Goal: Information Seeking & Learning: Learn about a topic

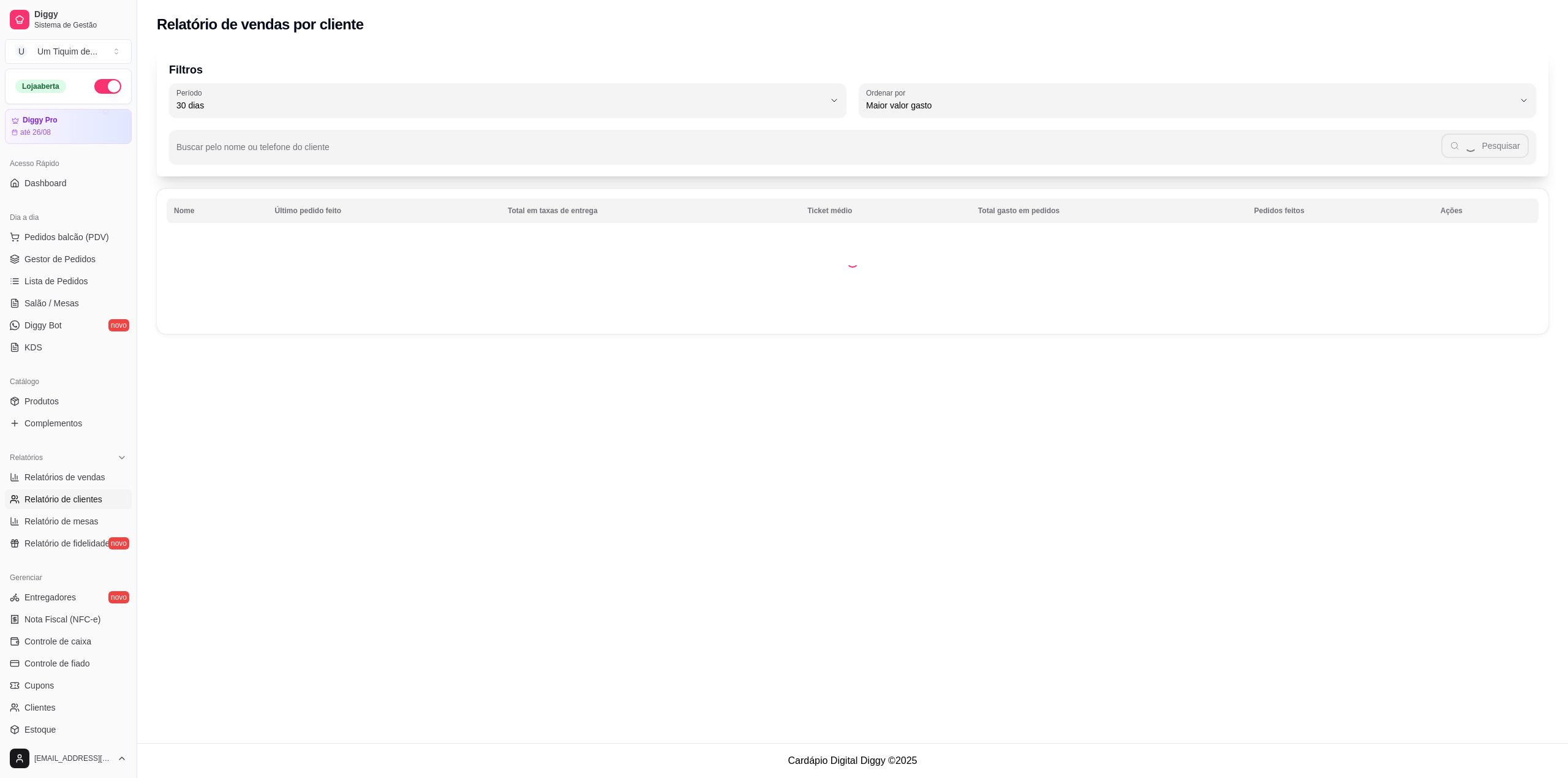
select select "30"
select select "HIGHEST_TOTAL_SPENT_WITH_ORDERS"
click at [60, 479] on span "Relatórios de vendas" at bounding box center [65, 477] width 81 height 12
select select "ALL"
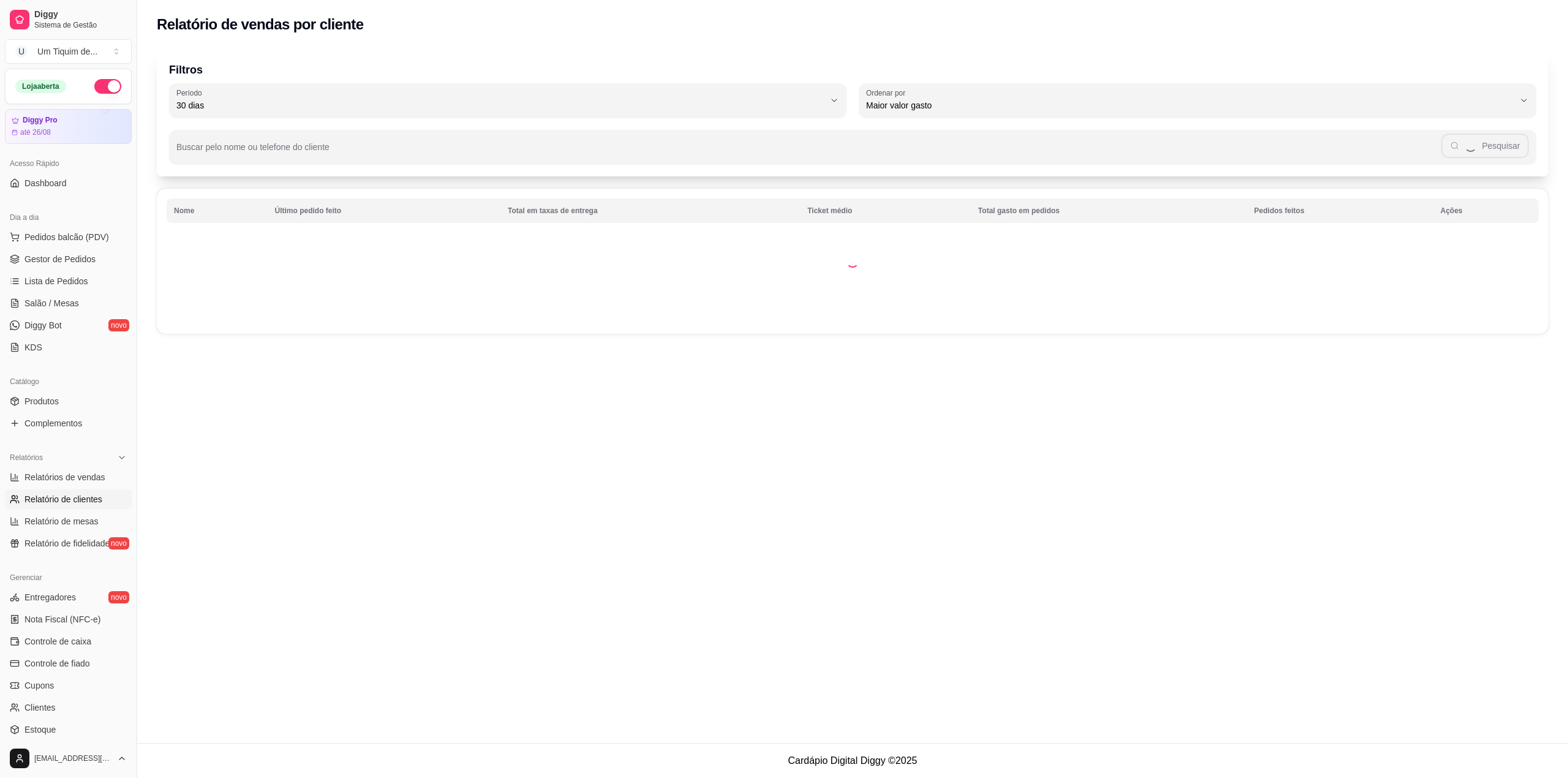
select select "0"
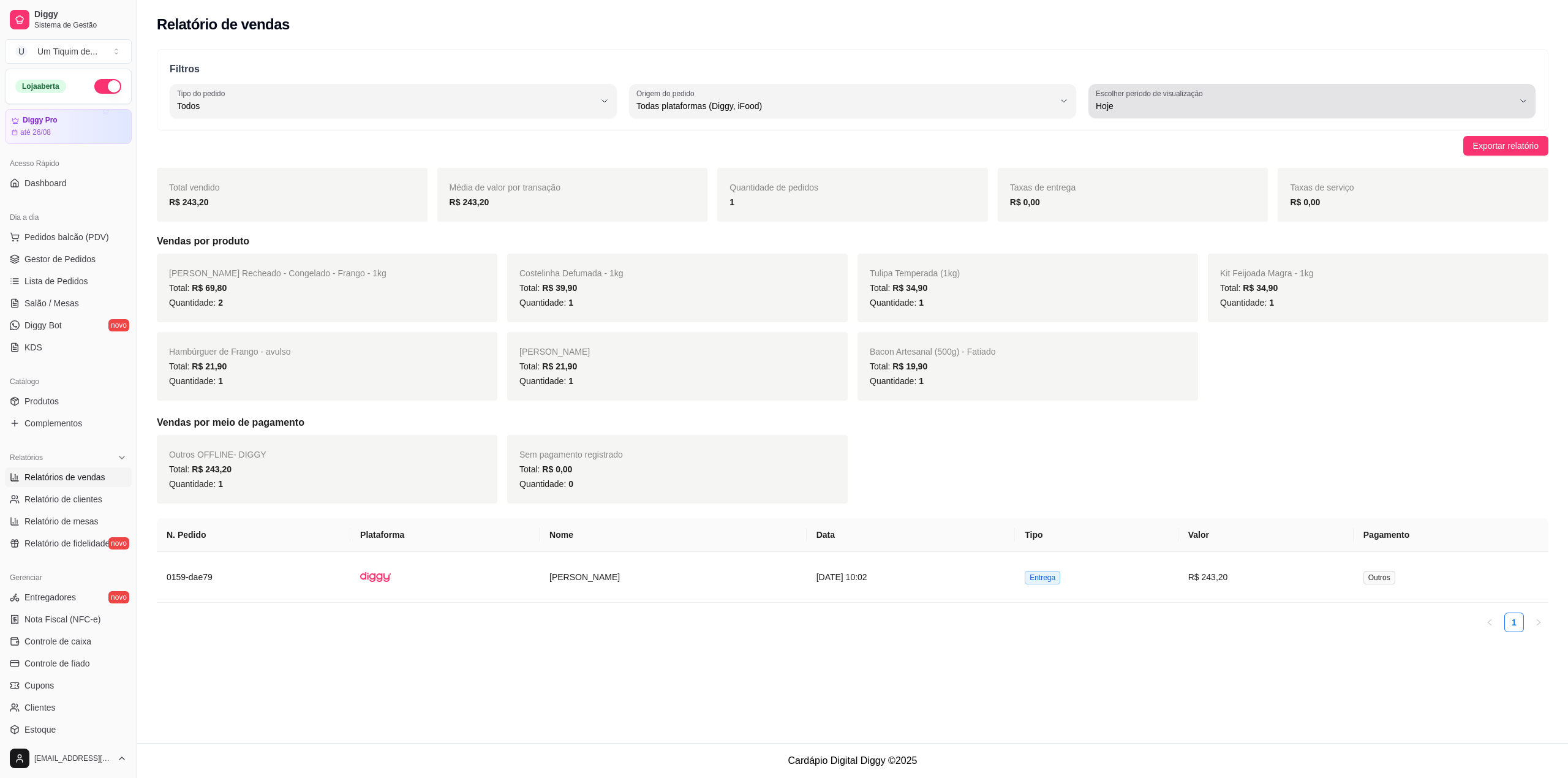
click at [1312, 105] on span "Hoje" at bounding box center [1304, 106] width 418 height 12
click at [1131, 259] on span "Customizado" at bounding box center [1305, 255] width 399 height 11
type input "-1"
select select "-1"
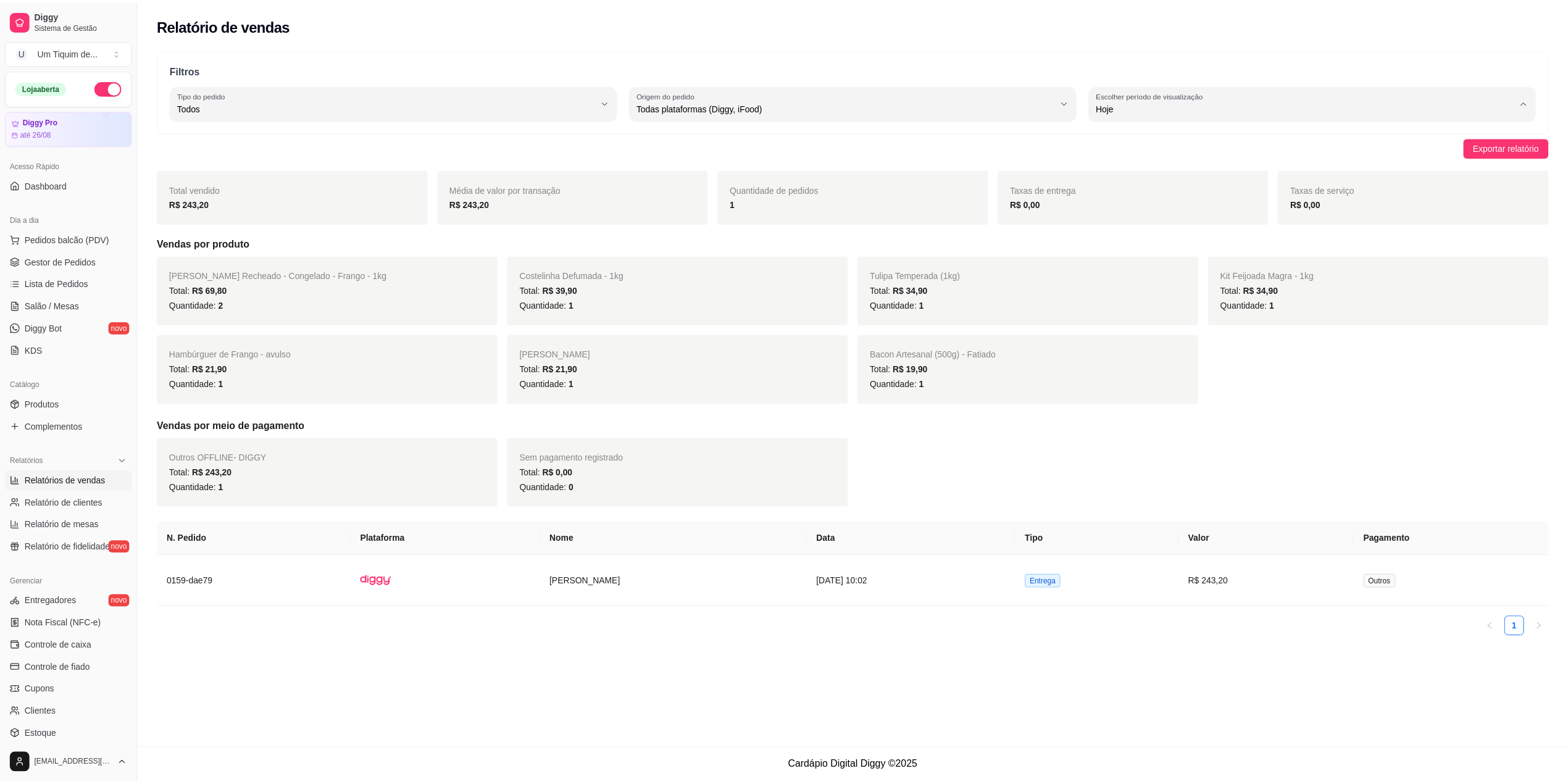
scroll to position [11, 0]
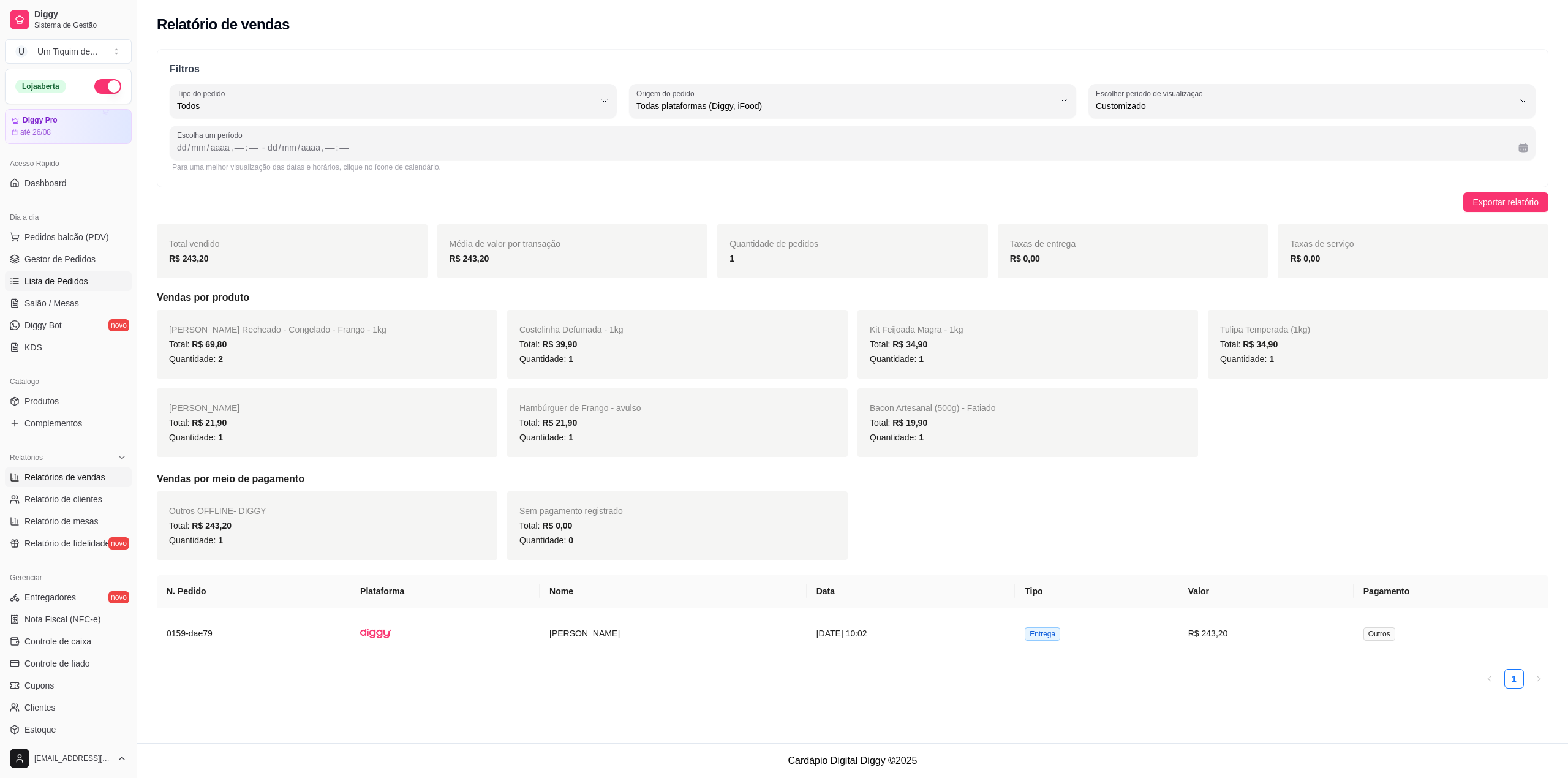
click at [59, 278] on span "Lista de Pedidos" at bounding box center [56, 281] width 64 height 12
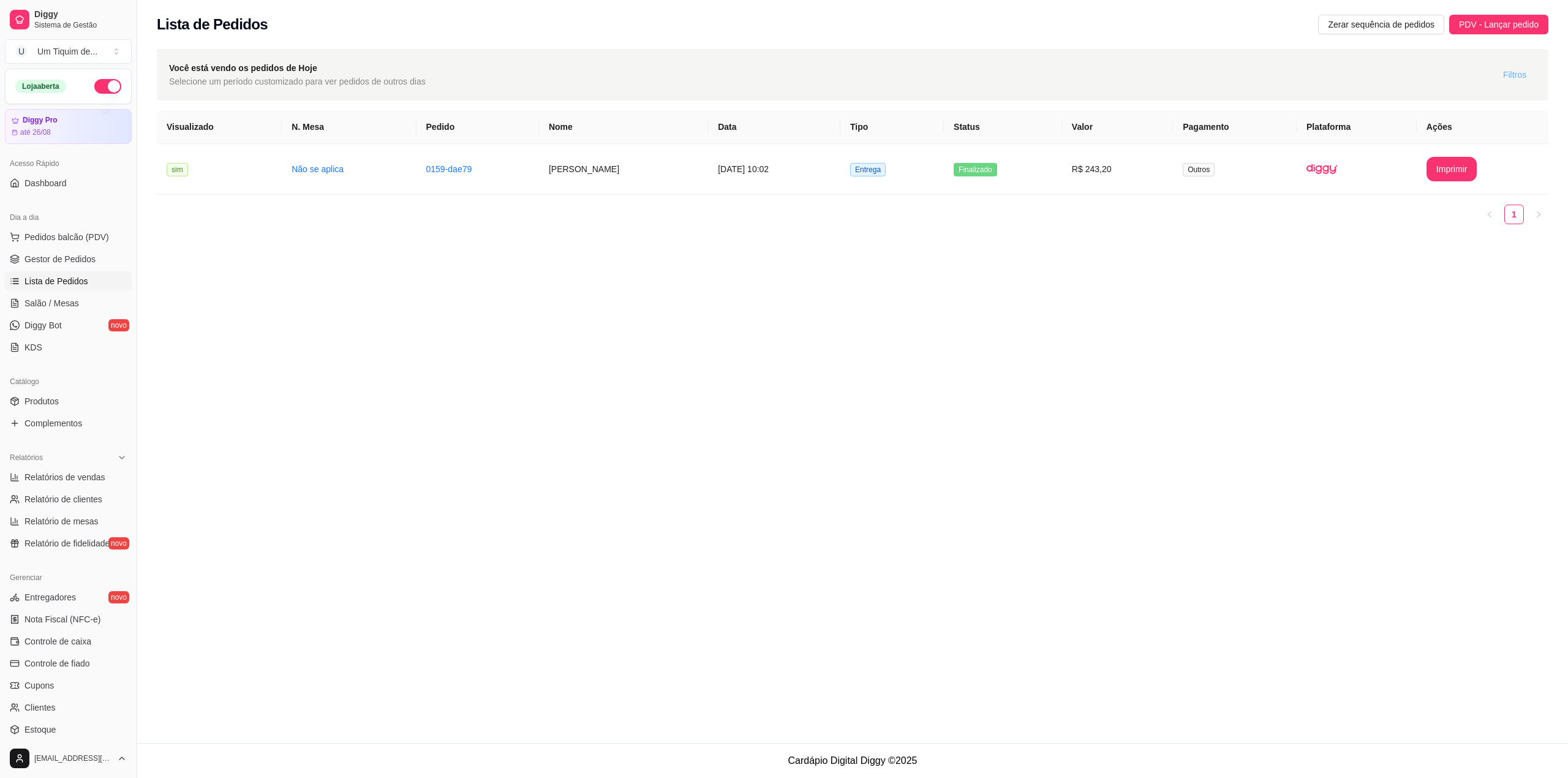
click at [1504, 76] on span "Filtros" at bounding box center [1515, 74] width 24 height 13
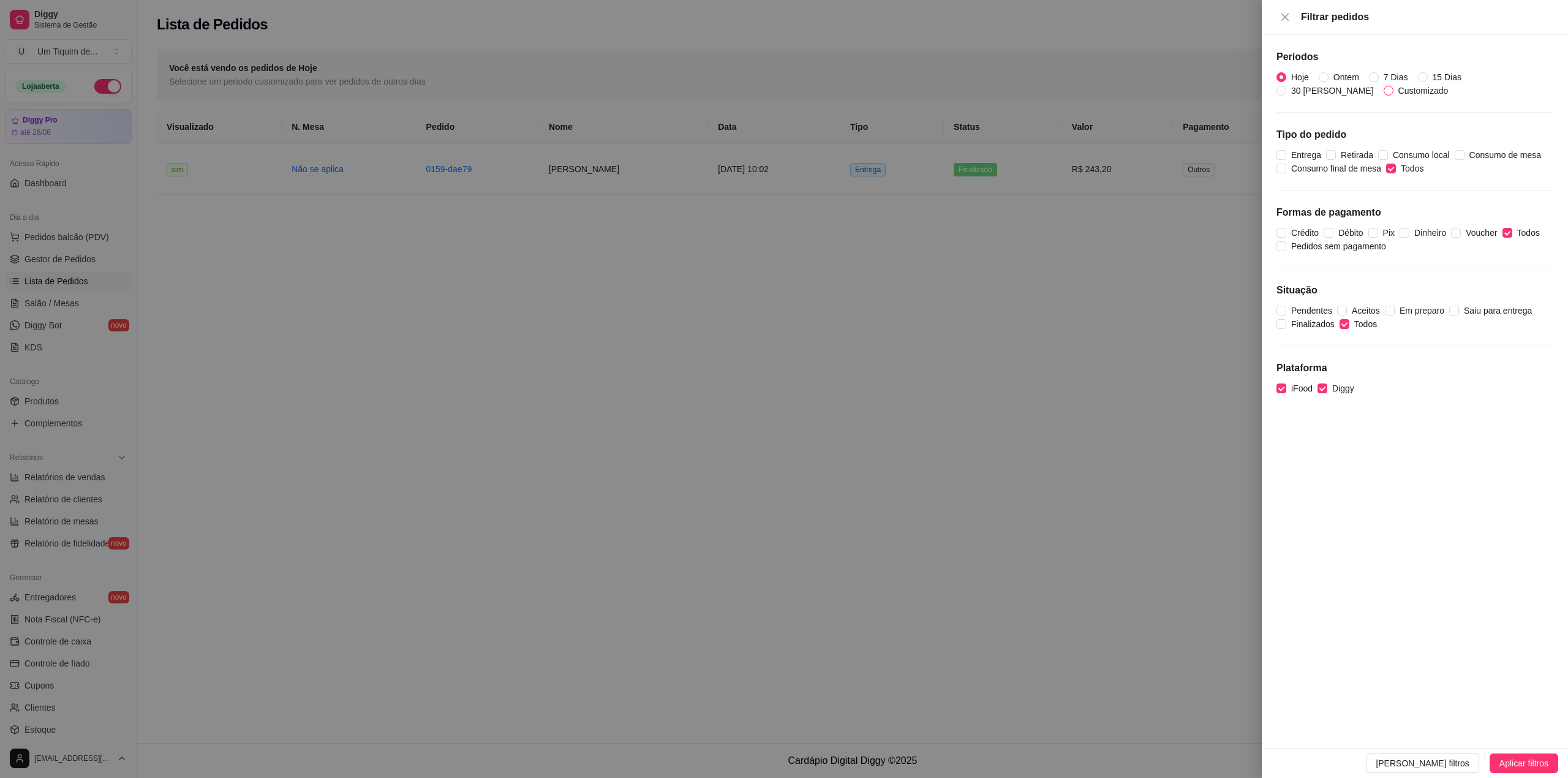
click at [1394, 90] on span "Customizado" at bounding box center [1423, 90] width 60 height 13
click at [1383, 90] on input "Customizado" at bounding box center [1388, 90] width 10 height 10
radio input "true"
radio input "false"
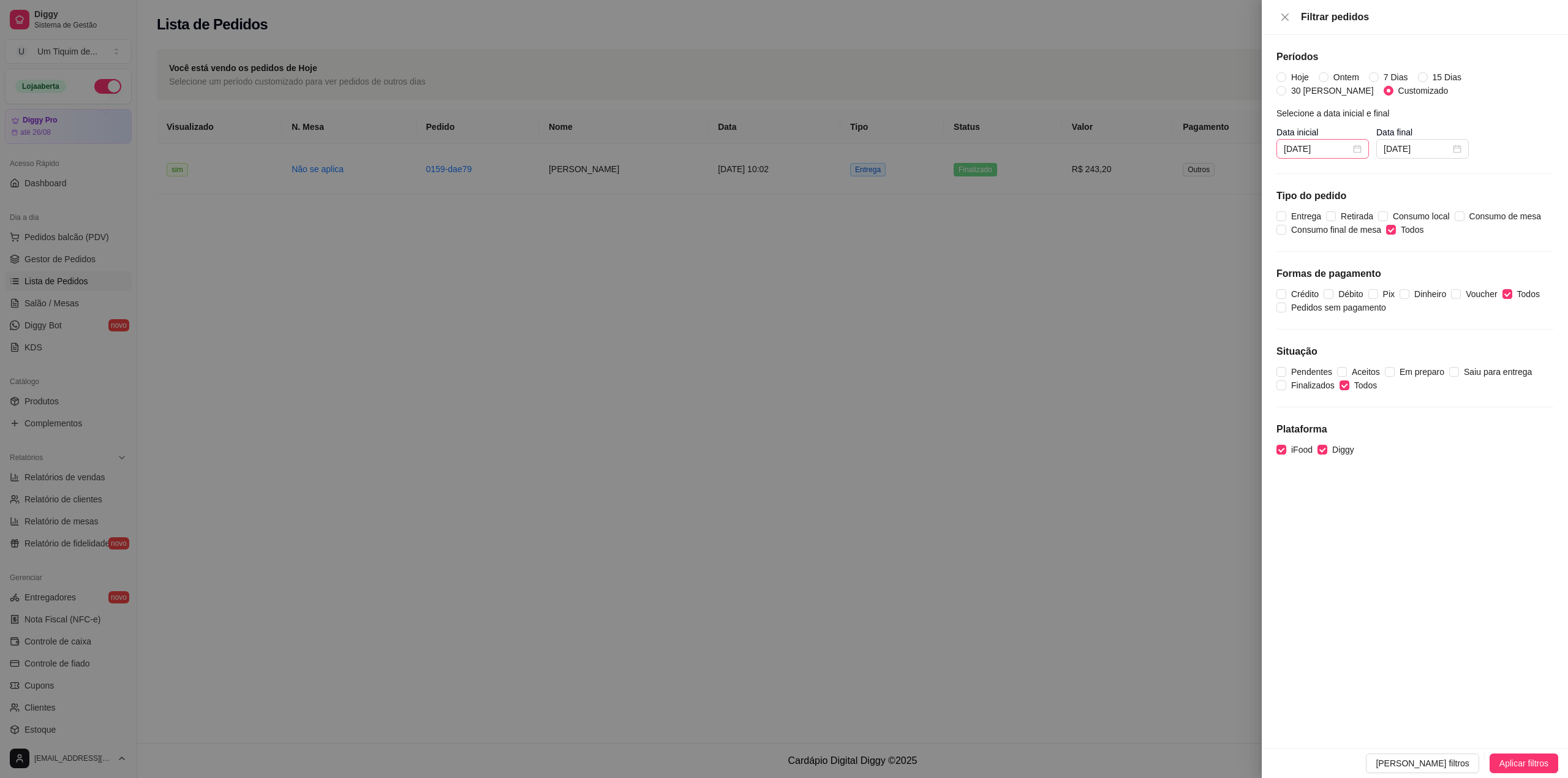
click at [1360, 150] on div "[DATE]" at bounding box center [1322, 148] width 78 height 13
click at [1303, 174] on span "button" at bounding box center [1302, 174] width 6 height 6
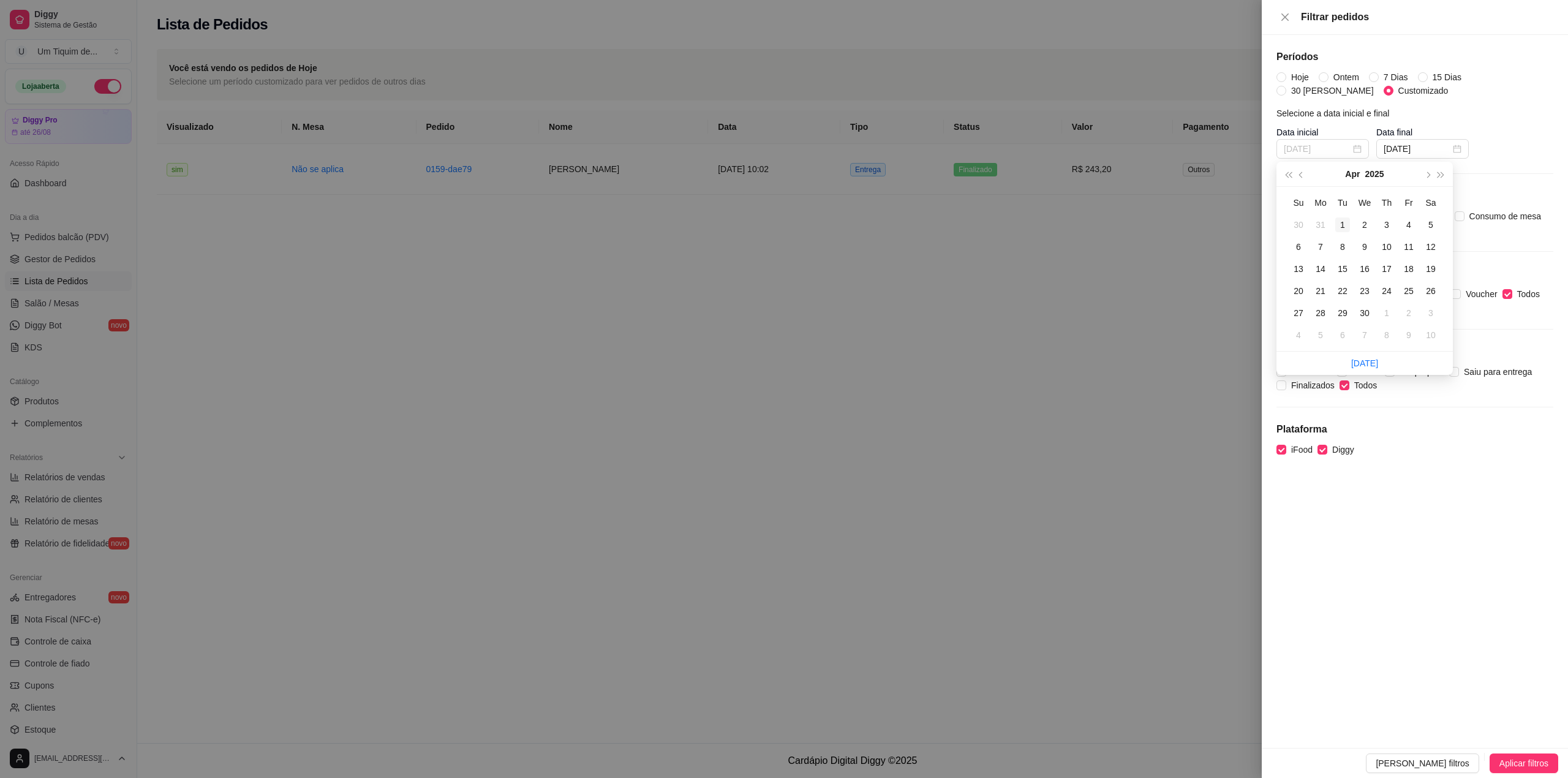
type input "[DATE]"
click at [1346, 225] on div "1" at bounding box center [1342, 224] width 15 height 15
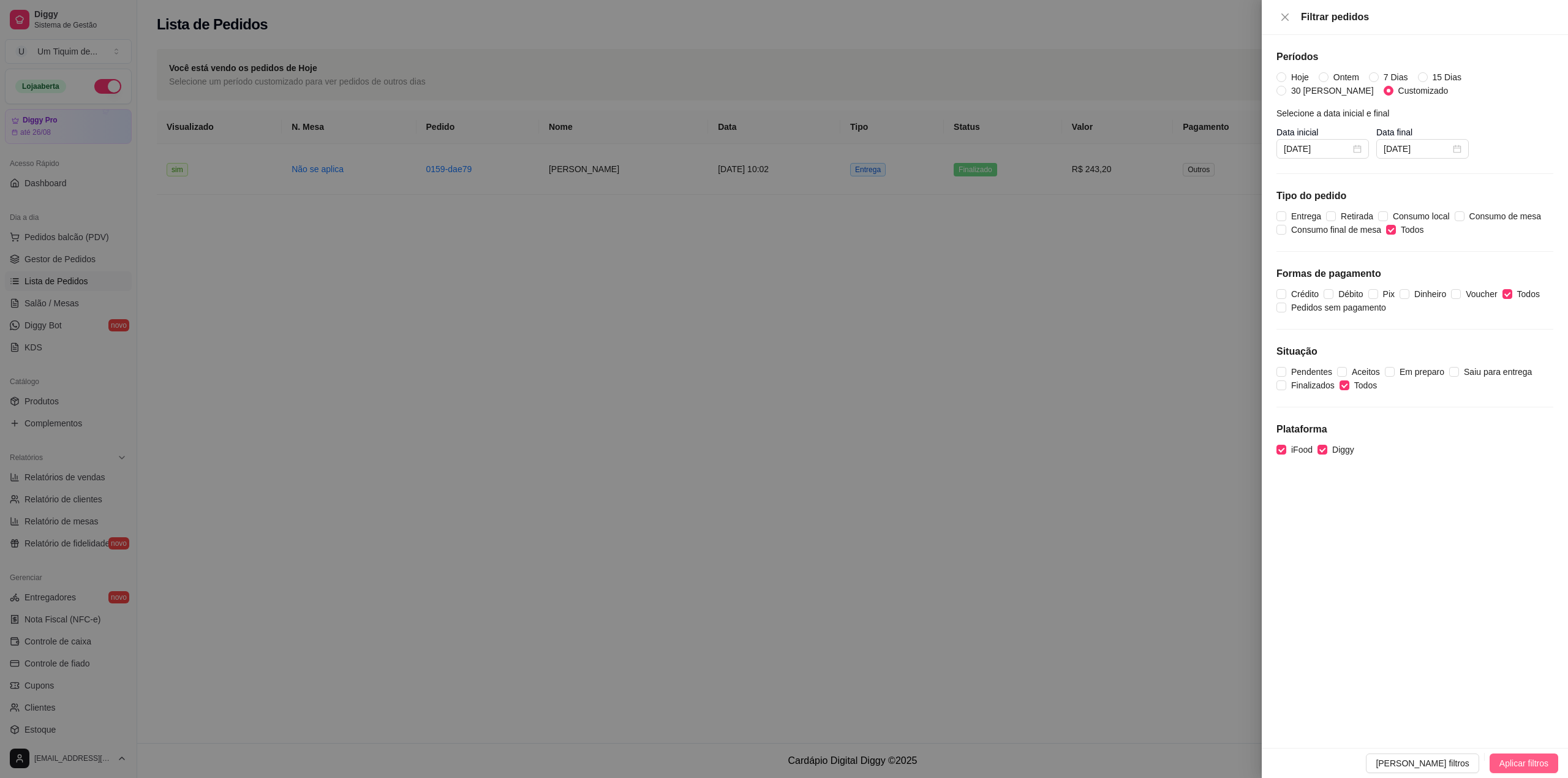
click at [1510, 759] on span "Aplicar filtros" at bounding box center [1524, 762] width 49 height 13
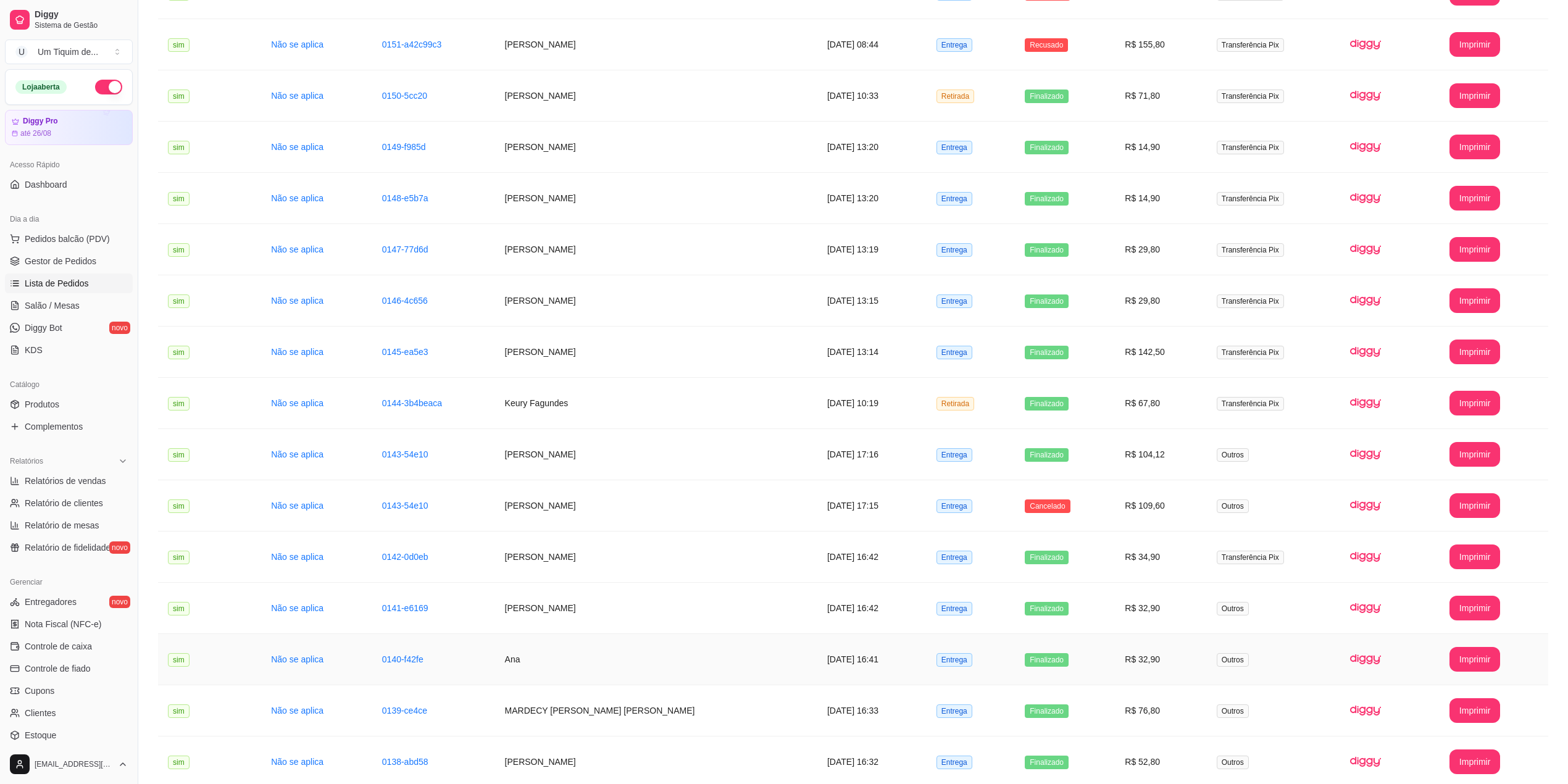
scroll to position [994, 0]
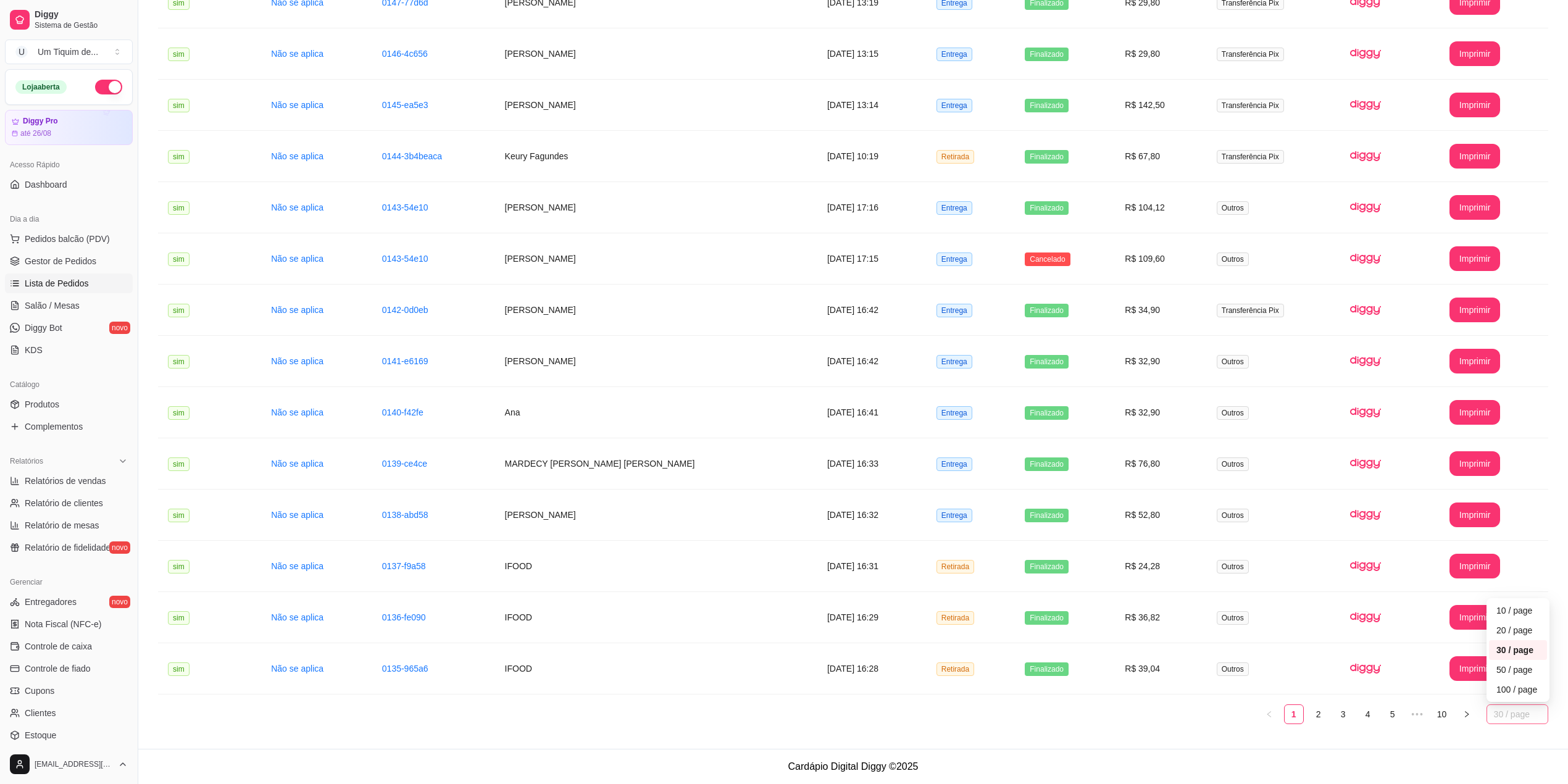
click at [1494, 706] on span "30 / page" at bounding box center [1517, 713] width 47 height 19
type input "100"
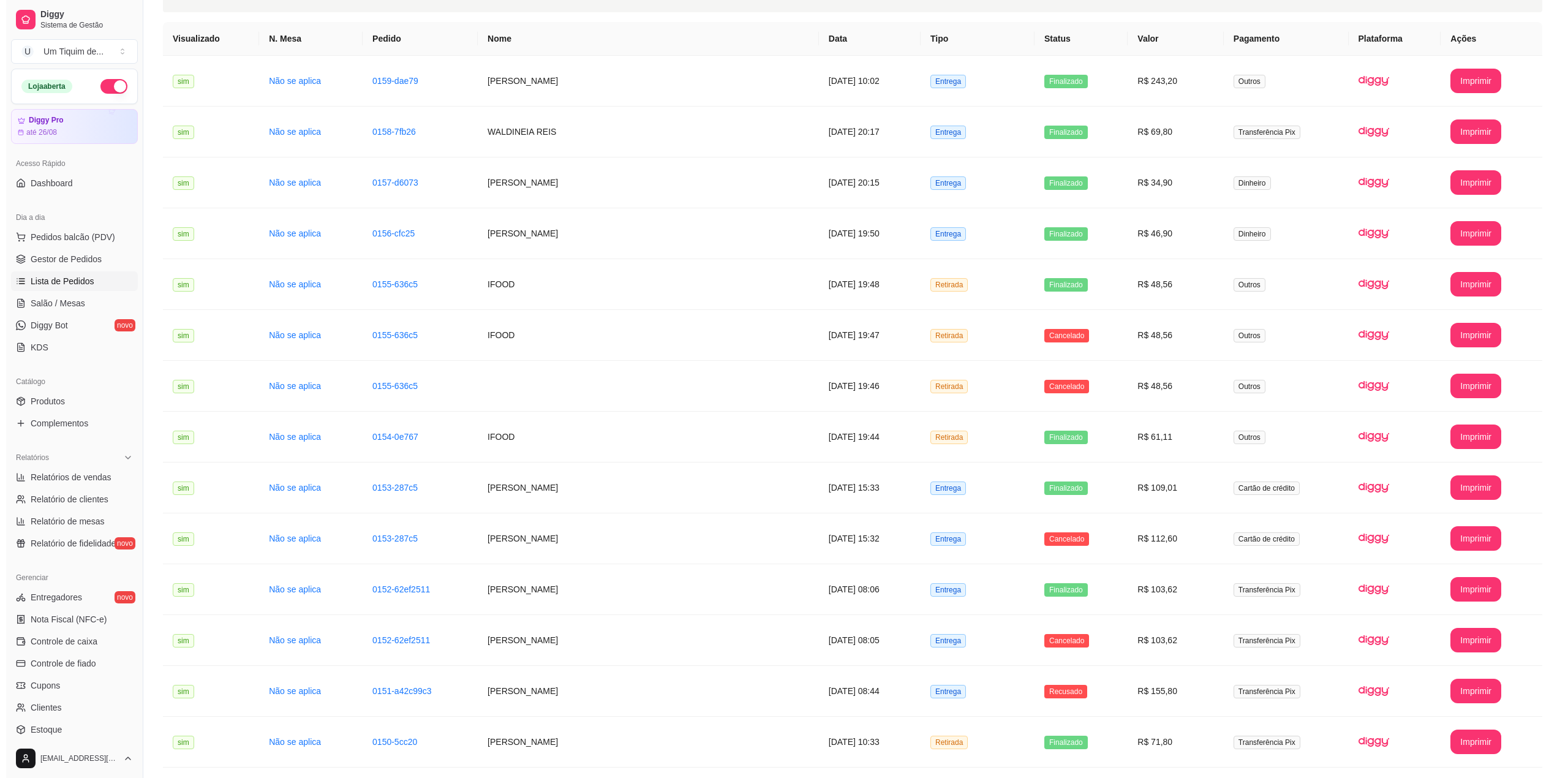
scroll to position [0, 0]
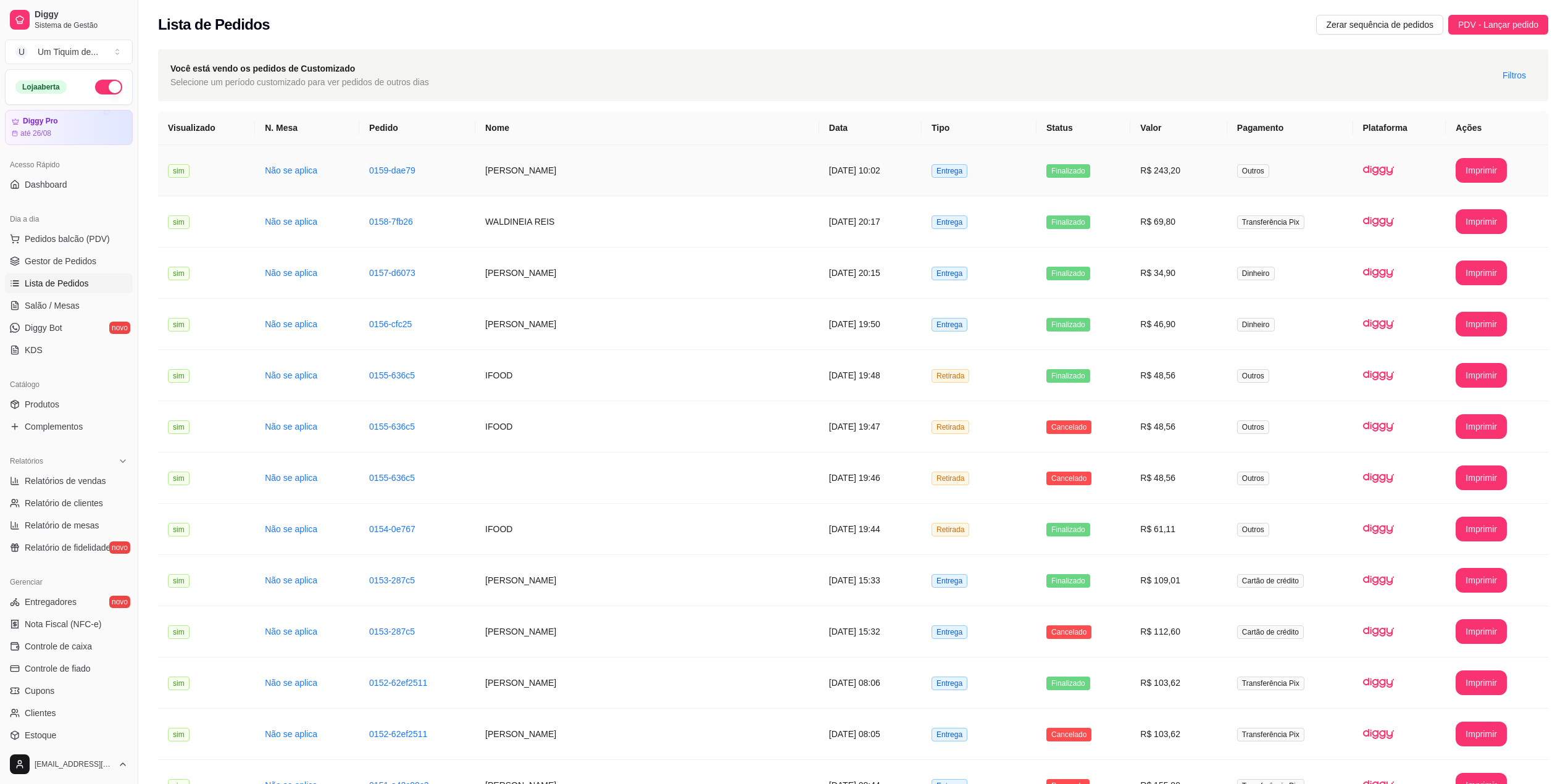
click at [606, 173] on td "[PERSON_NAME]" at bounding box center [646, 170] width 343 height 51
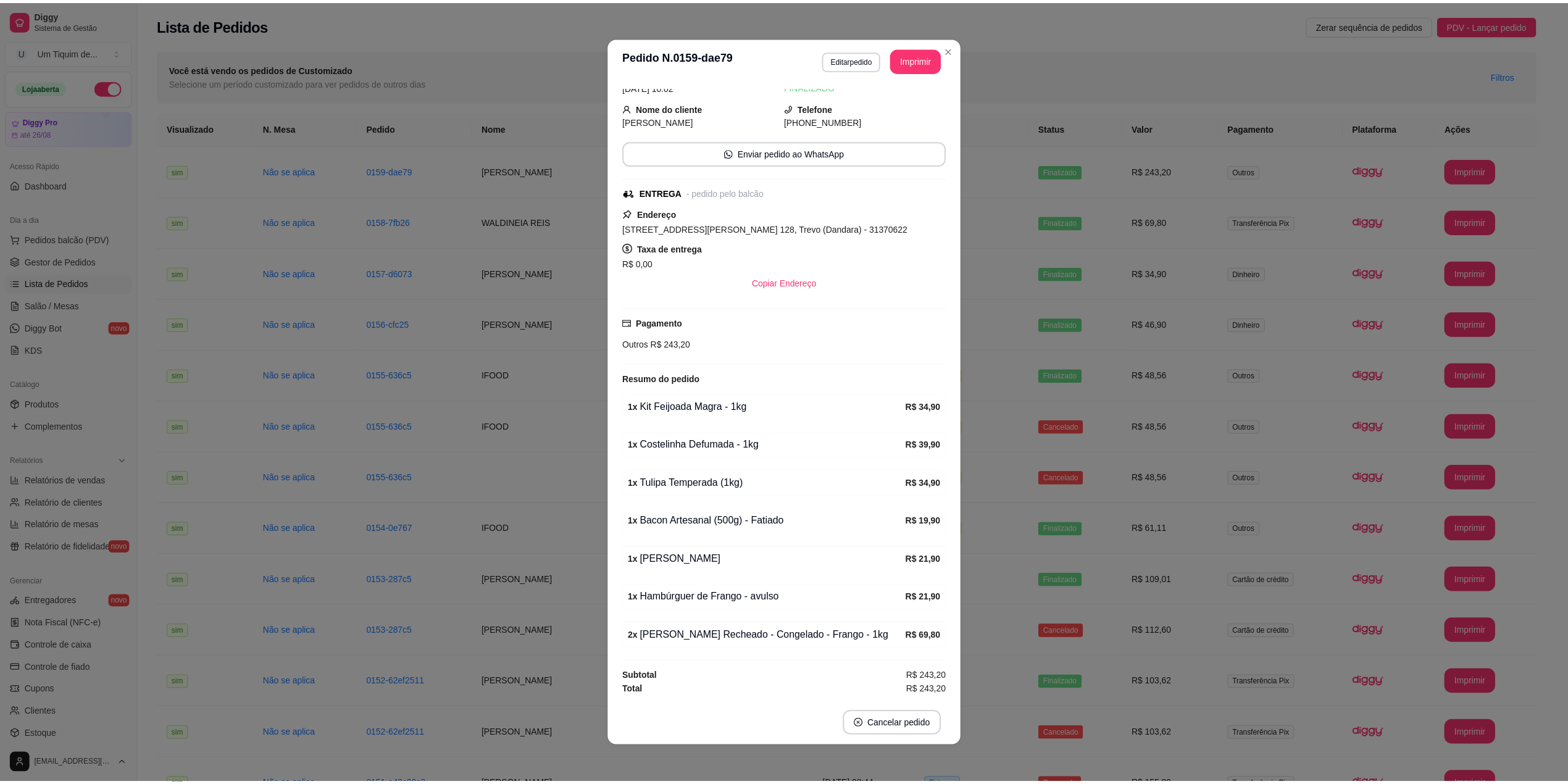
scroll to position [3, 0]
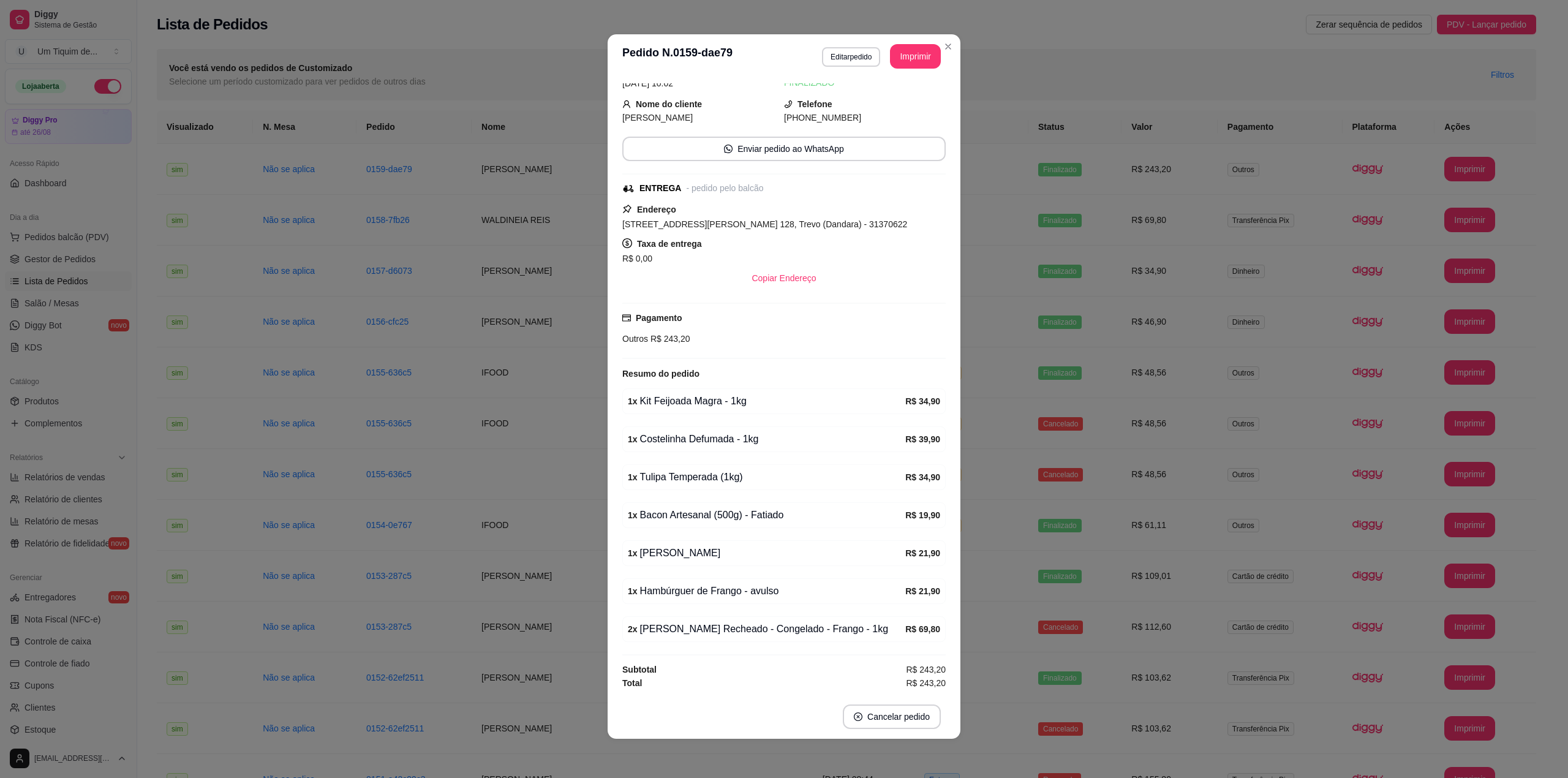
click at [699, 397] on div "1 x Kit Feijoada Magra - 1kg" at bounding box center [766, 401] width 278 height 15
copy div "Magra"
click at [701, 439] on div "1 x Costelinha Defumada - 1kg" at bounding box center [766, 439] width 278 height 15
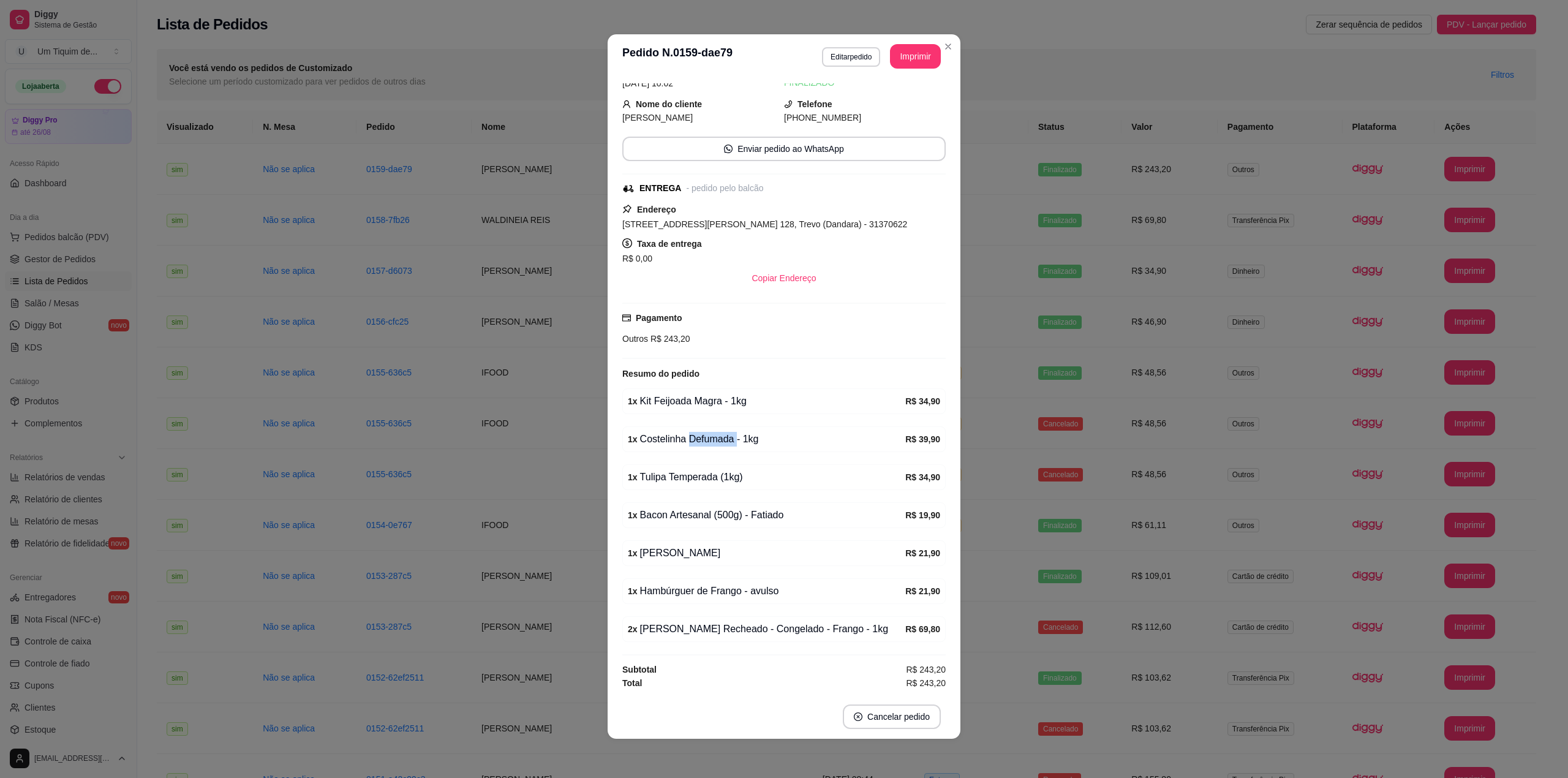
copy div "Defumada"
click at [634, 471] on div "1 x Tulipa Temperada (1kg)" at bounding box center [766, 477] width 278 height 15
copy div "Tulipa"
click at [643, 511] on div "1 x Bacon Artesanal (500g) - Fatiado" at bounding box center [766, 515] width 278 height 15
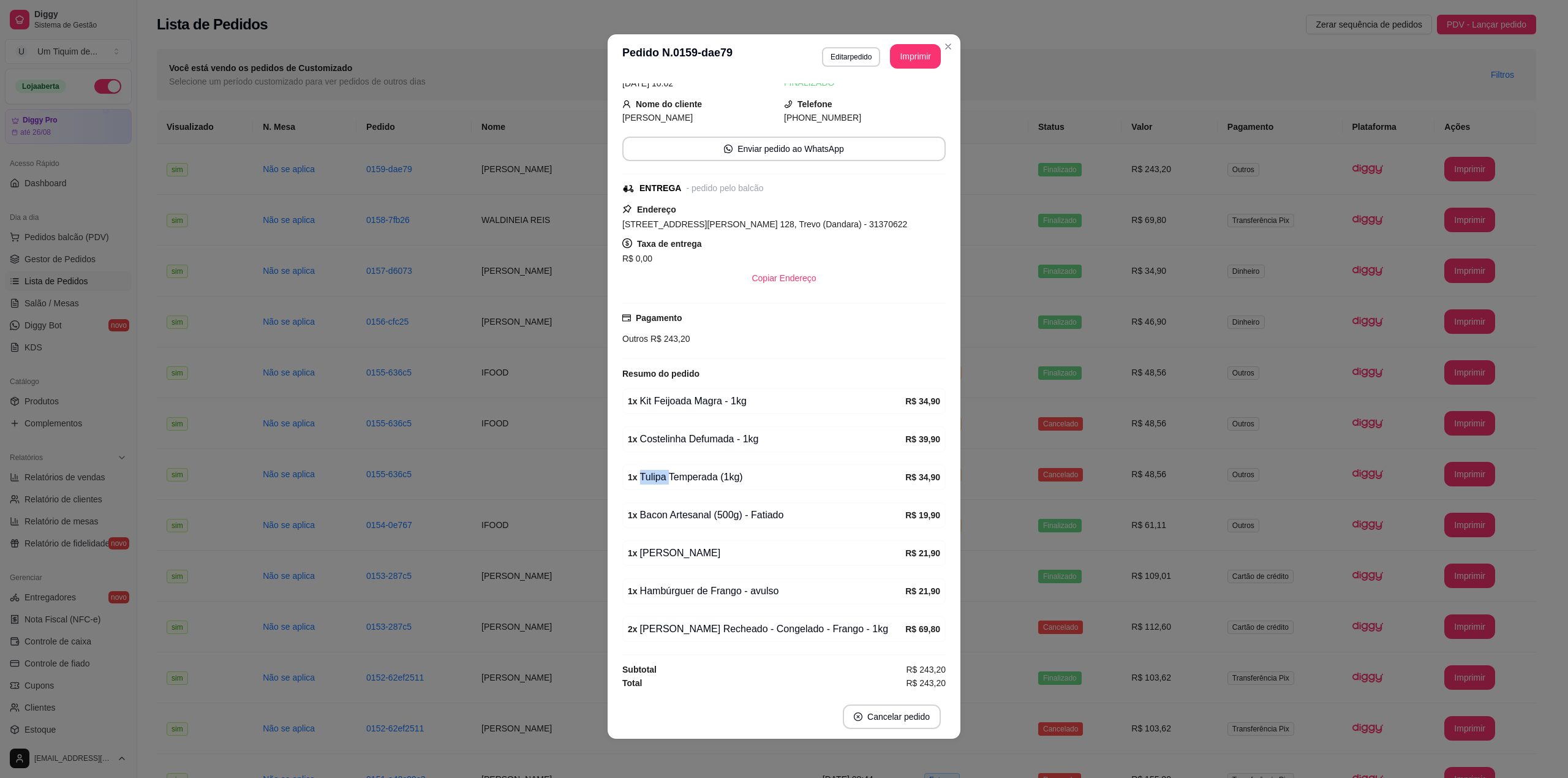
click at [643, 511] on div "1 x Bacon Artesanal (500g) - Fatiado" at bounding box center [766, 515] width 278 height 15
copy div "Bacon"
click at [667, 552] on div "1 x [PERSON_NAME]" at bounding box center [766, 553] width 278 height 15
copy div "Hambúrguer"
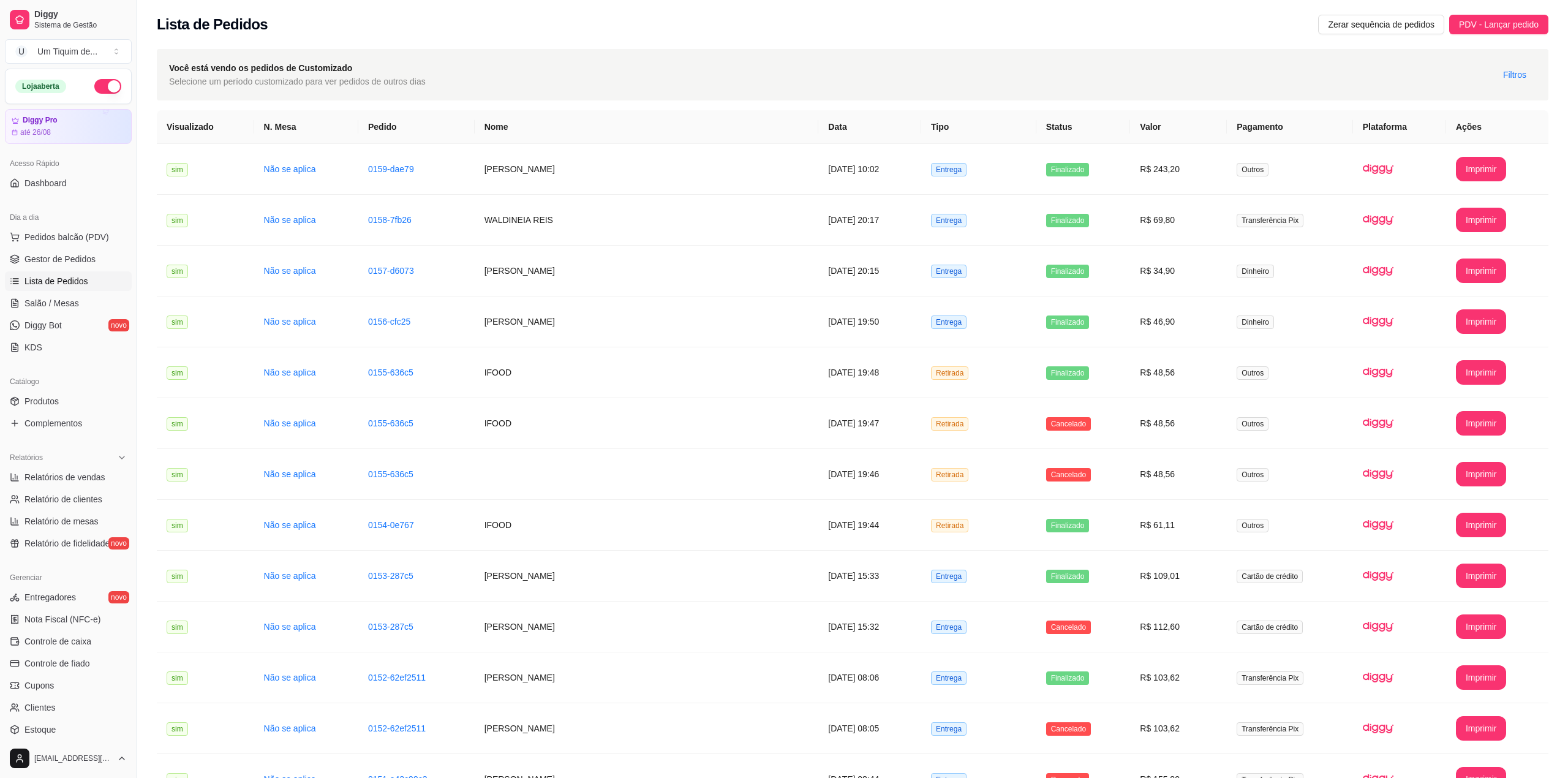
click at [512, 174] on td "[PERSON_NAME]" at bounding box center [646, 169] width 344 height 51
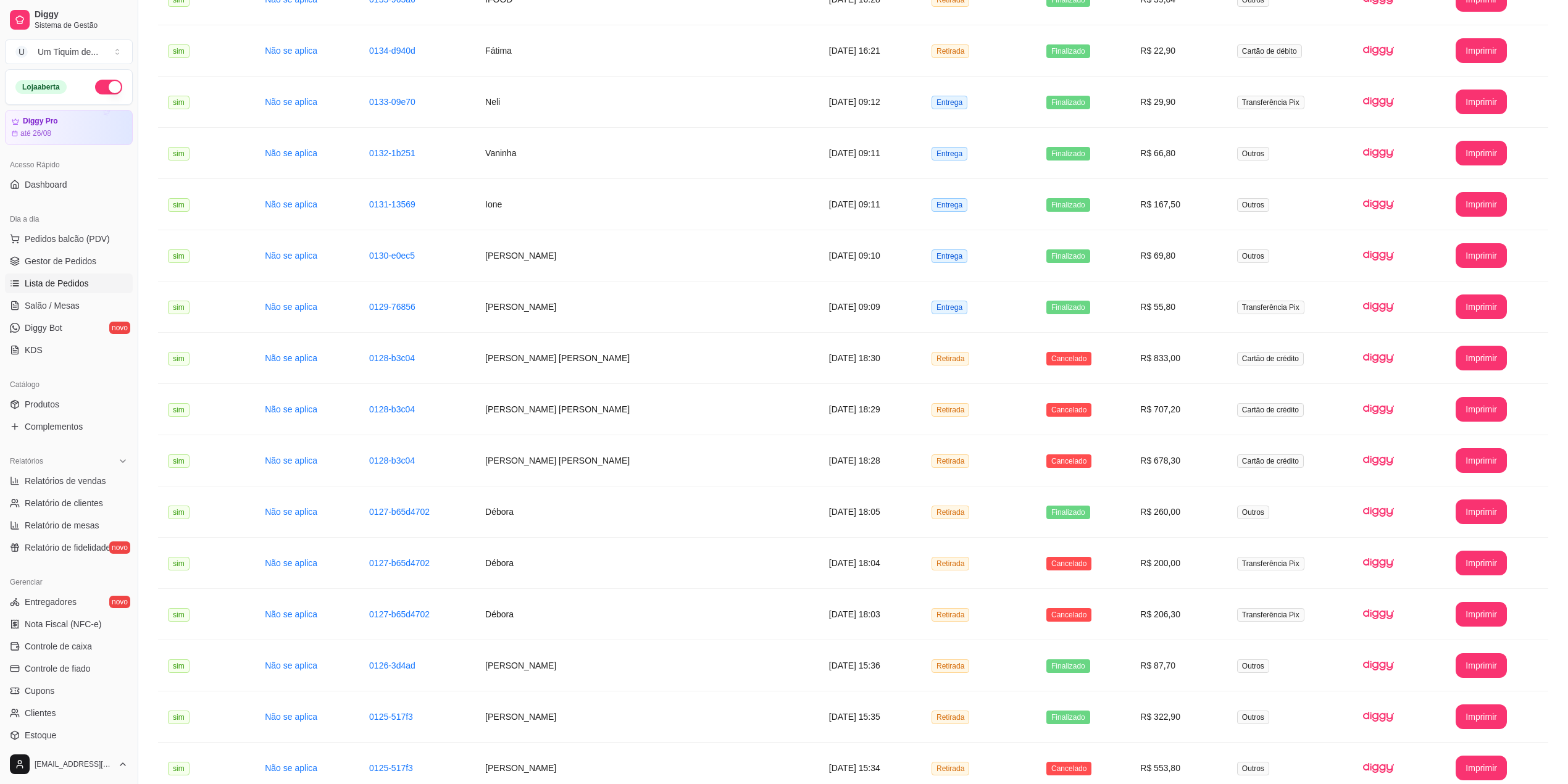
scroll to position [652, 0]
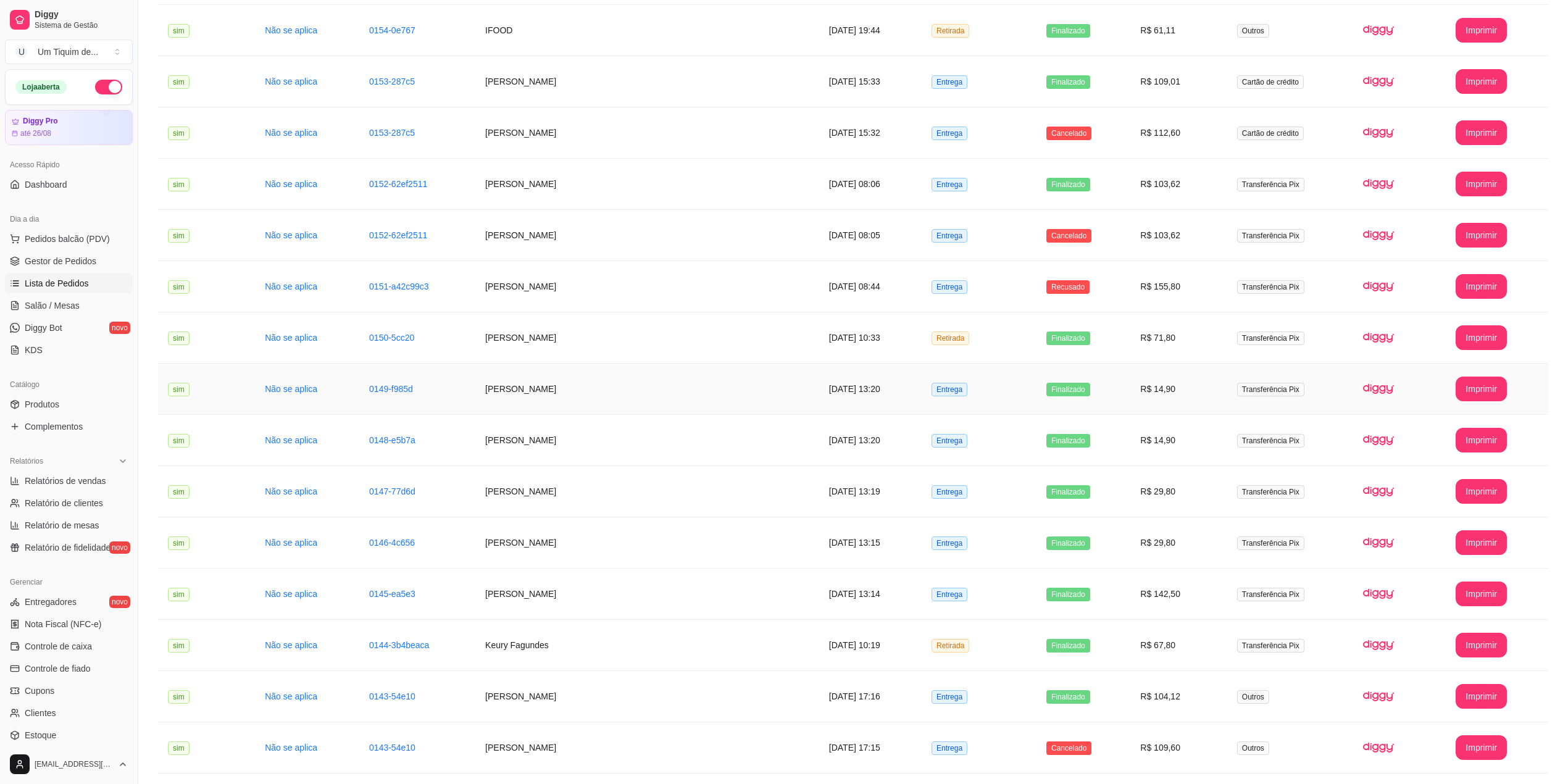
click at [547, 398] on td "[PERSON_NAME]" at bounding box center [646, 389] width 343 height 51
click at [526, 449] on td "[PERSON_NAME]" at bounding box center [646, 441] width 343 height 51
click at [526, 489] on td "[PERSON_NAME]" at bounding box center [646, 492] width 343 height 51
click at [529, 553] on td "[PERSON_NAME]" at bounding box center [646, 543] width 343 height 51
click at [534, 547] on td "[PERSON_NAME]" at bounding box center [646, 543] width 343 height 51
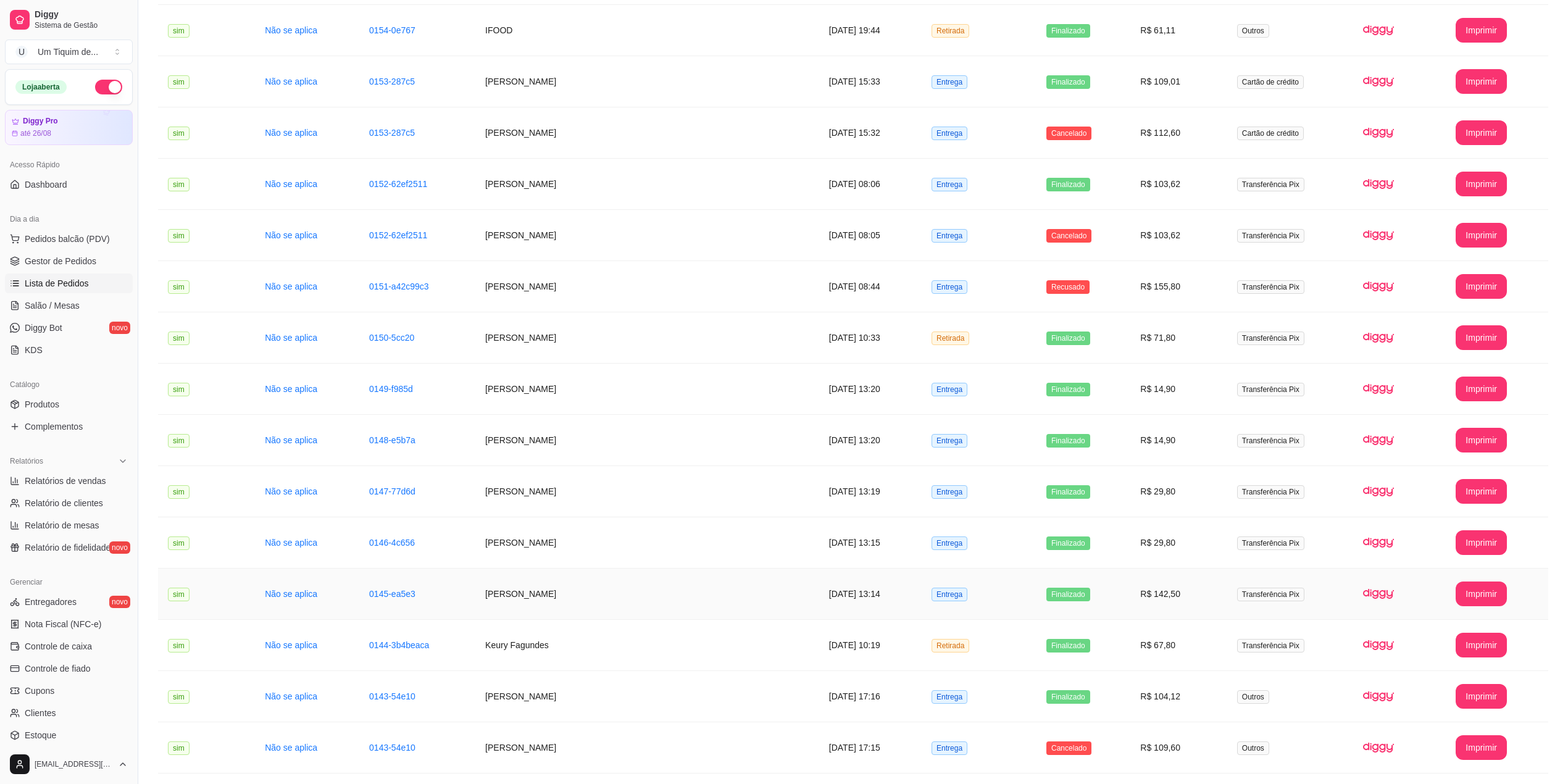
click at [531, 596] on td "[PERSON_NAME]" at bounding box center [646, 594] width 343 height 51
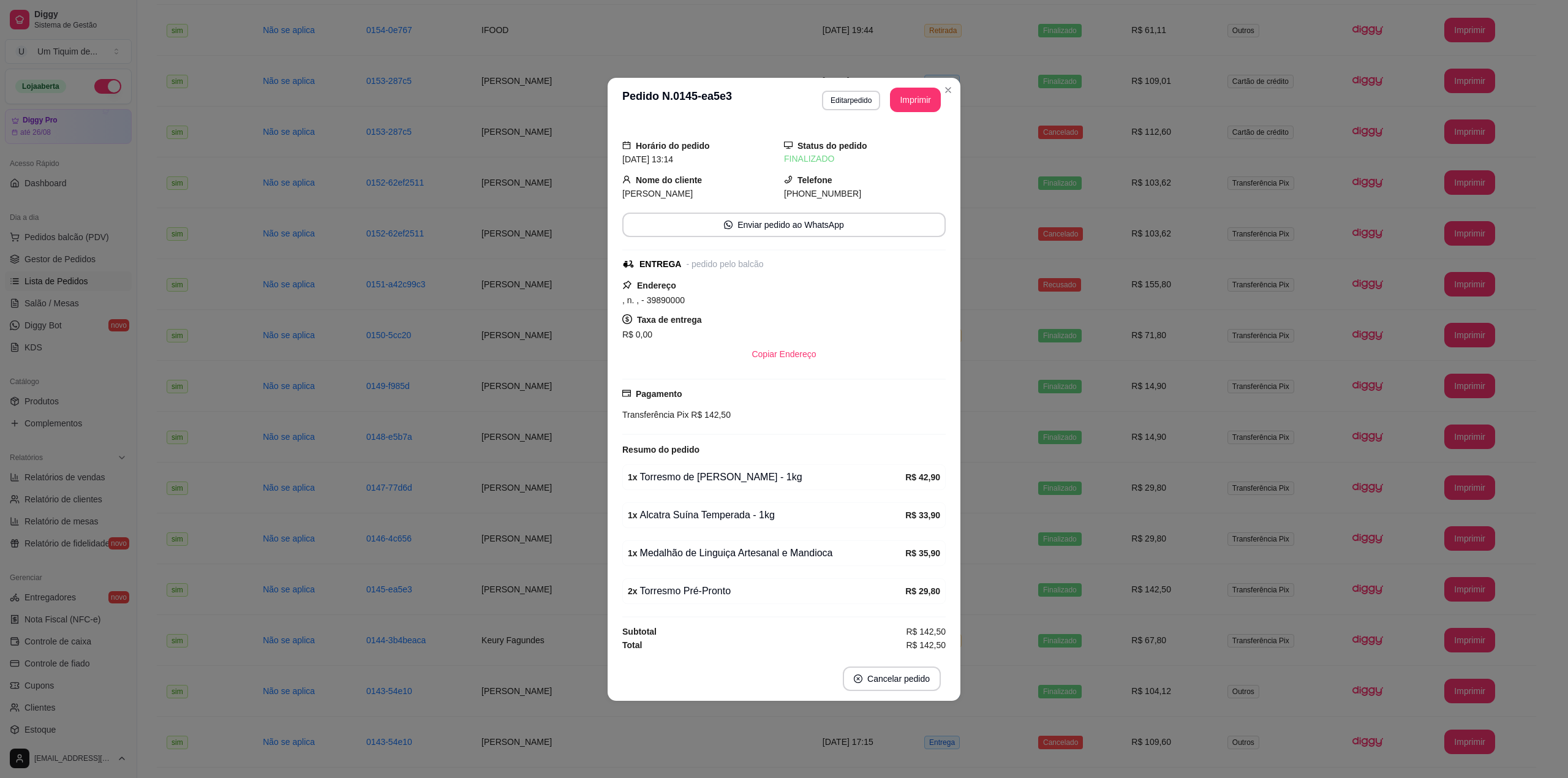
click at [699, 473] on div "1 x Torresmo de [PERSON_NAME] - 1kg" at bounding box center [766, 477] width 278 height 15
copy div "Rolo"
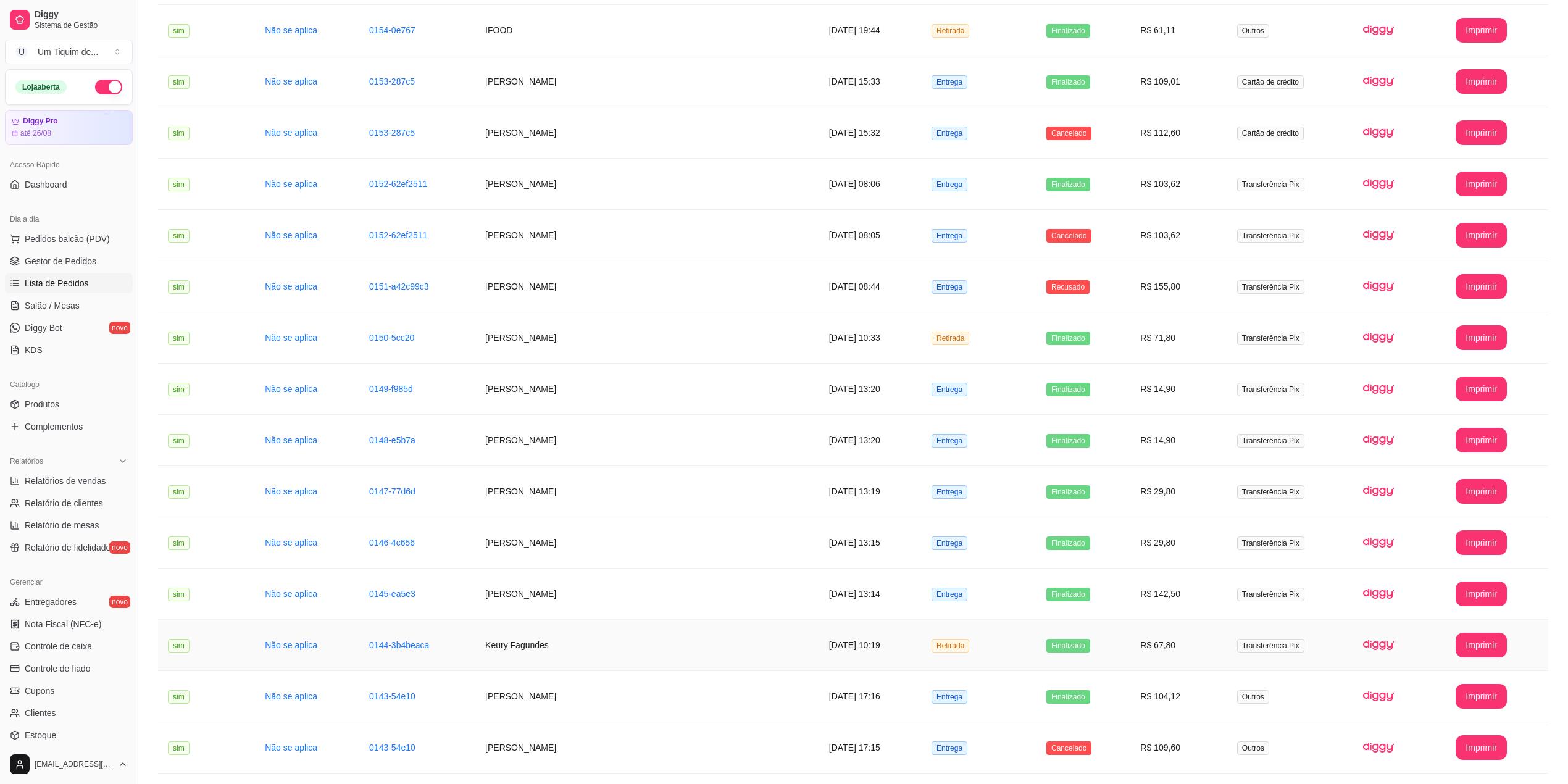
click at [549, 651] on td "Keury Fagundes" at bounding box center [646, 645] width 343 height 51
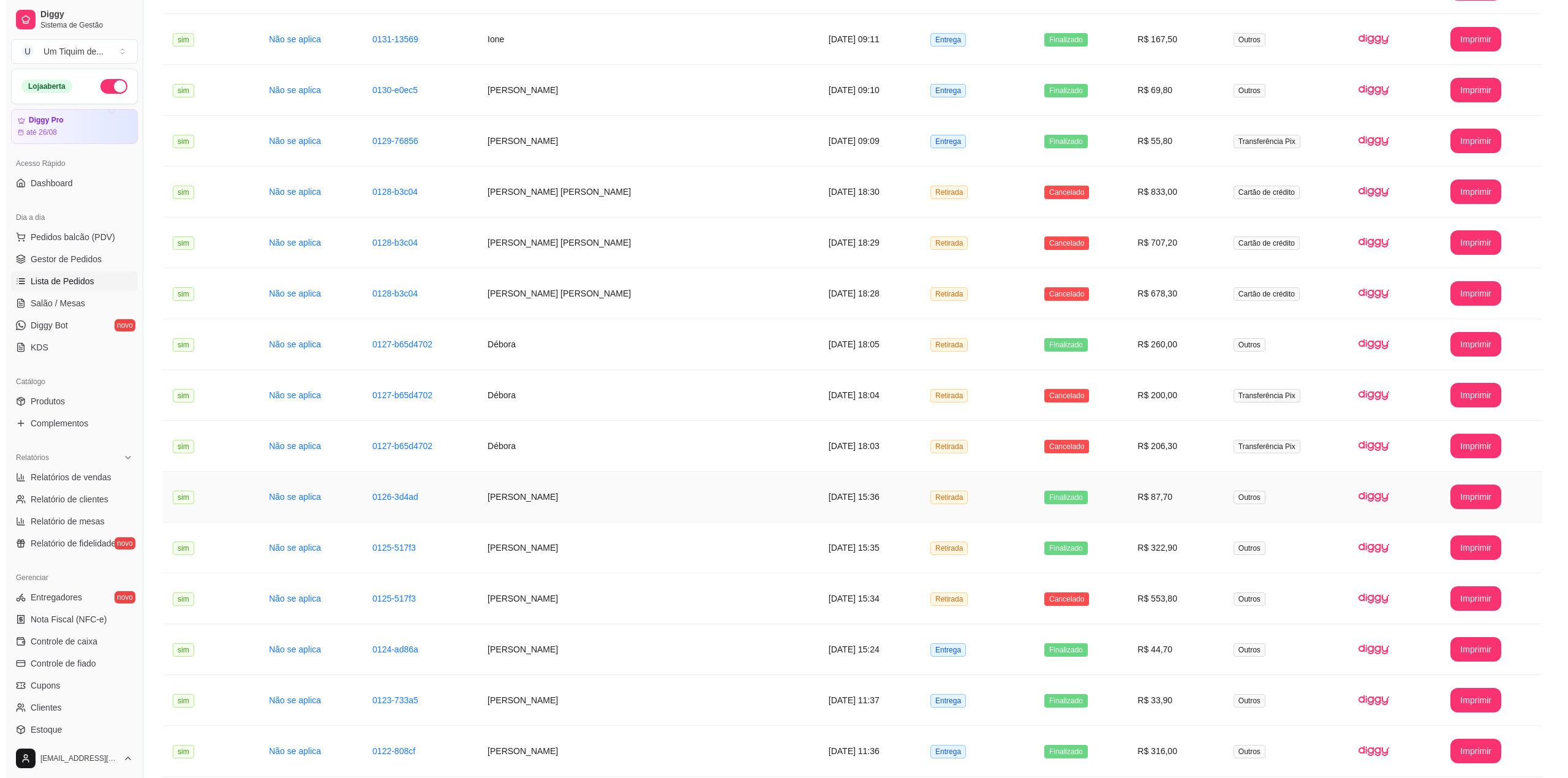
scroll to position [2368, 0]
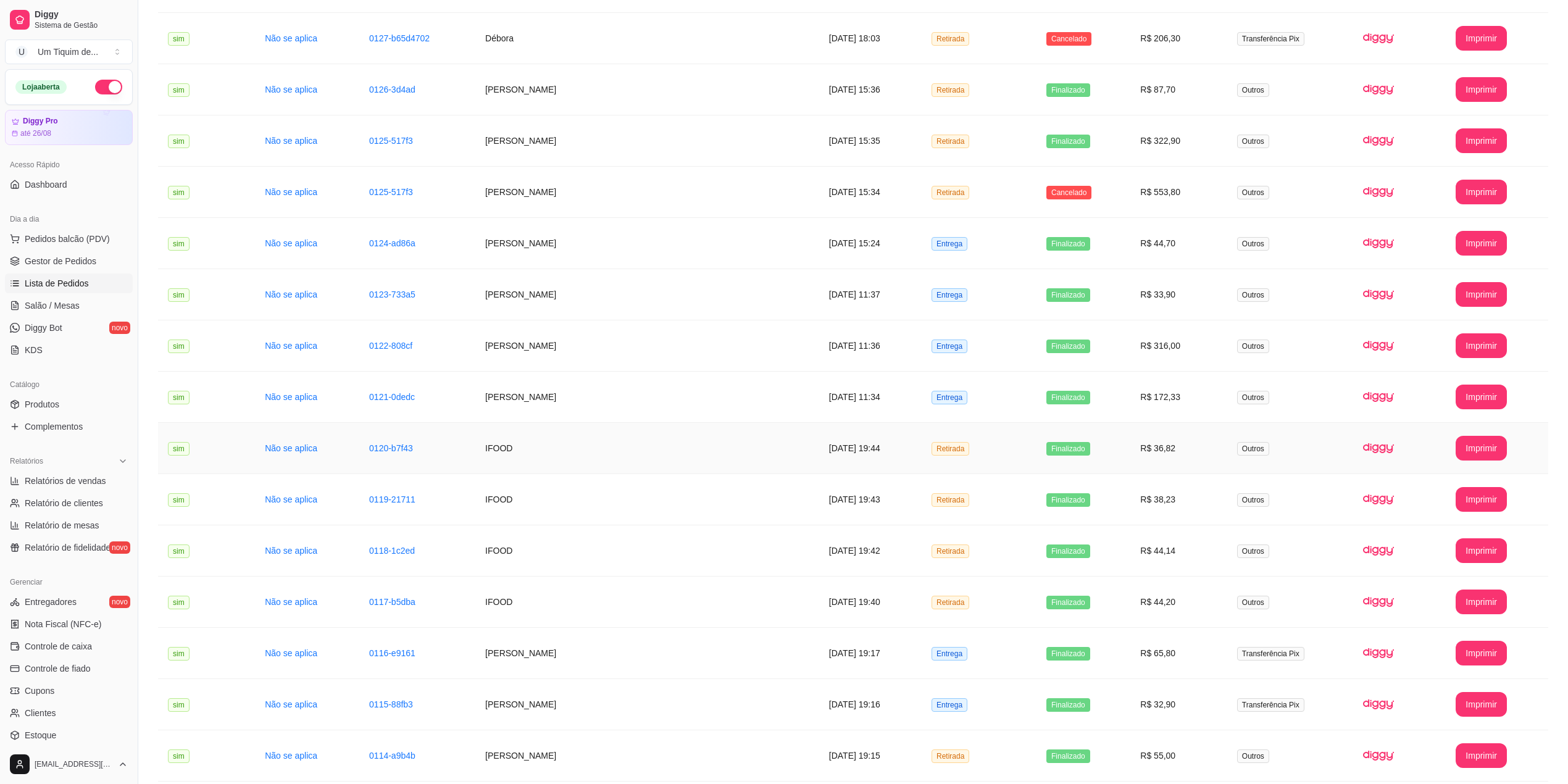
click at [502, 473] on td "IFOOD" at bounding box center [646, 449] width 343 height 51
click at [516, 311] on td "[PERSON_NAME]" at bounding box center [646, 295] width 343 height 51
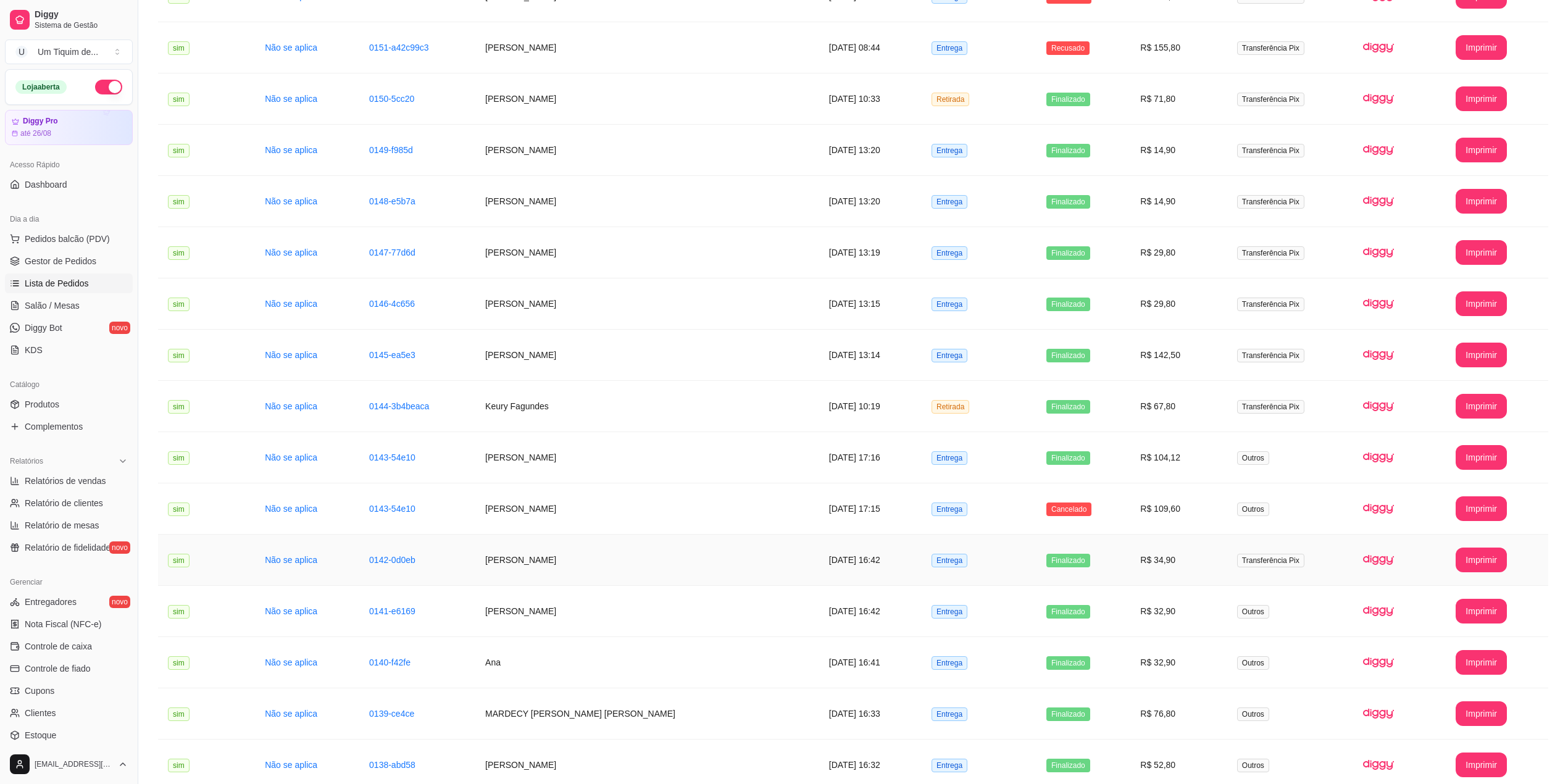
scroll to position [1056, 0]
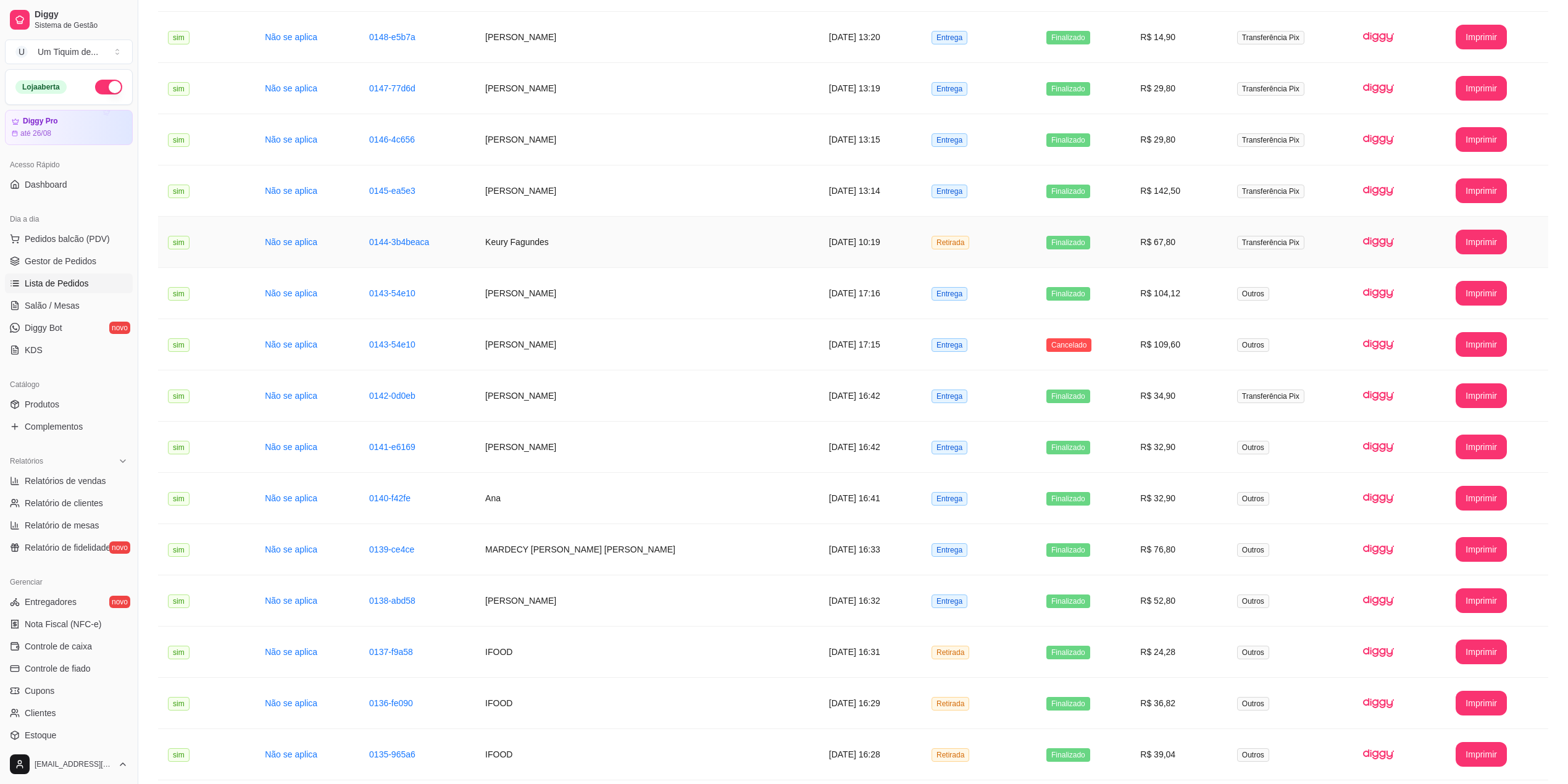
click at [546, 260] on td "Keury Fagundes" at bounding box center [646, 242] width 343 height 51
click at [534, 292] on td "[PERSON_NAME]" at bounding box center [646, 293] width 343 height 51
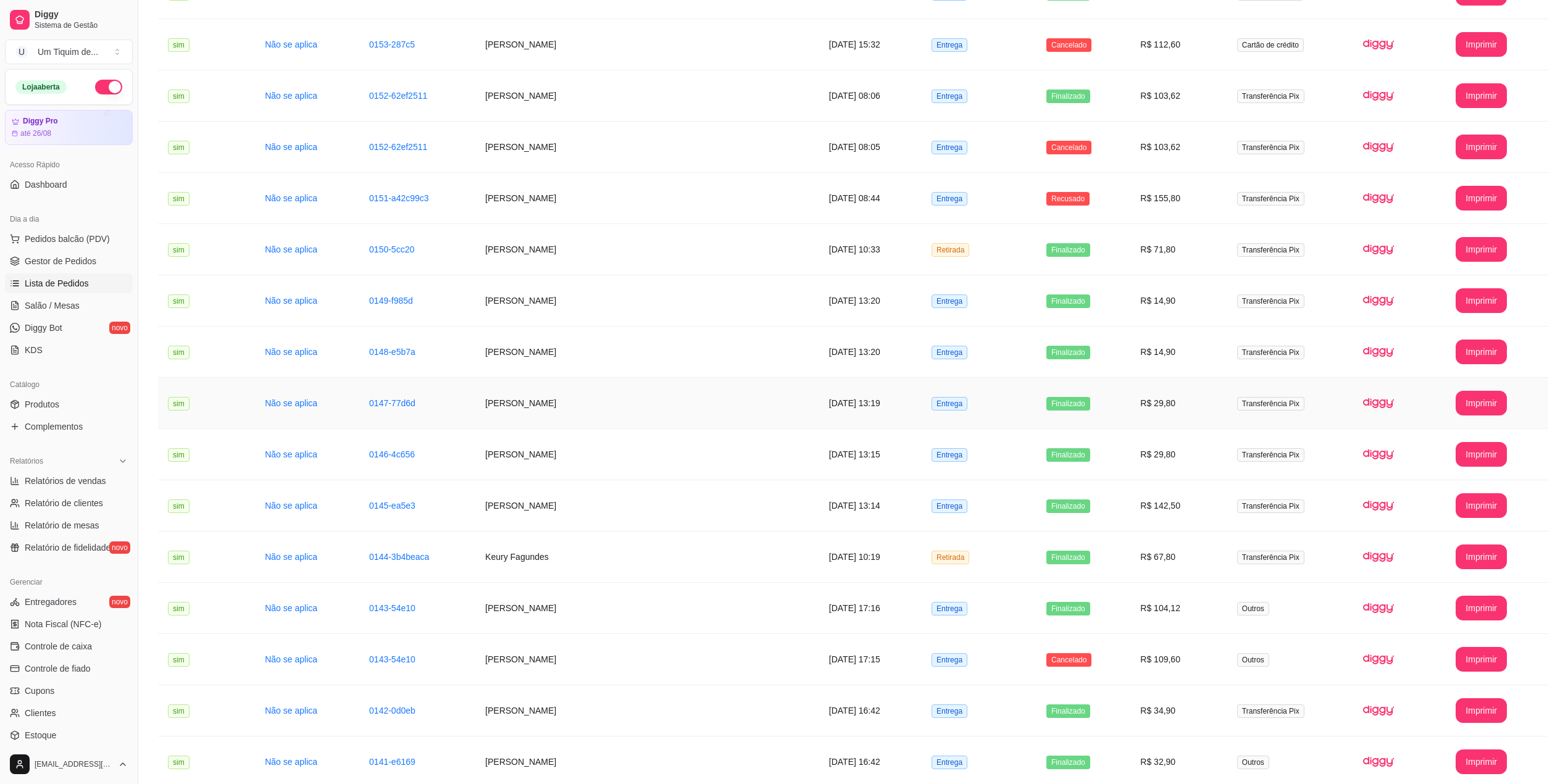
scroll to position [905, 0]
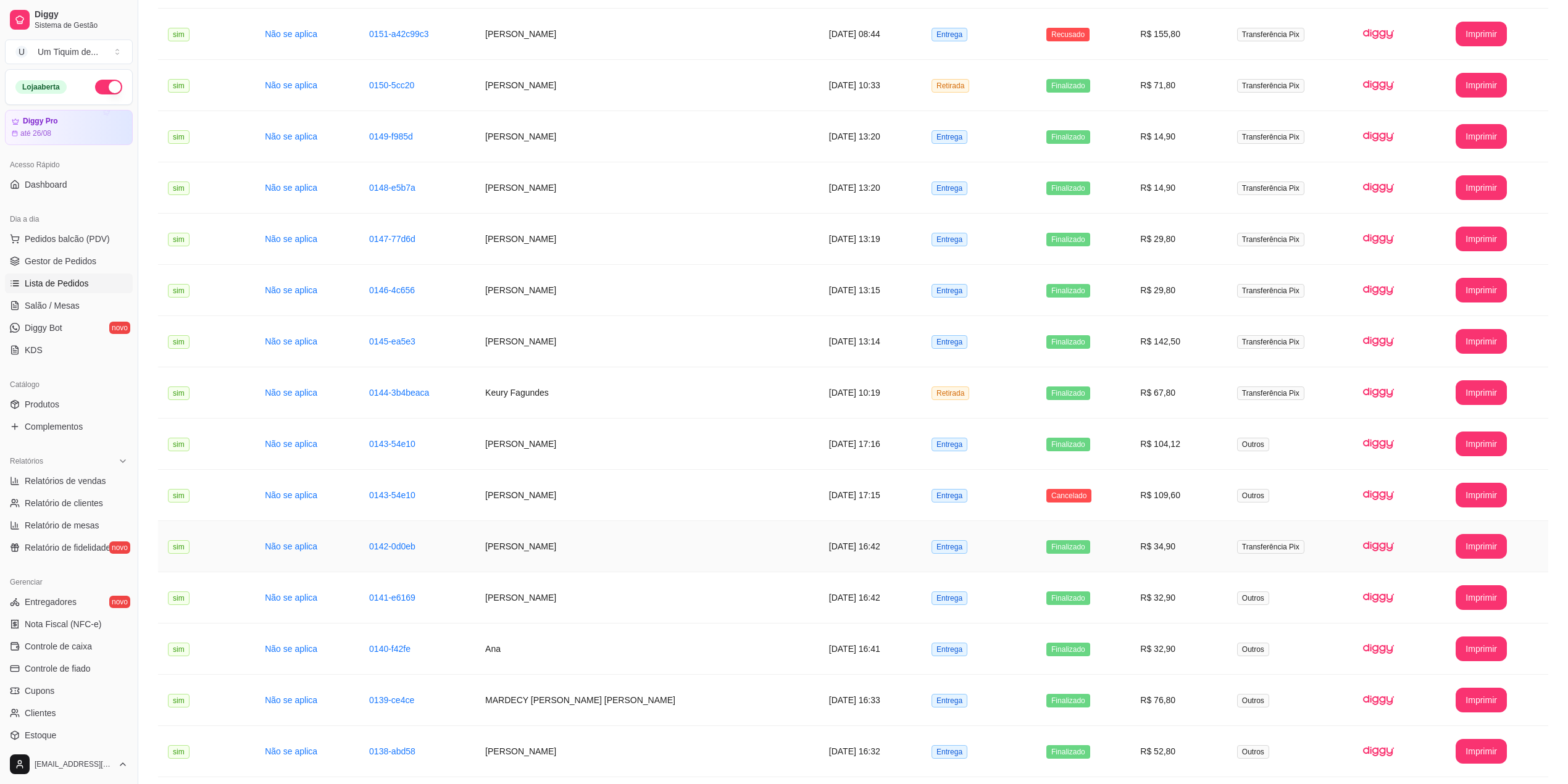
click at [563, 551] on td "[PERSON_NAME]" at bounding box center [646, 547] width 343 height 51
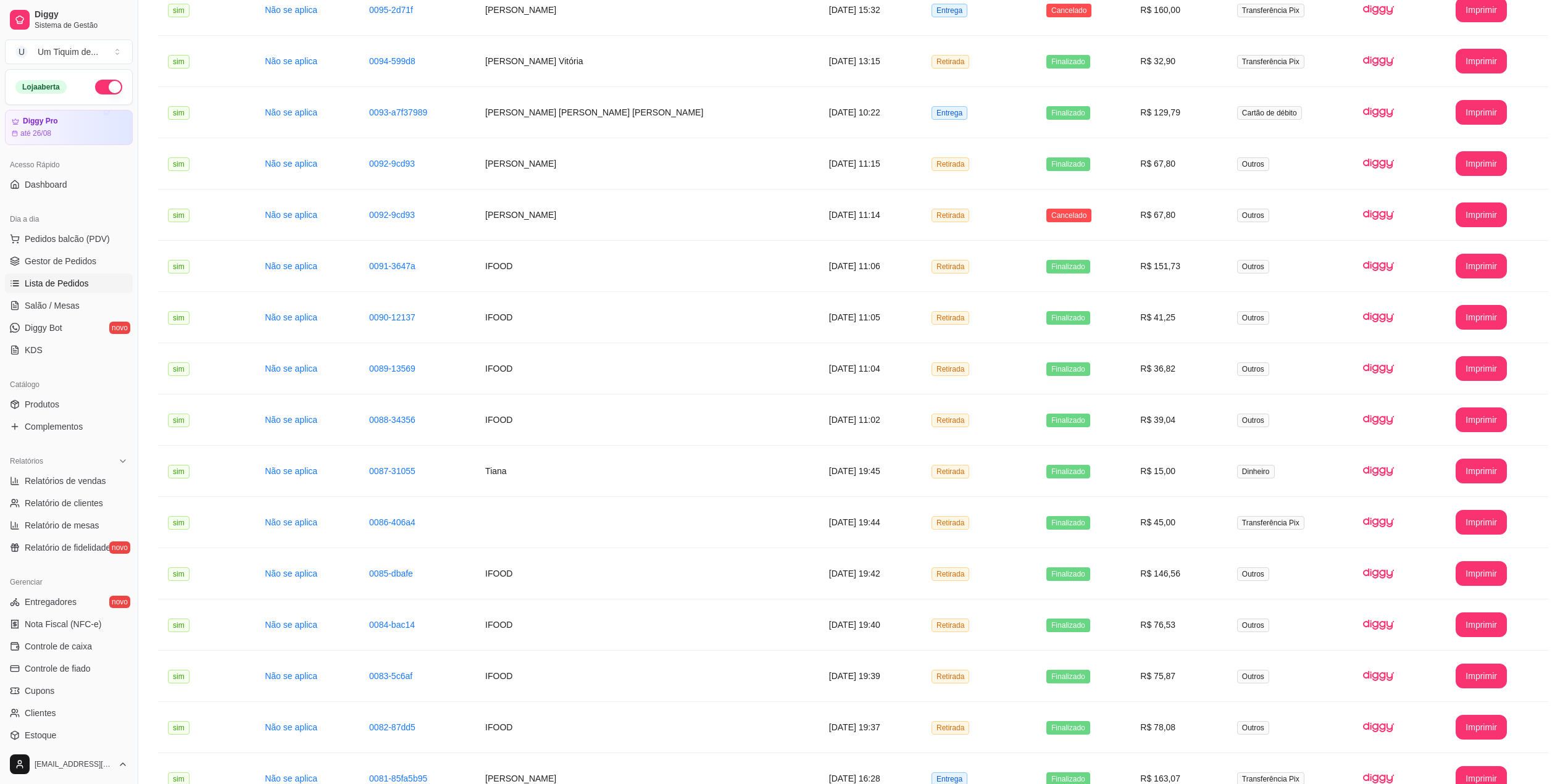
scroll to position [4595, 0]
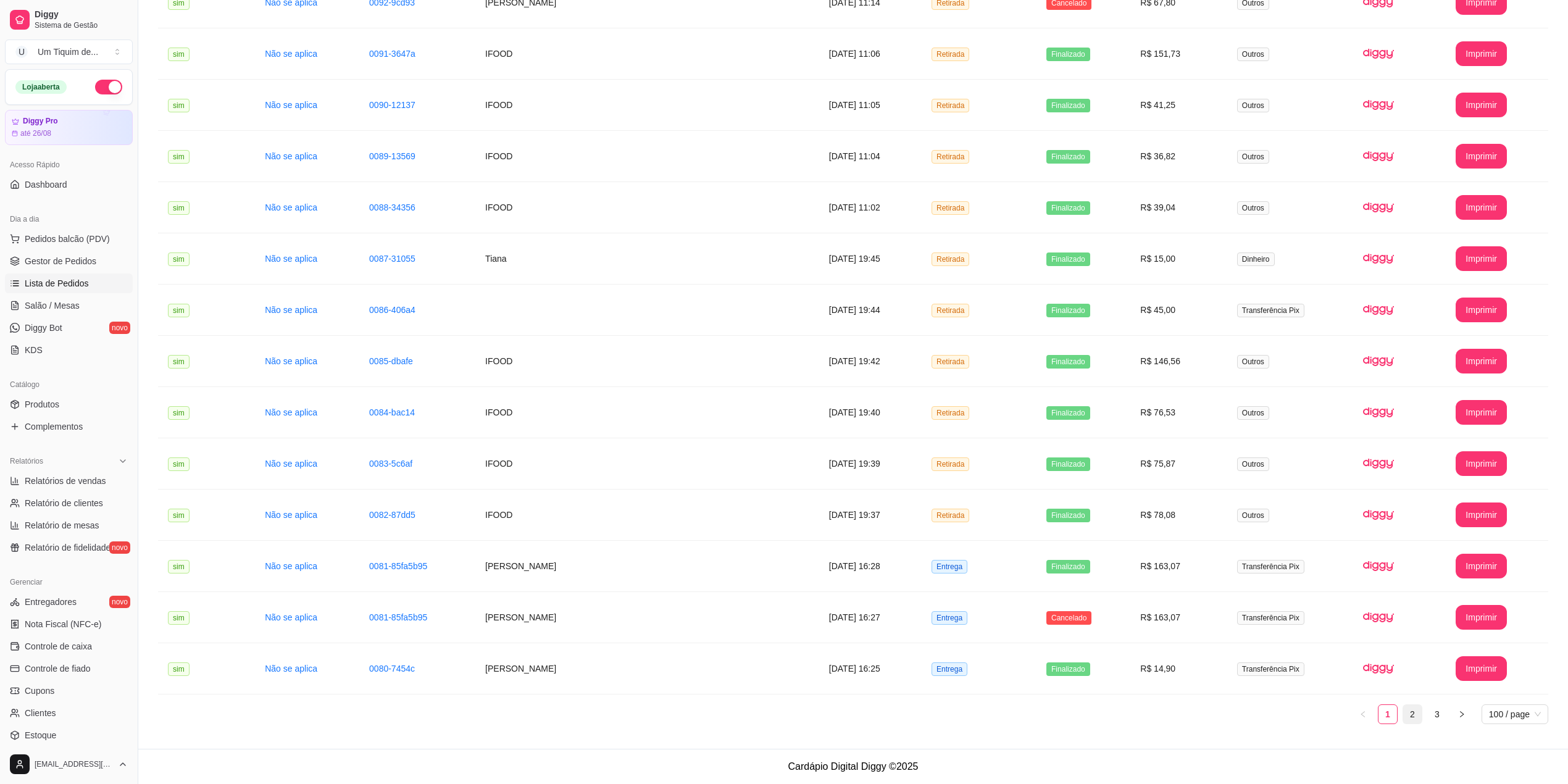
click at [1407, 716] on link "2" at bounding box center [1412, 713] width 19 height 19
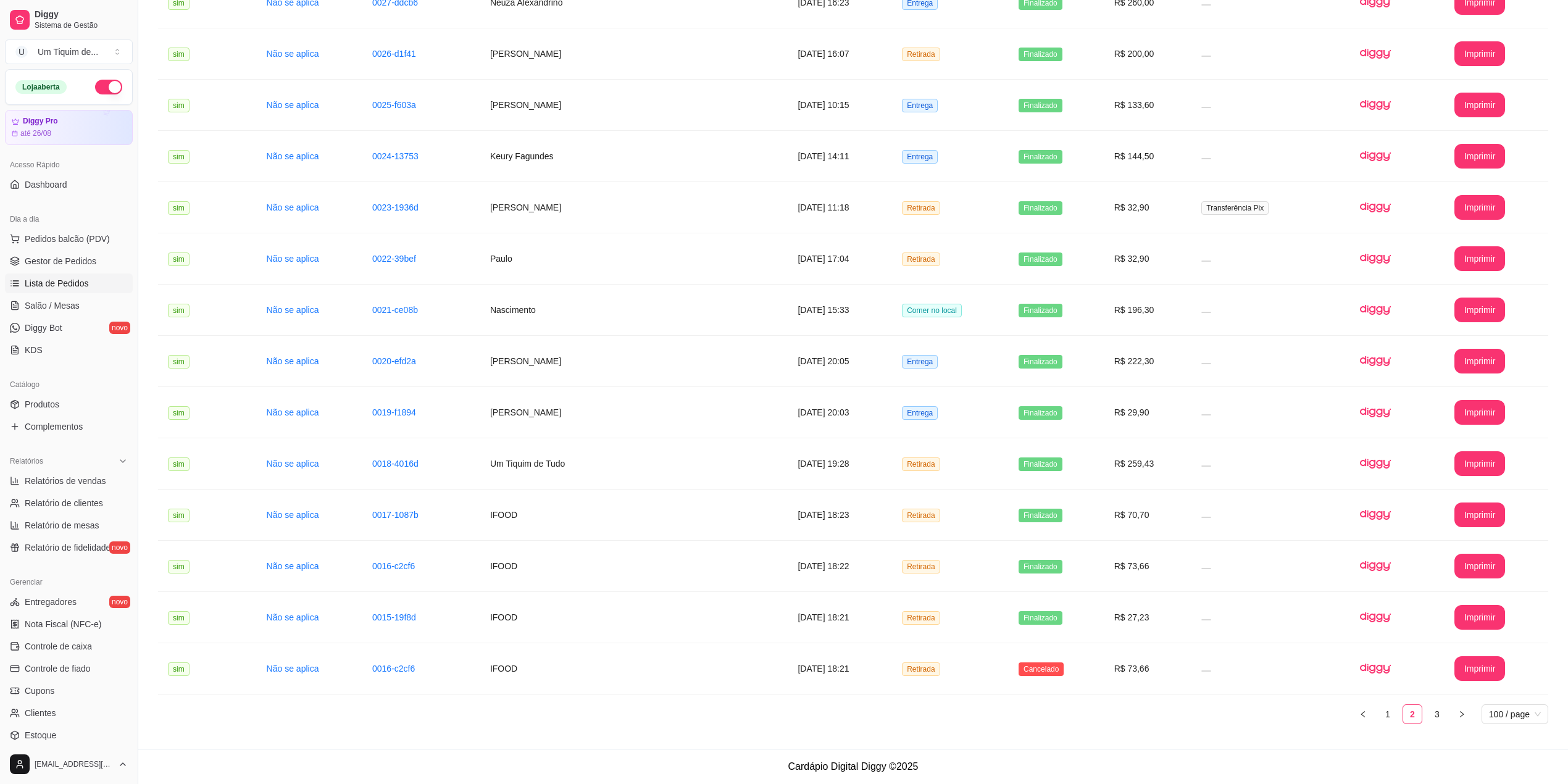
scroll to position [1116, 0]
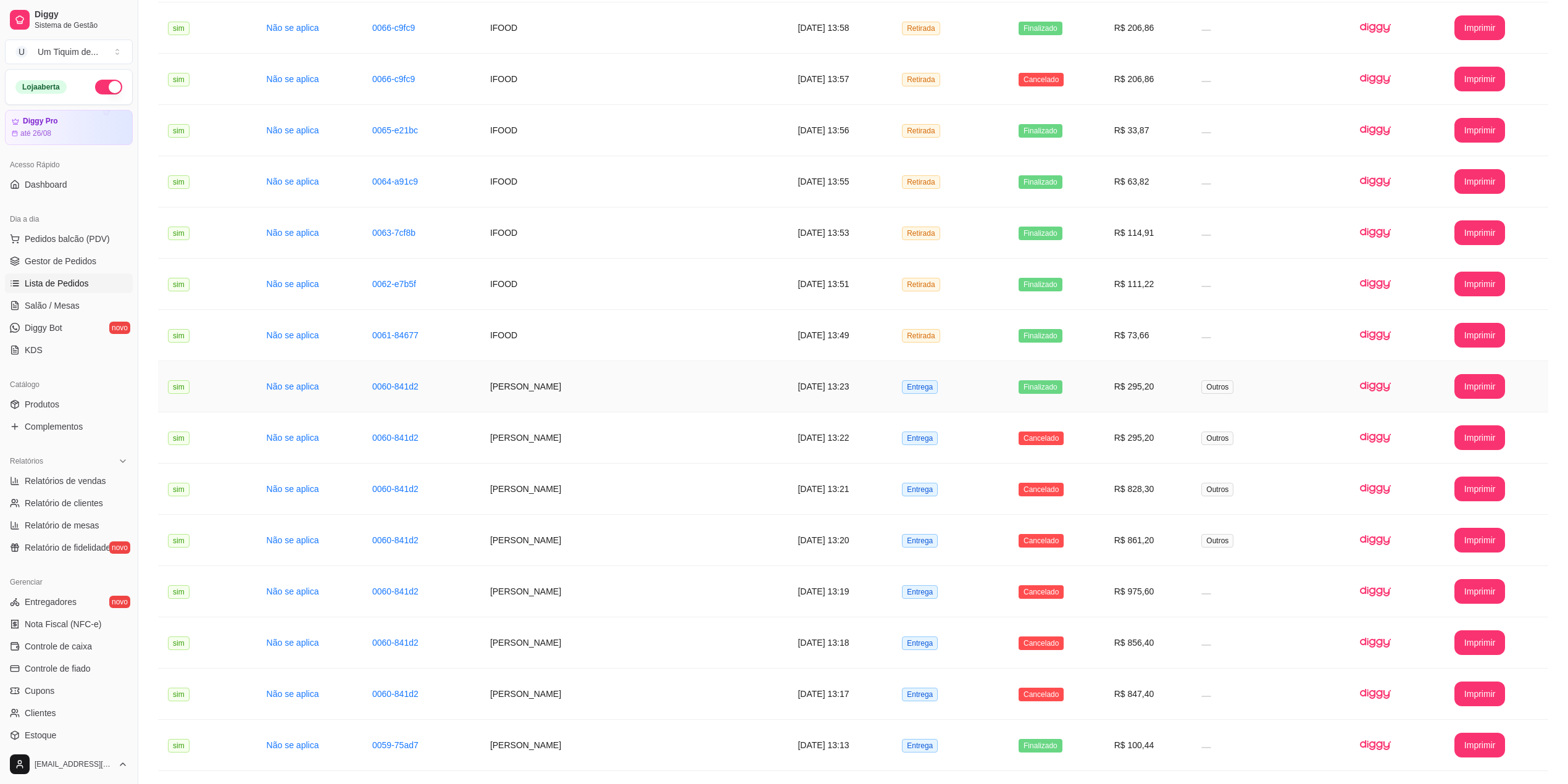
click at [590, 384] on td "[PERSON_NAME]" at bounding box center [634, 387] width 308 height 51
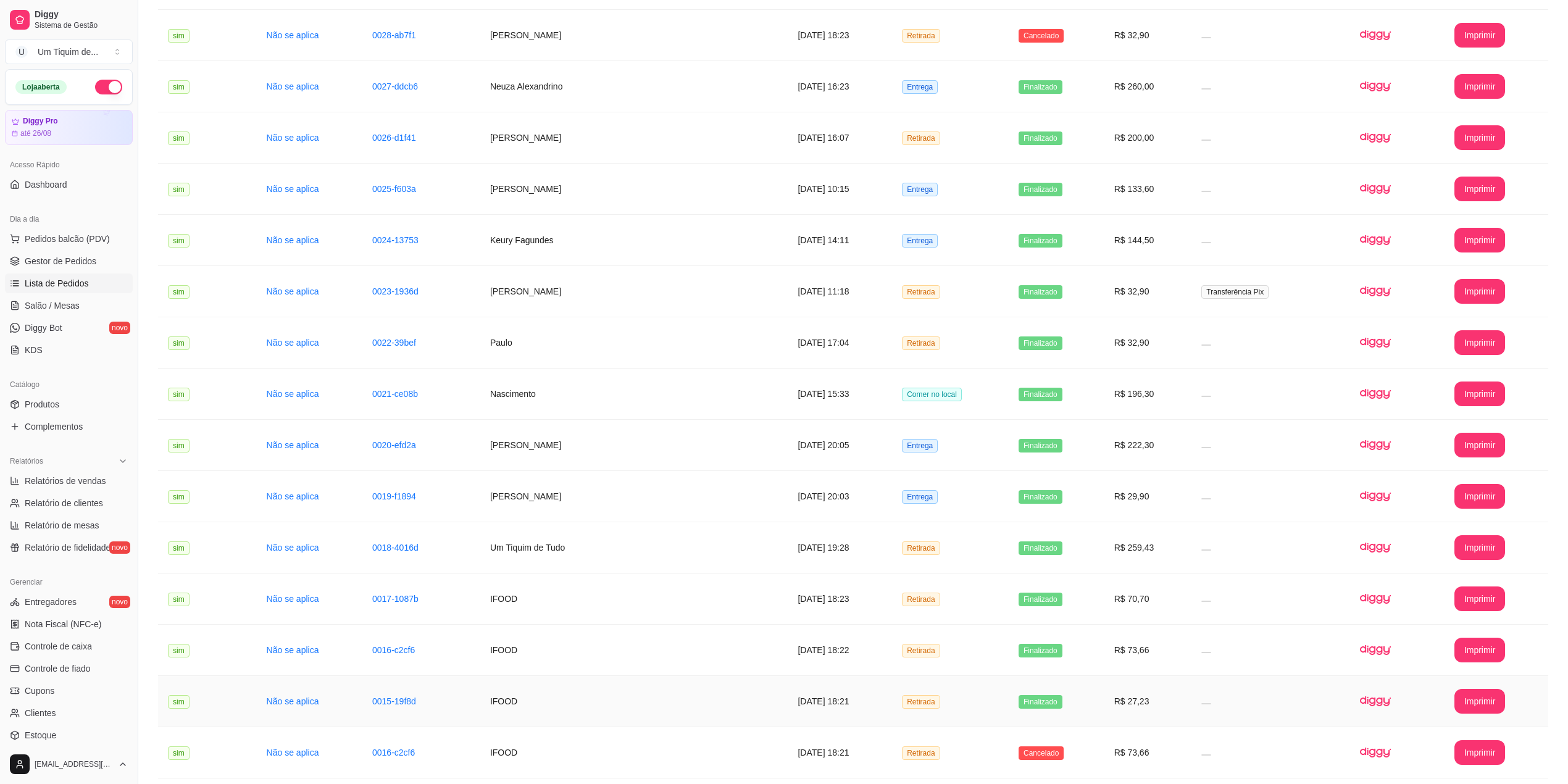
scroll to position [4595, 0]
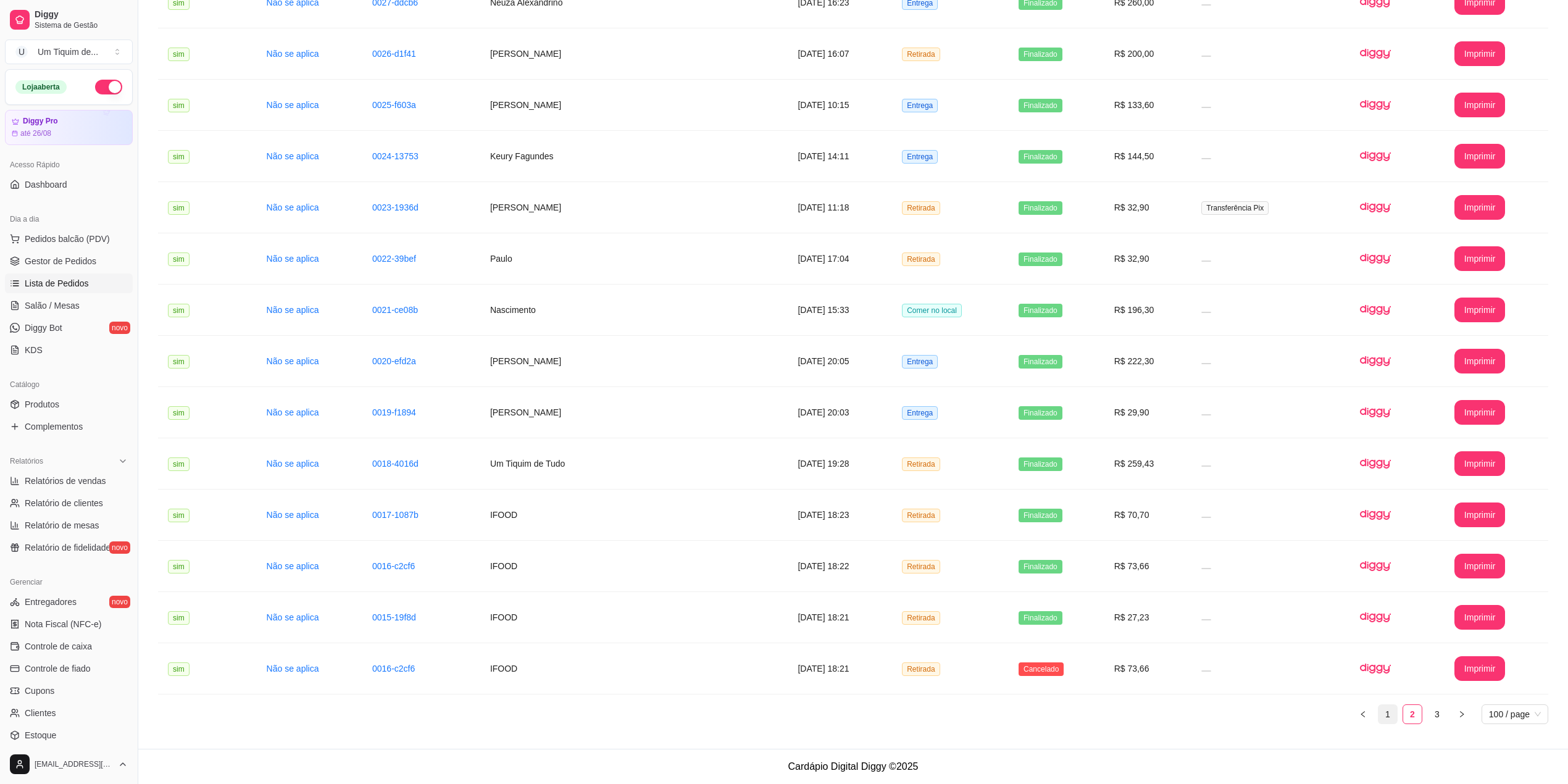
click at [1389, 709] on link "1" at bounding box center [1387, 713] width 19 height 19
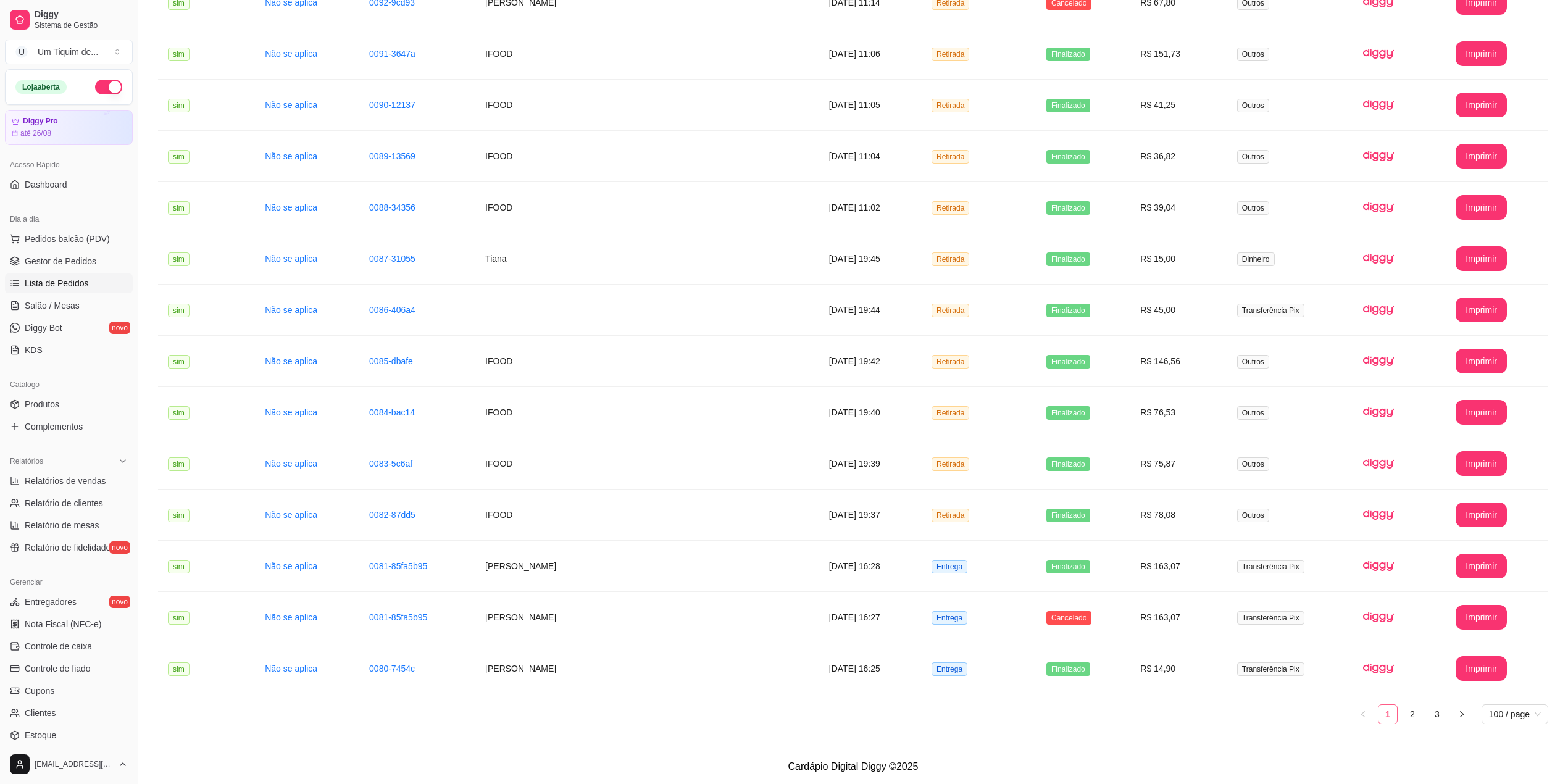
click at [1389, 717] on link "1" at bounding box center [1387, 713] width 19 height 19
click at [1460, 721] on button "button" at bounding box center [1461, 714] width 19 height 19
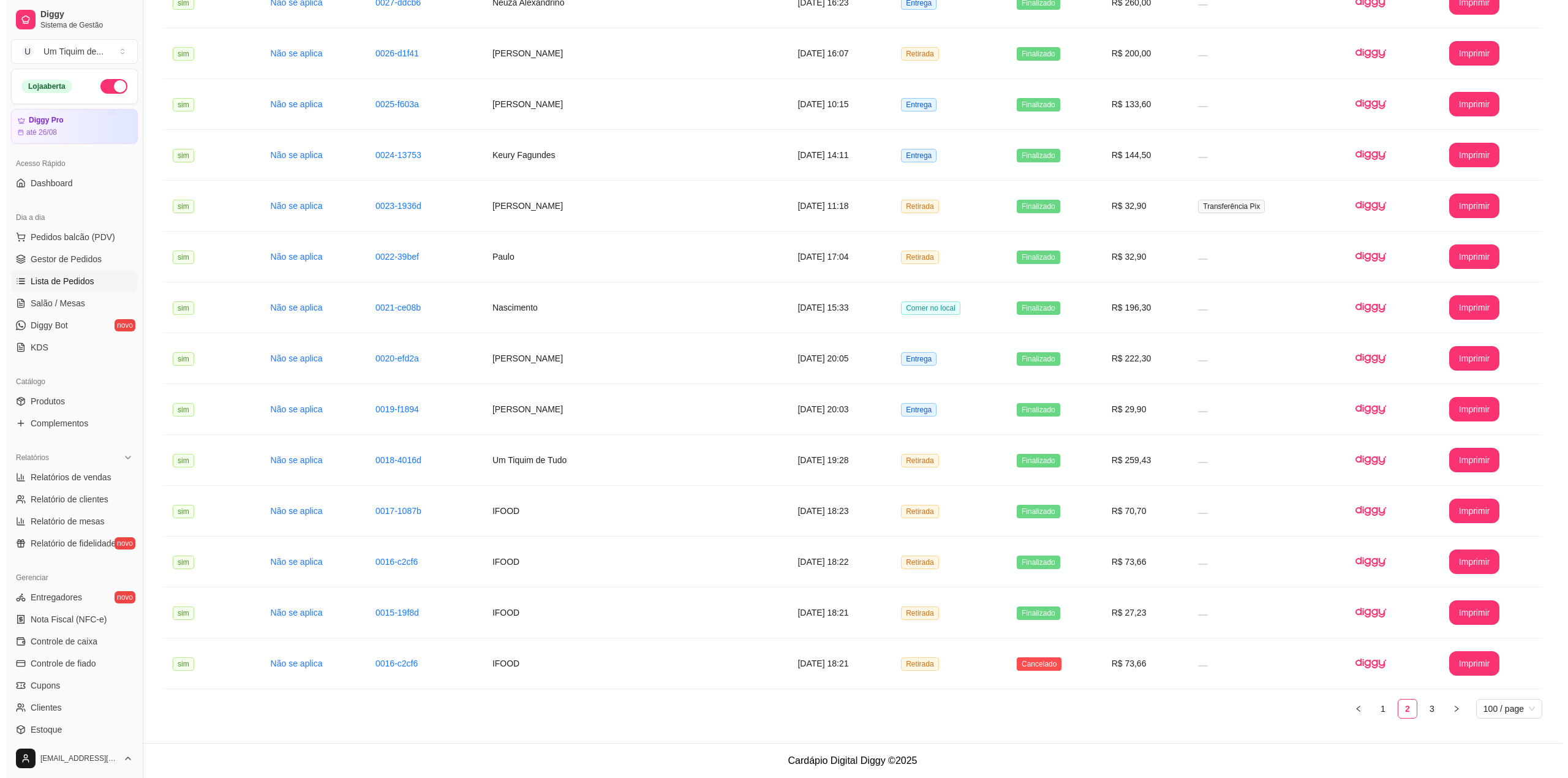
scroll to position [1107, 0]
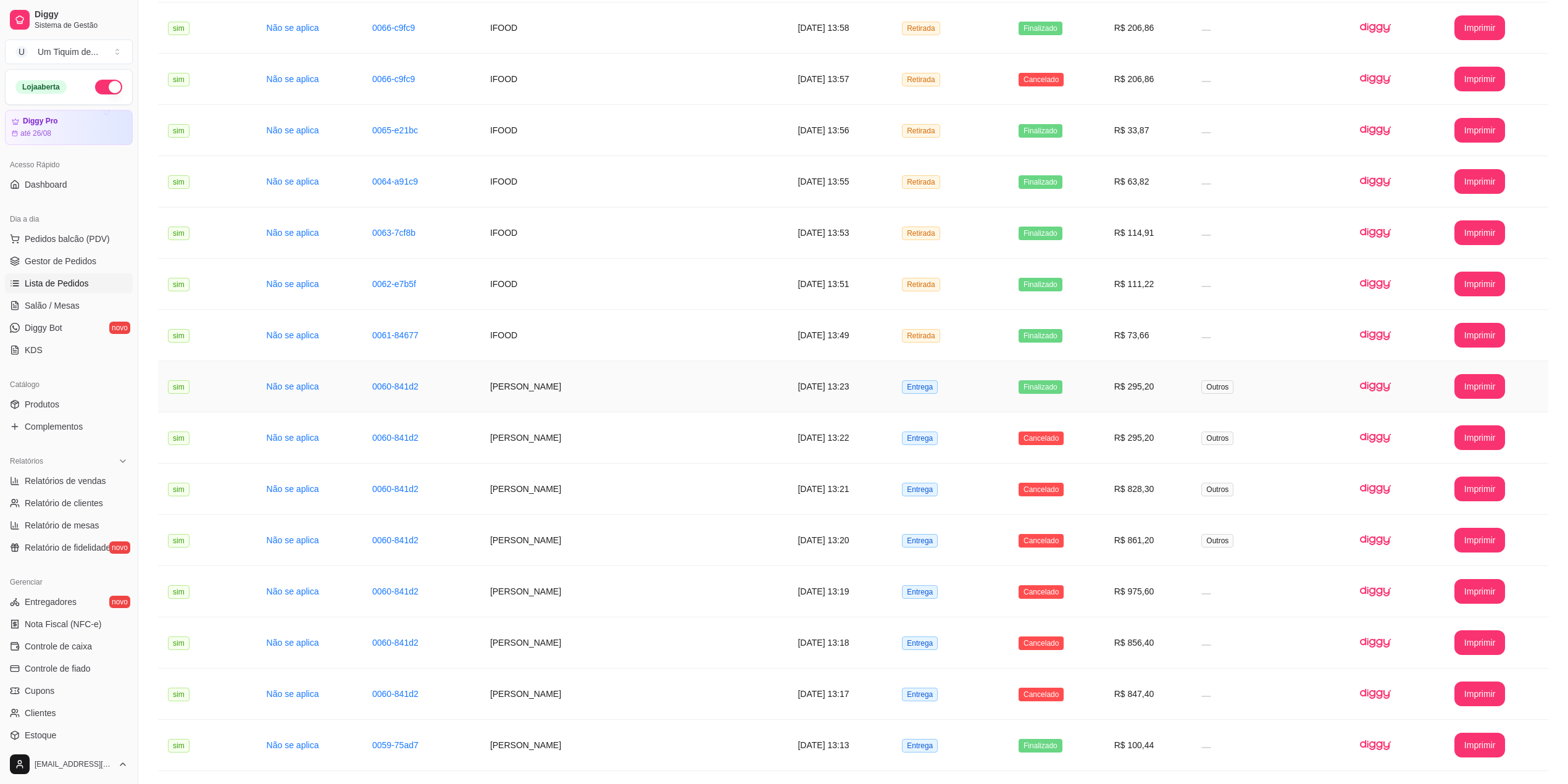
click at [580, 383] on td "[PERSON_NAME]" at bounding box center [634, 387] width 308 height 51
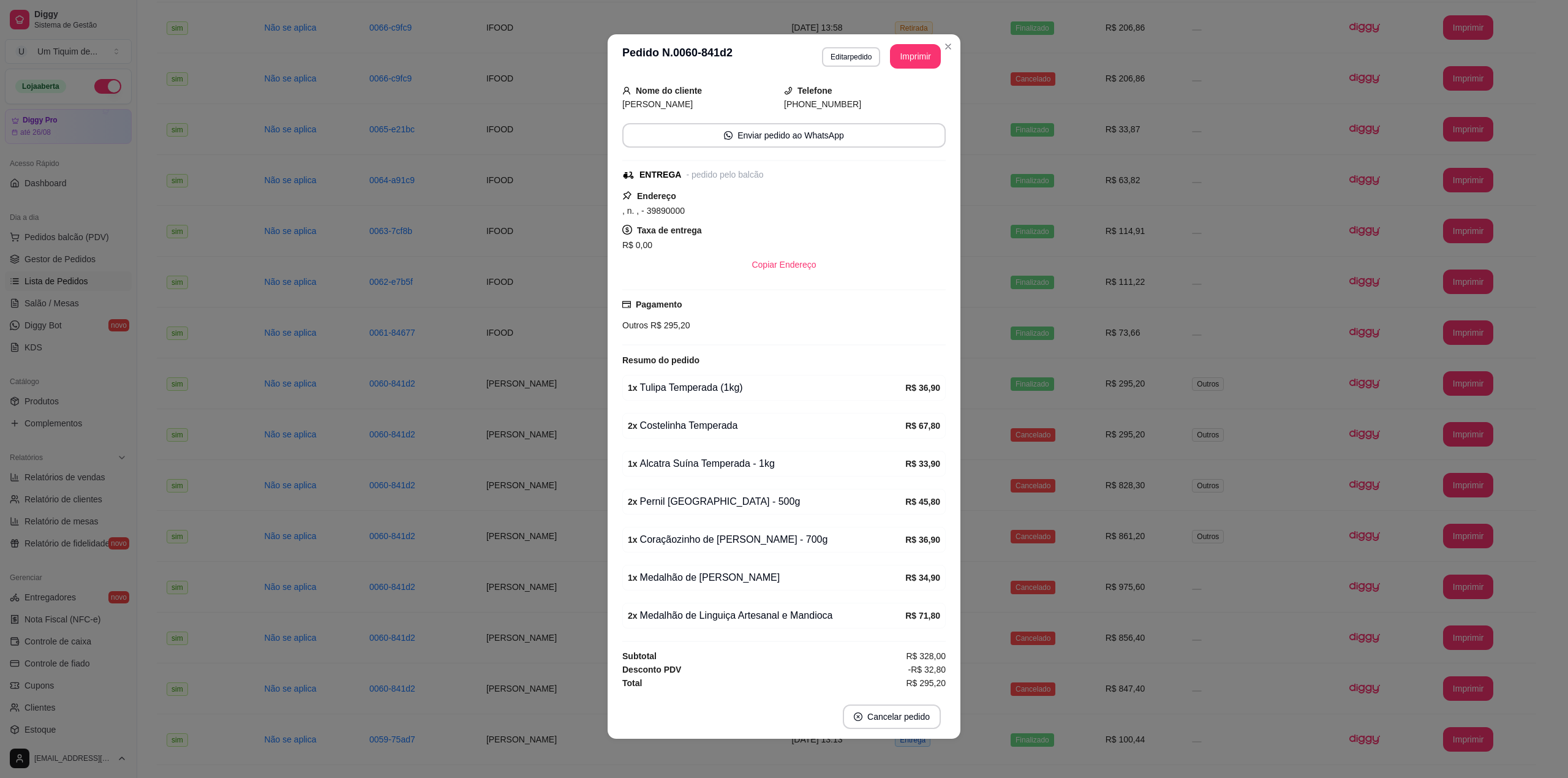
scroll to position [0, 0]
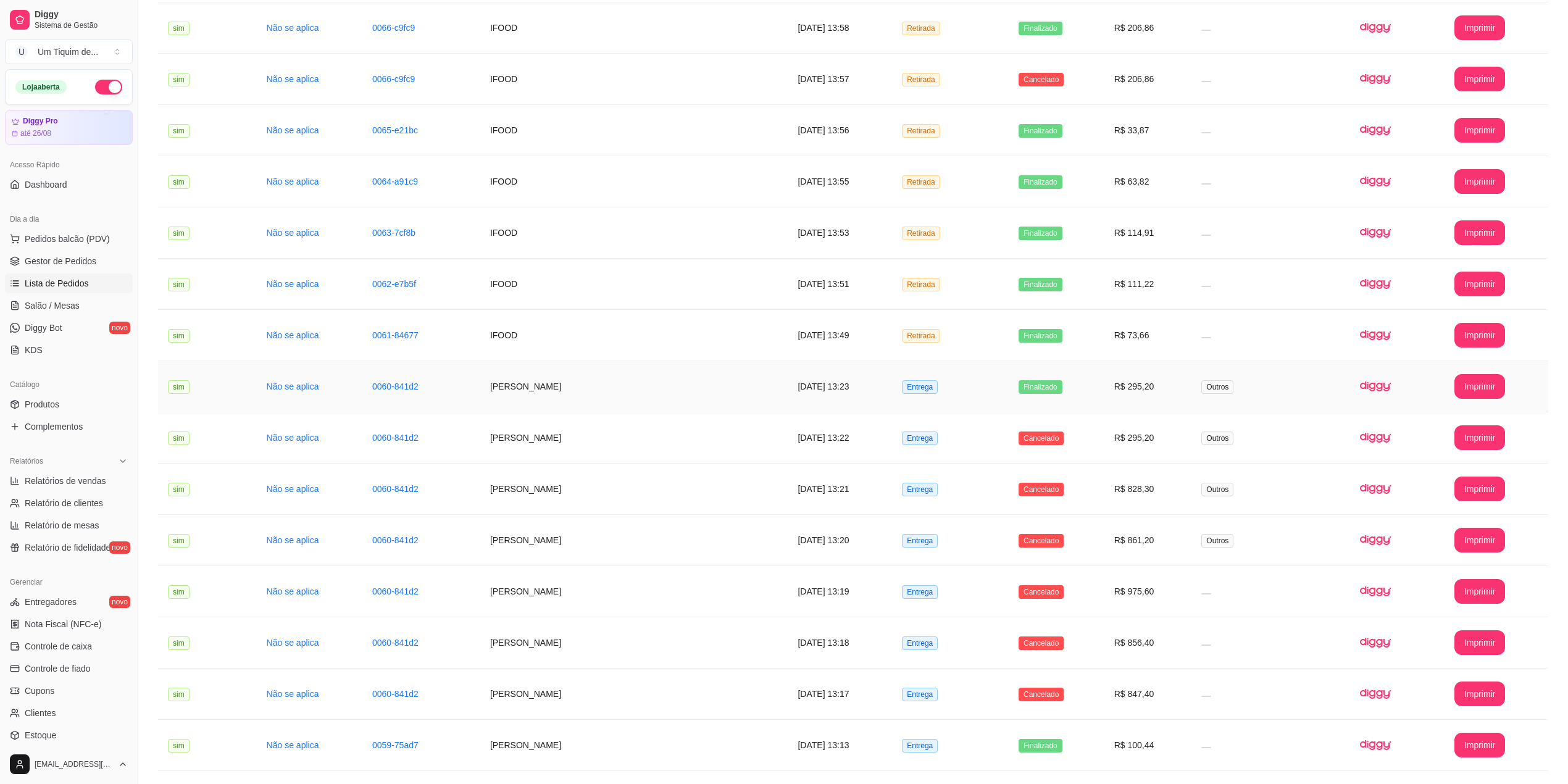
click at [489, 396] on td "[PERSON_NAME]" at bounding box center [634, 387] width 308 height 51
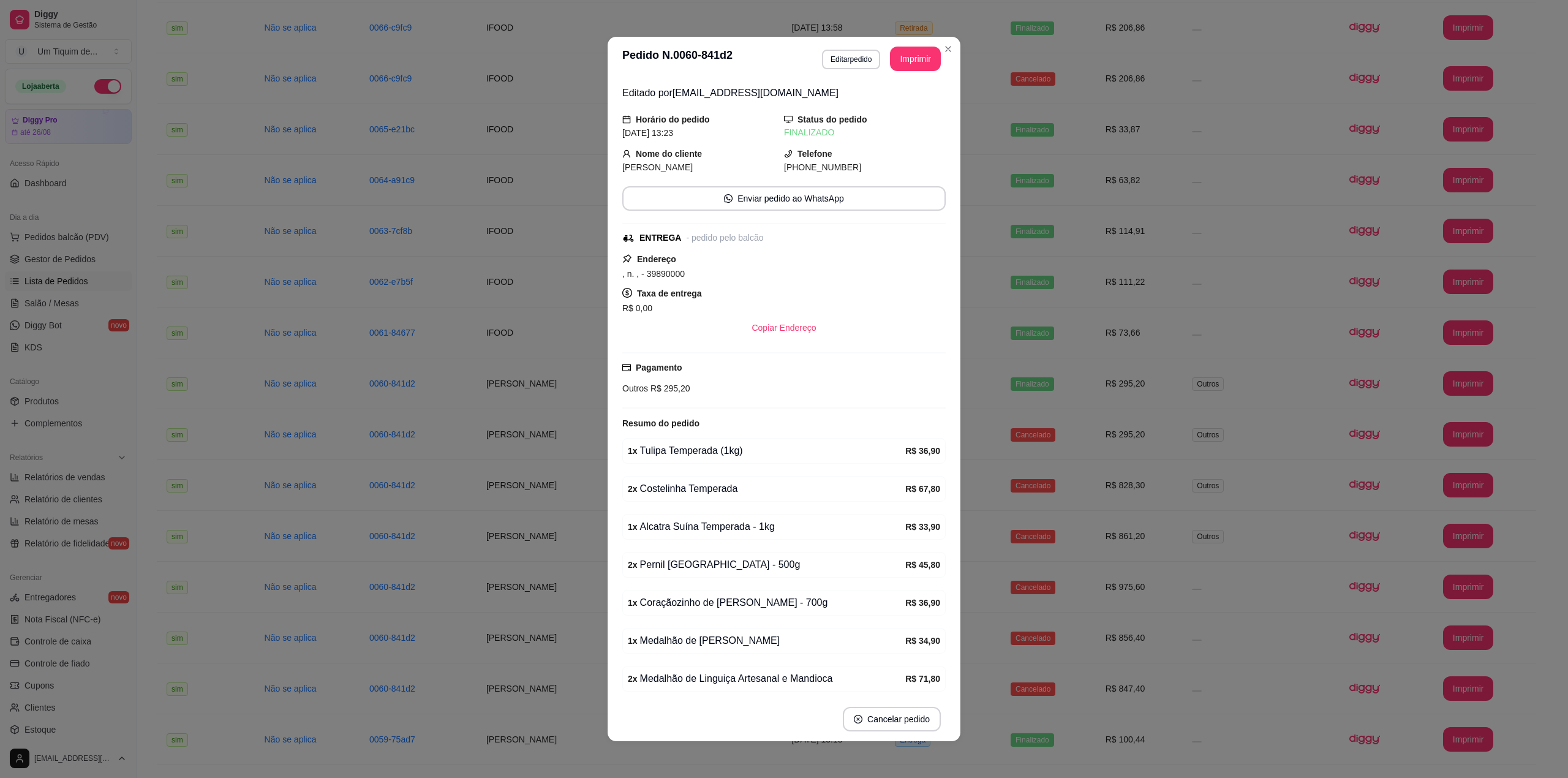
scroll to position [71, 0]
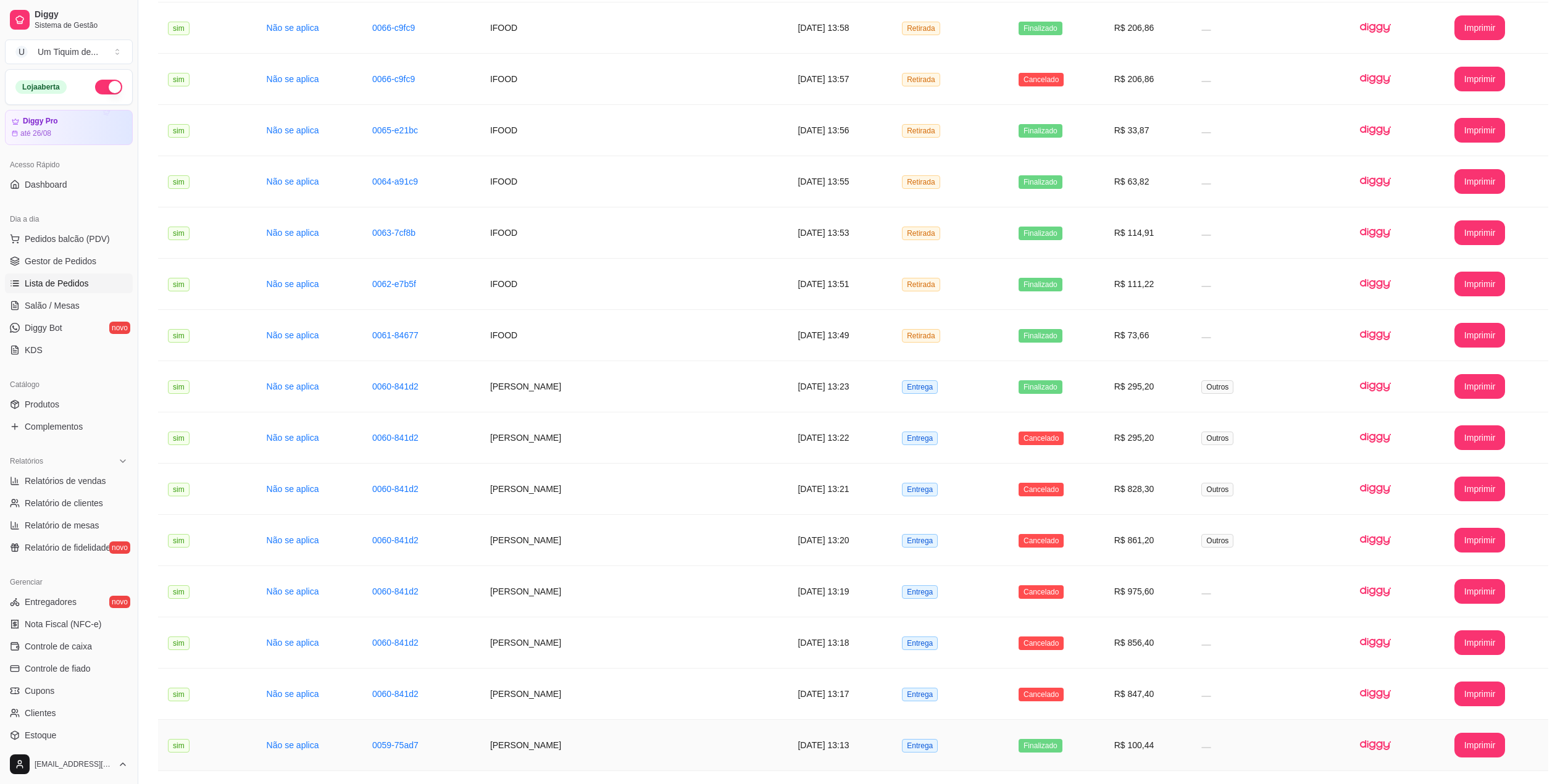
click at [527, 750] on td "[PERSON_NAME]" at bounding box center [634, 745] width 308 height 51
click at [576, 398] on td "[PERSON_NAME]" at bounding box center [634, 387] width 308 height 51
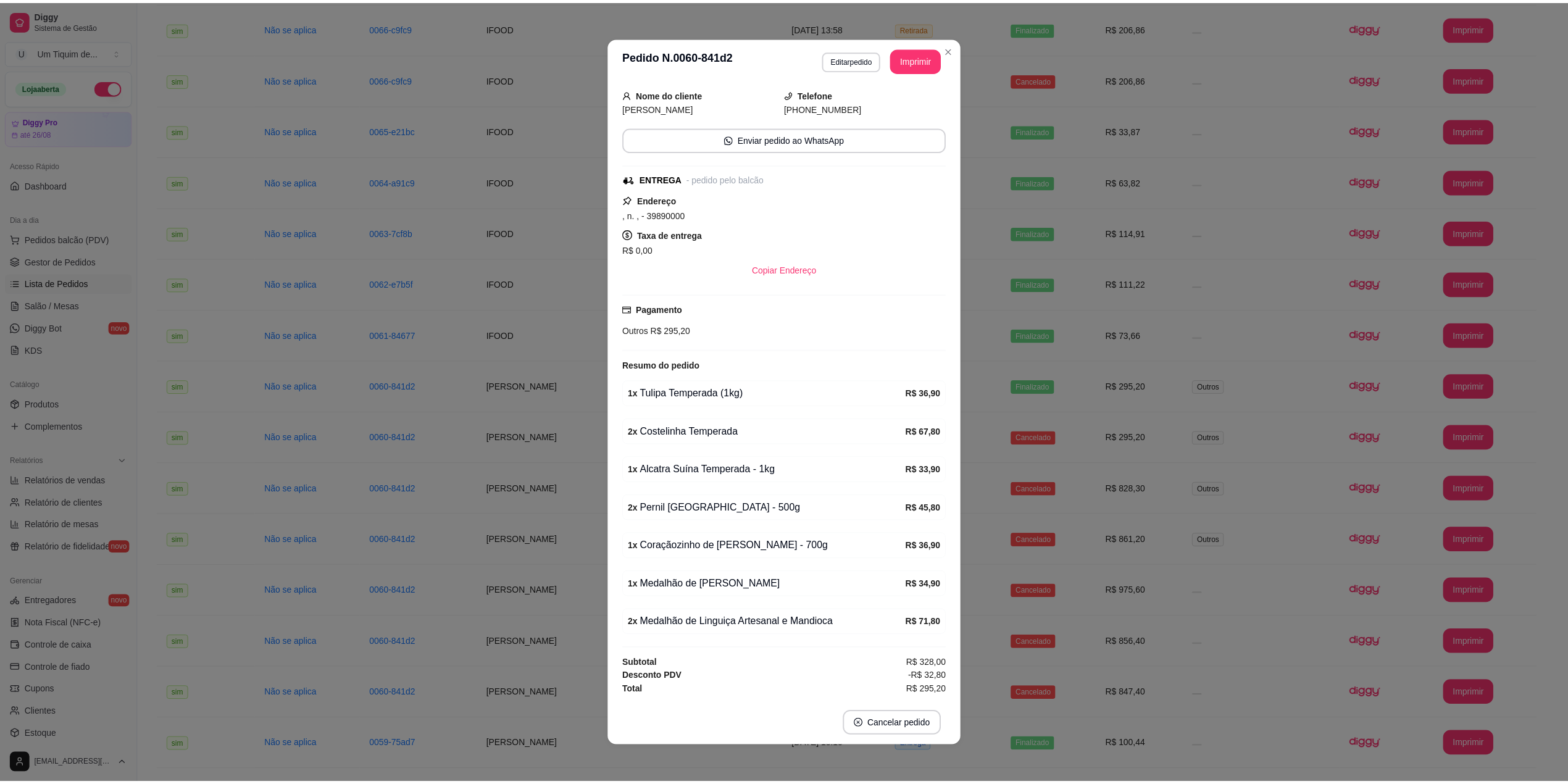
scroll to position [3, 0]
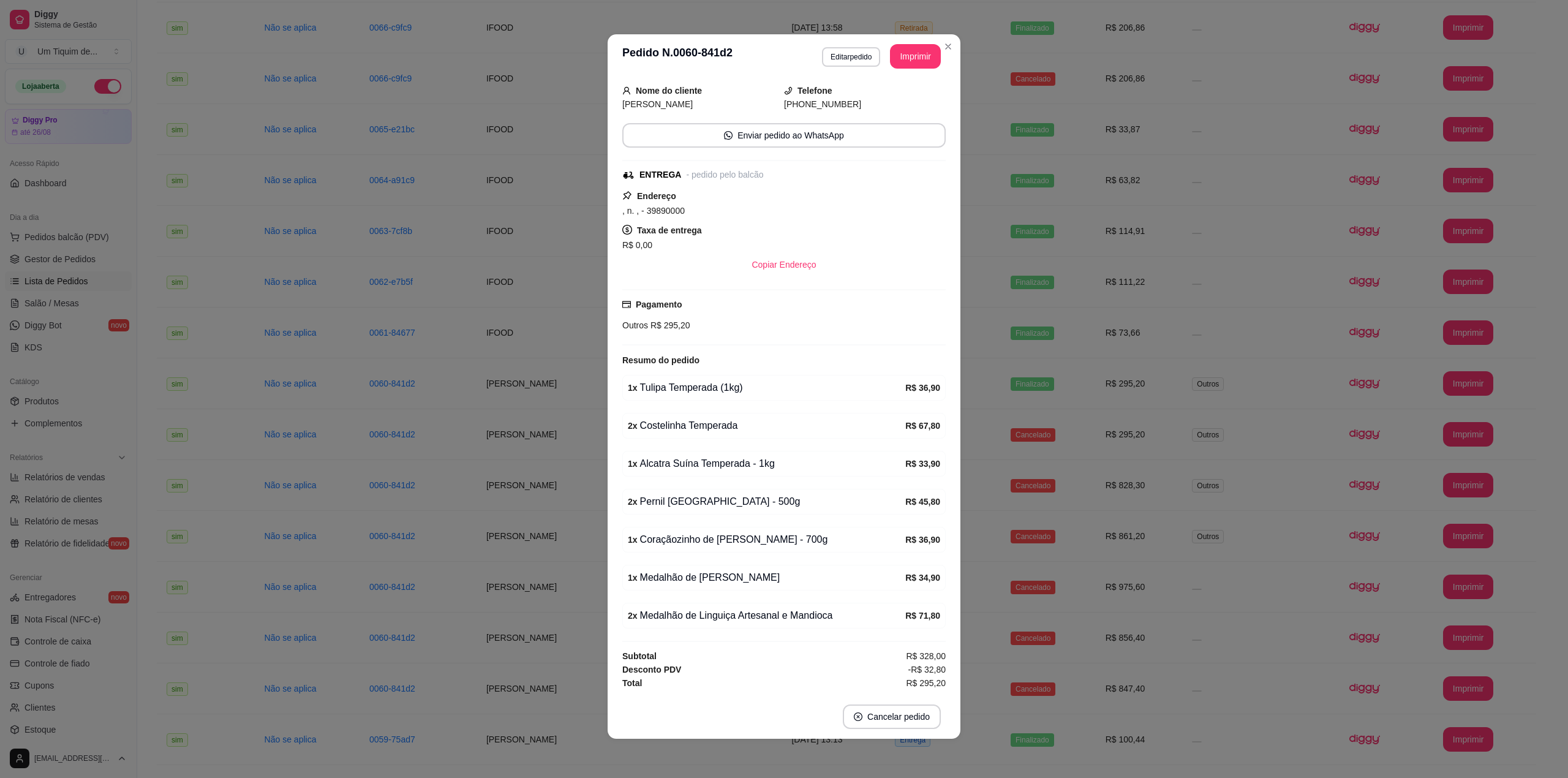
click at [650, 419] on div "2 x Costelinha Temperada" at bounding box center [766, 426] width 278 height 15
copy div "Costelinha"
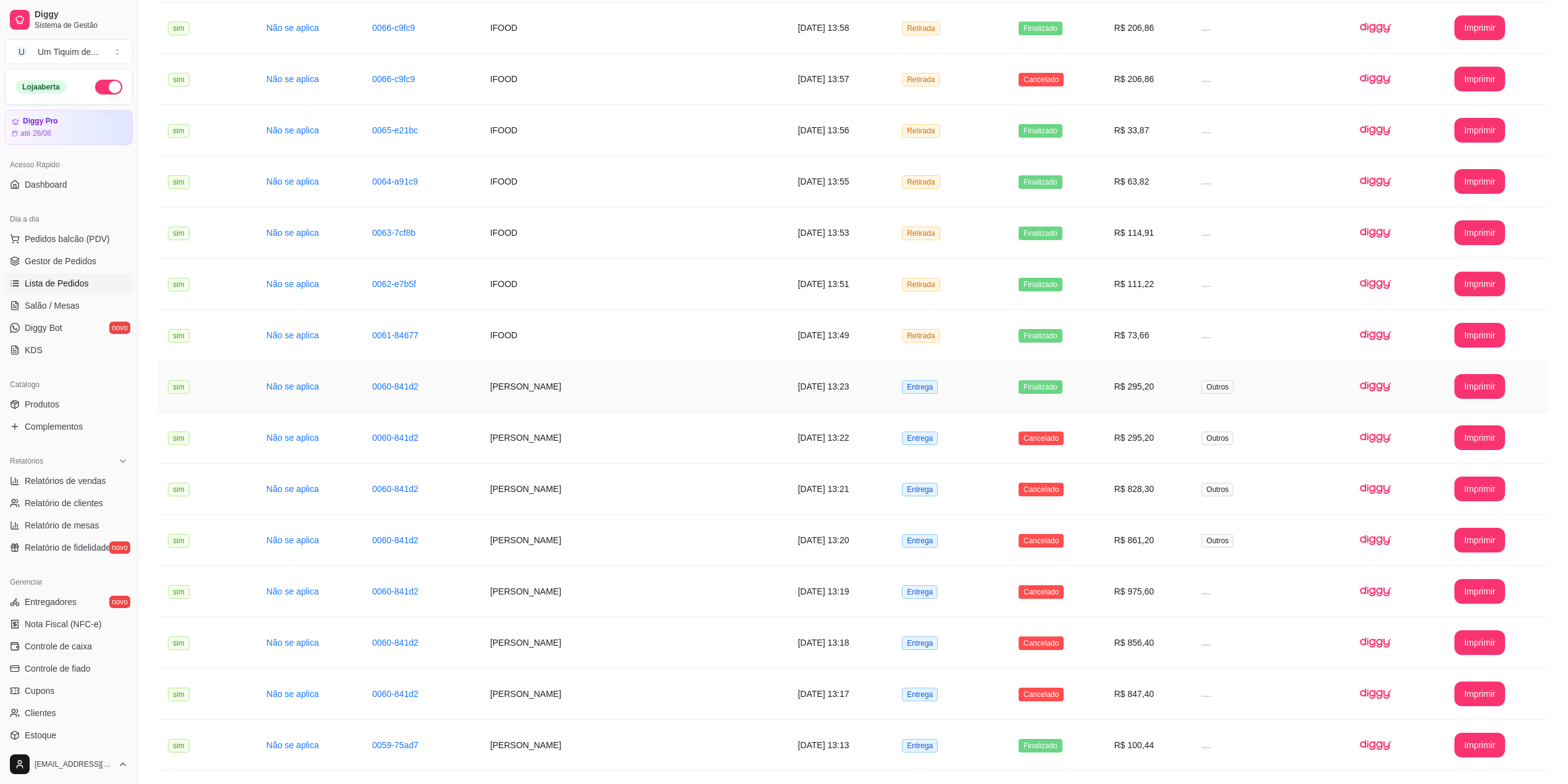
click at [531, 396] on td "[PERSON_NAME]" at bounding box center [634, 387] width 308 height 51
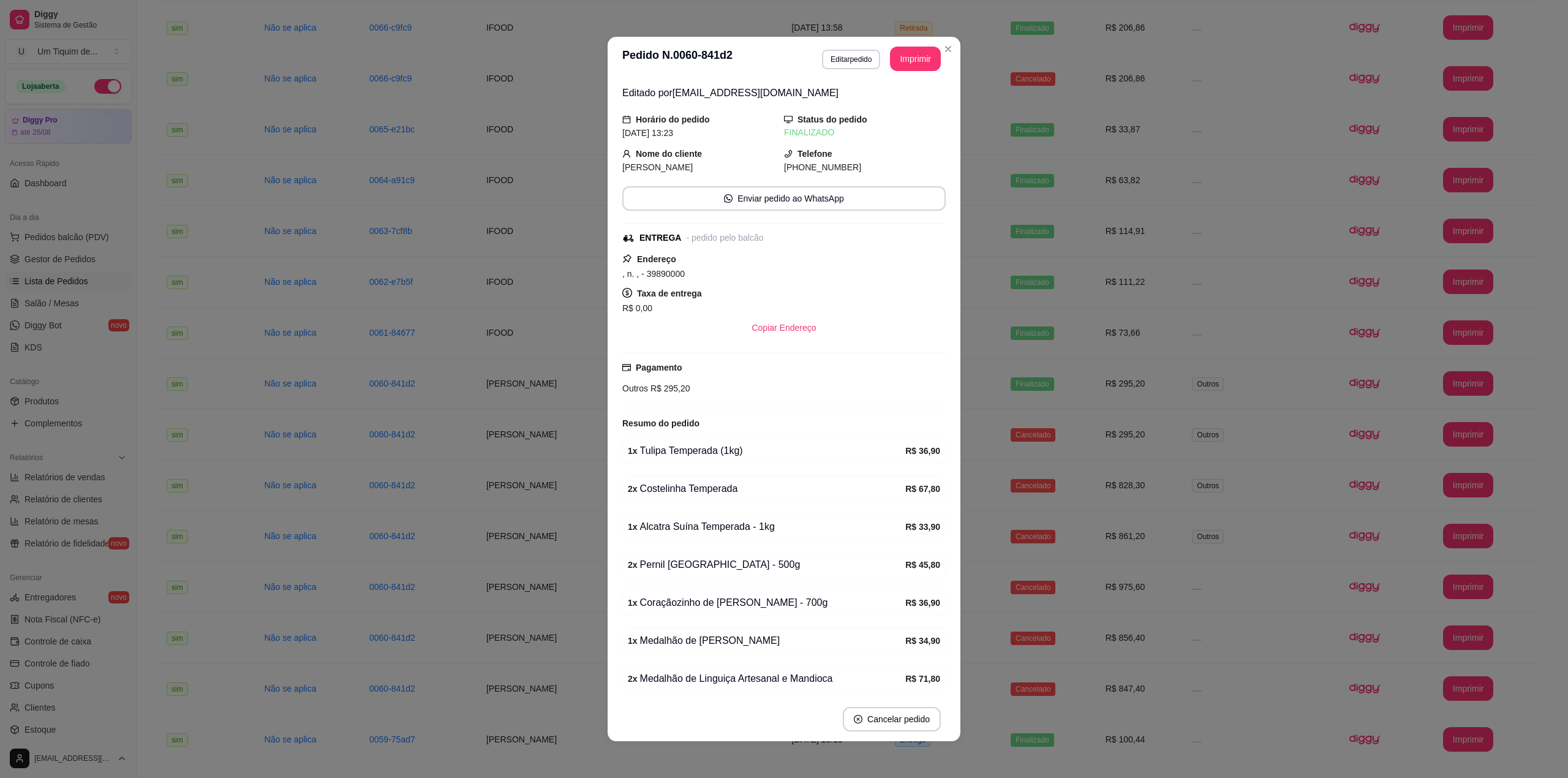
click at [650, 530] on div "1 x Alcatra Suína Temperada - 1kg" at bounding box center [766, 527] width 278 height 15
copy div "Alcatra"
click at [686, 571] on div "2 x Pernil [GEOGRAPHIC_DATA] - 500g" at bounding box center [766, 564] width 278 height 15
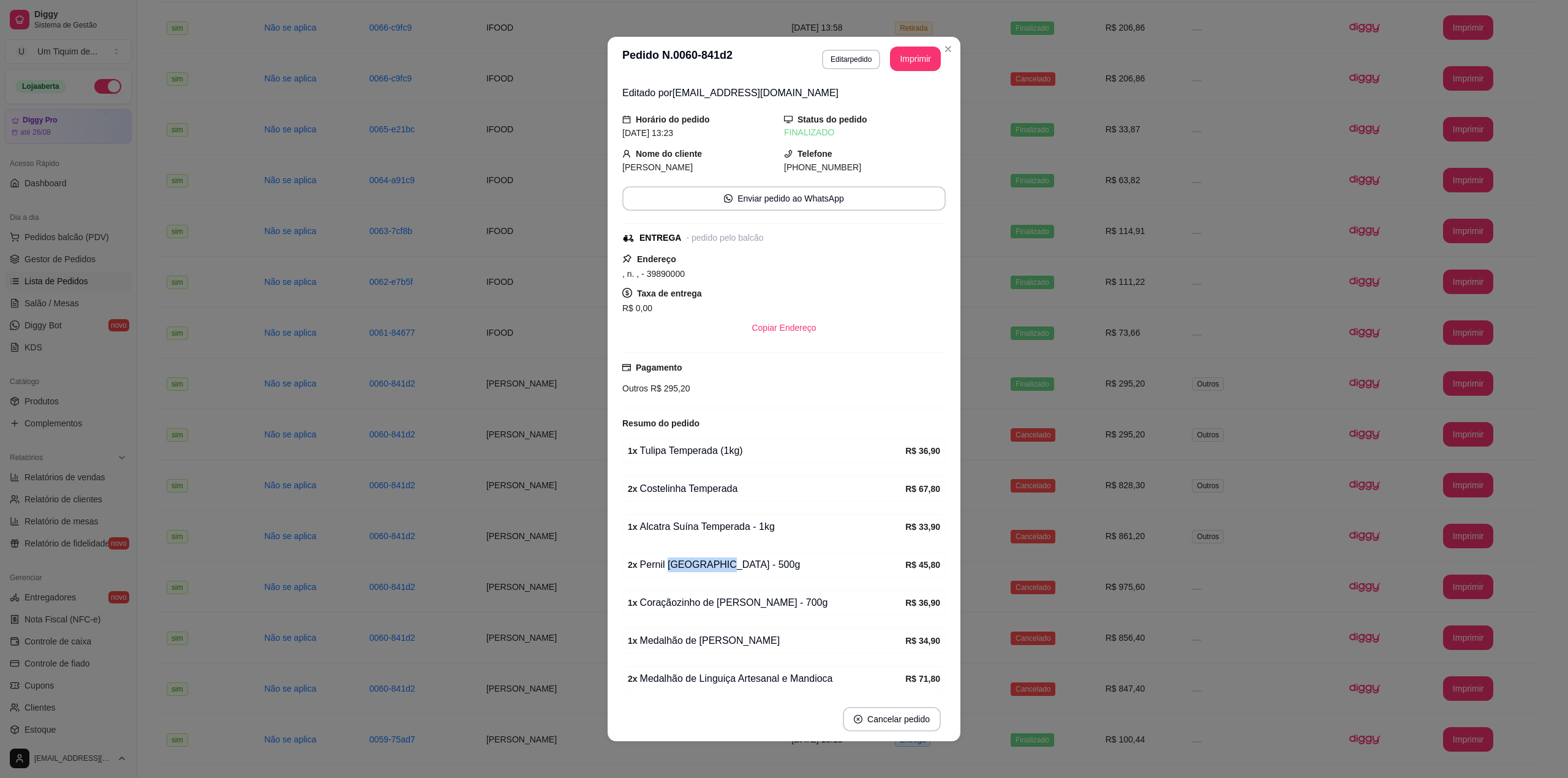
copy div "[GEOGRAPHIC_DATA]"
click at [667, 648] on div "1 x Medalhão de [PERSON_NAME]" at bounding box center [766, 640] width 278 height 15
copy div "Medalhão"
click at [799, 684] on div "2 x Medalhão de Linguiça Artesanal e Mandioca" at bounding box center [766, 678] width 278 height 15
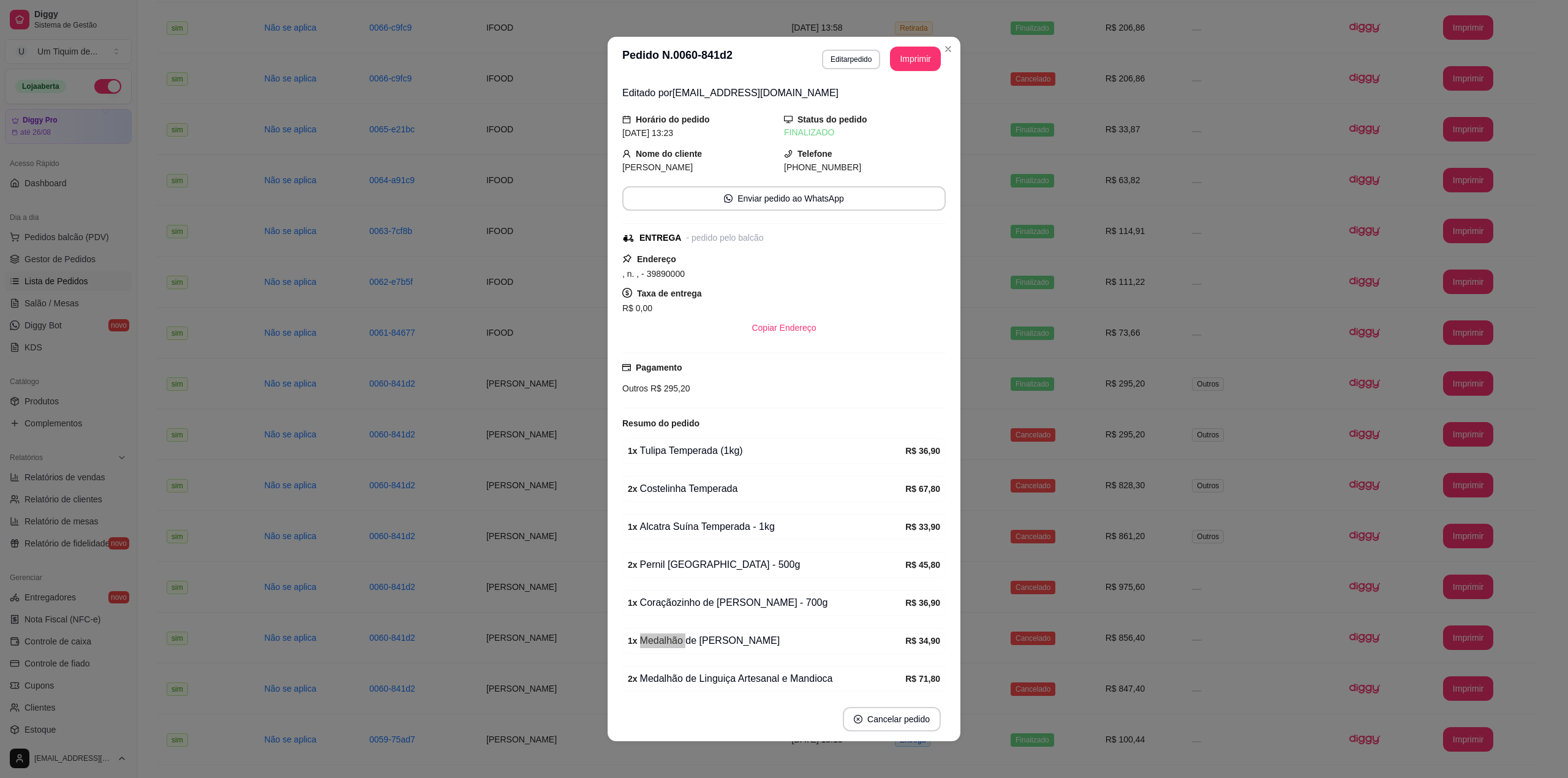
click at [799, 684] on div "2 x Medalhão de Linguiça Artesanal e Mandioca" at bounding box center [766, 678] width 278 height 15
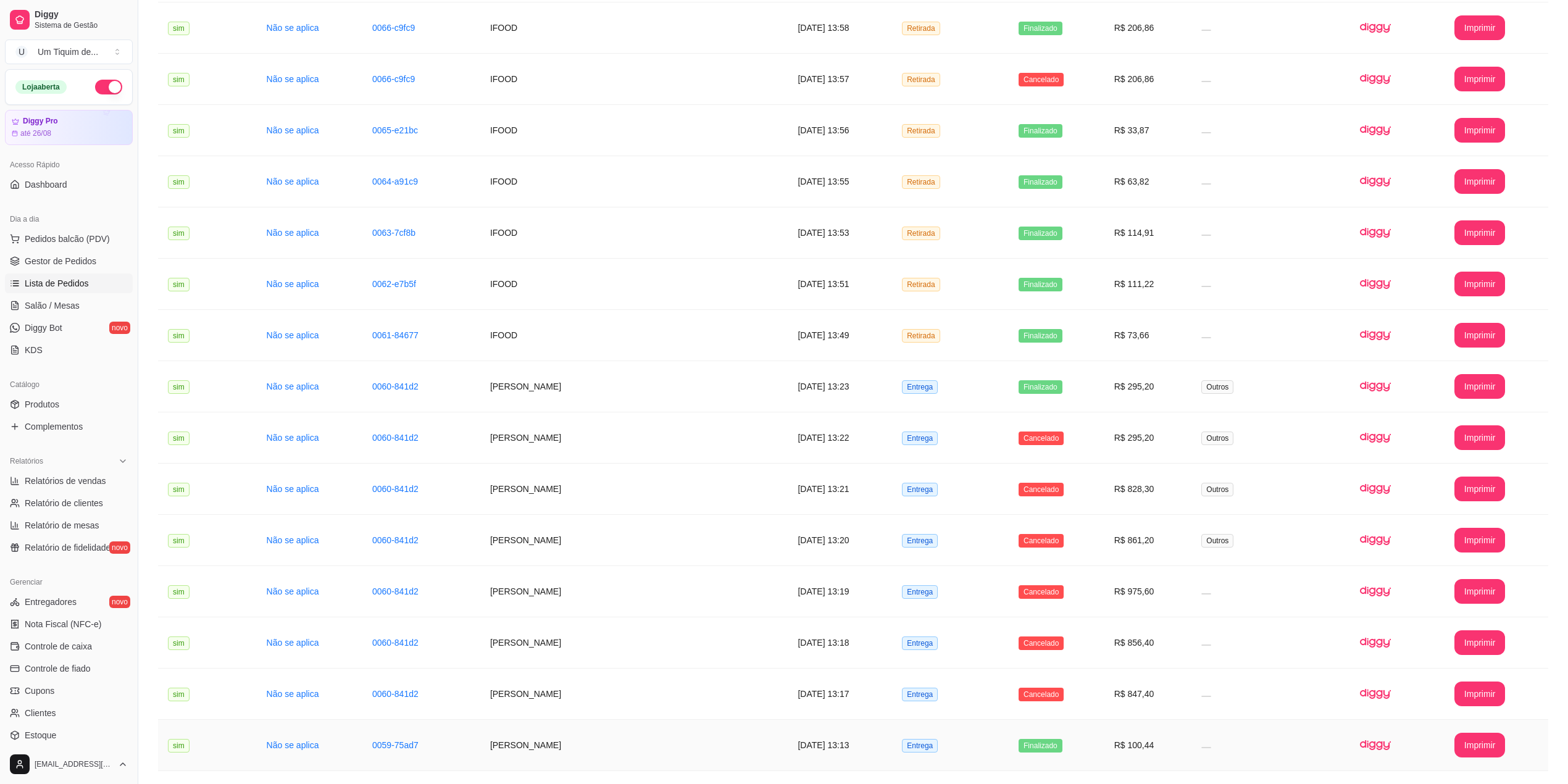
click at [526, 750] on td "[PERSON_NAME]" at bounding box center [634, 745] width 308 height 51
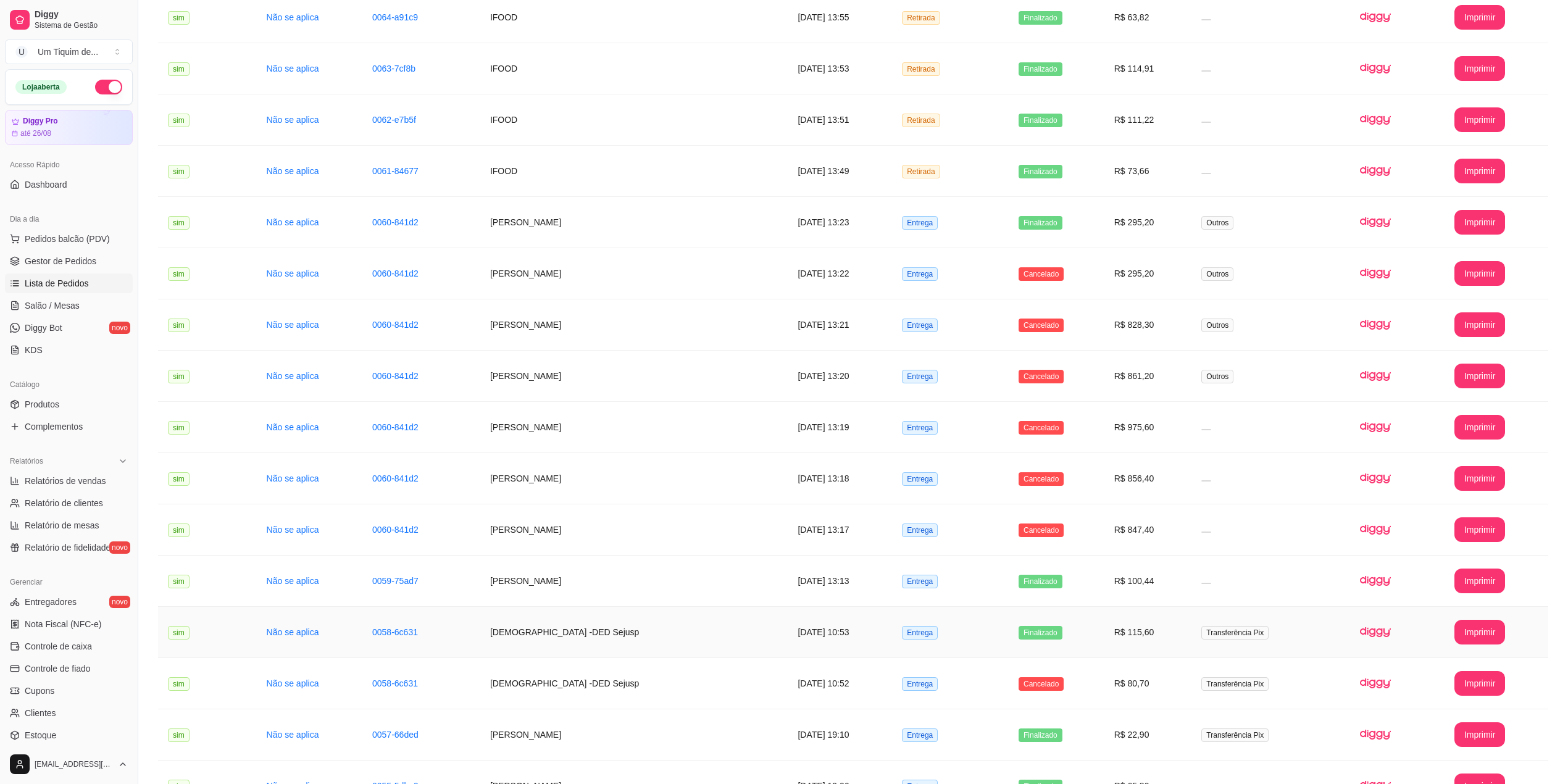
click at [524, 644] on td "[DEMOGRAPHIC_DATA] -DED Sejusp" at bounding box center [634, 632] width 308 height 51
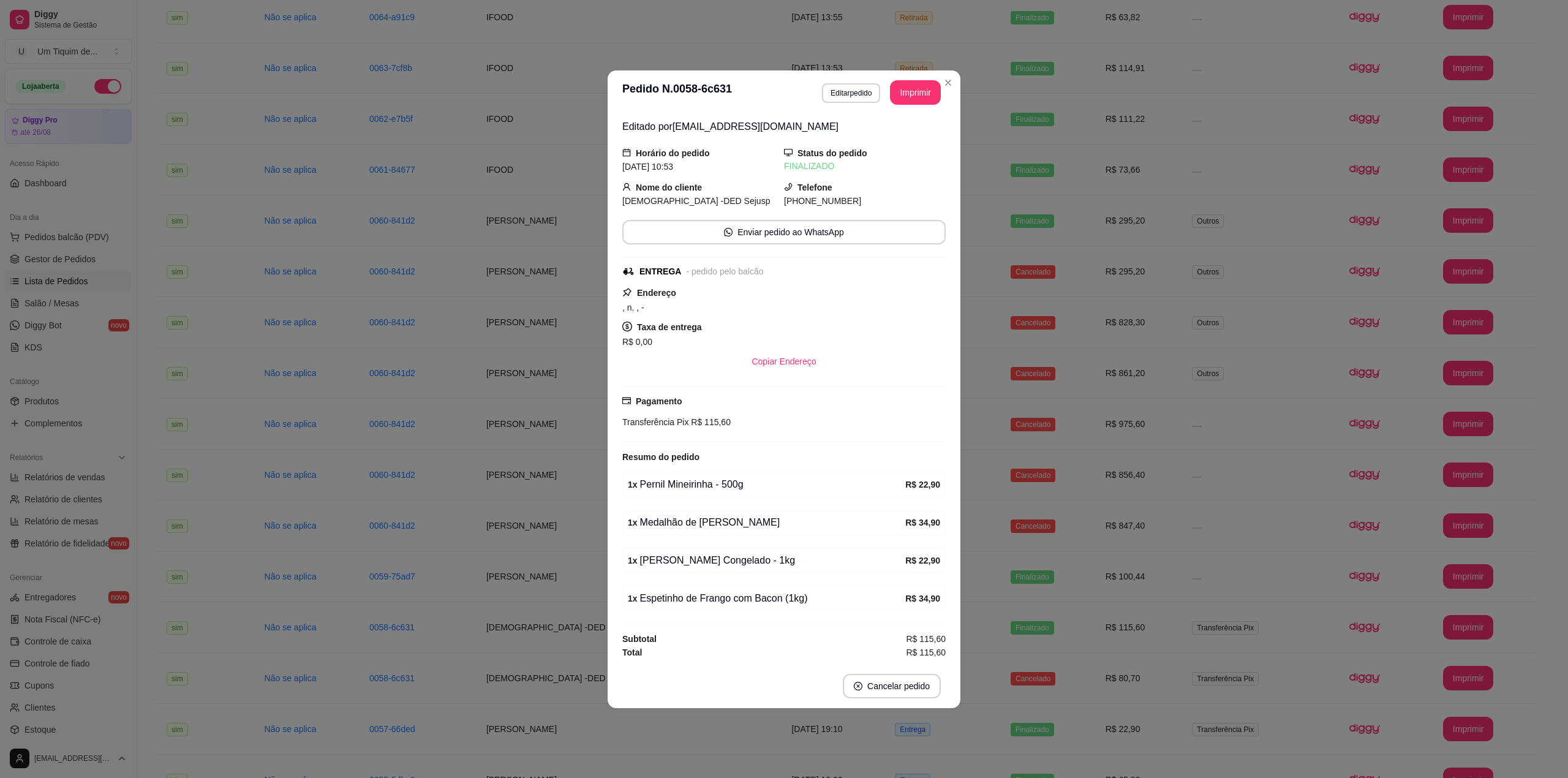
click at [660, 522] on div "1 x Medalhão de [PERSON_NAME]" at bounding box center [766, 522] width 278 height 15
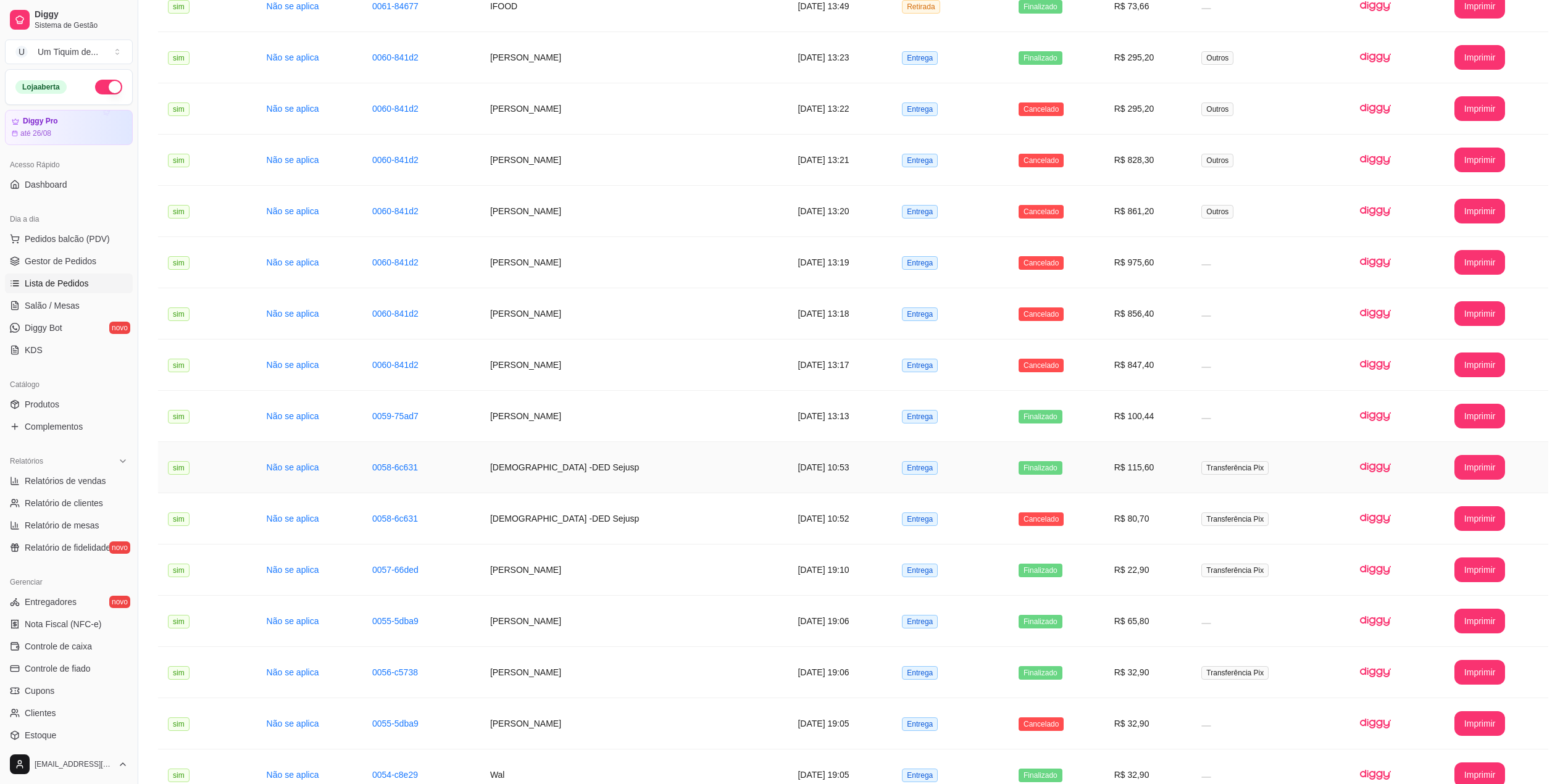
scroll to position [1527, 0]
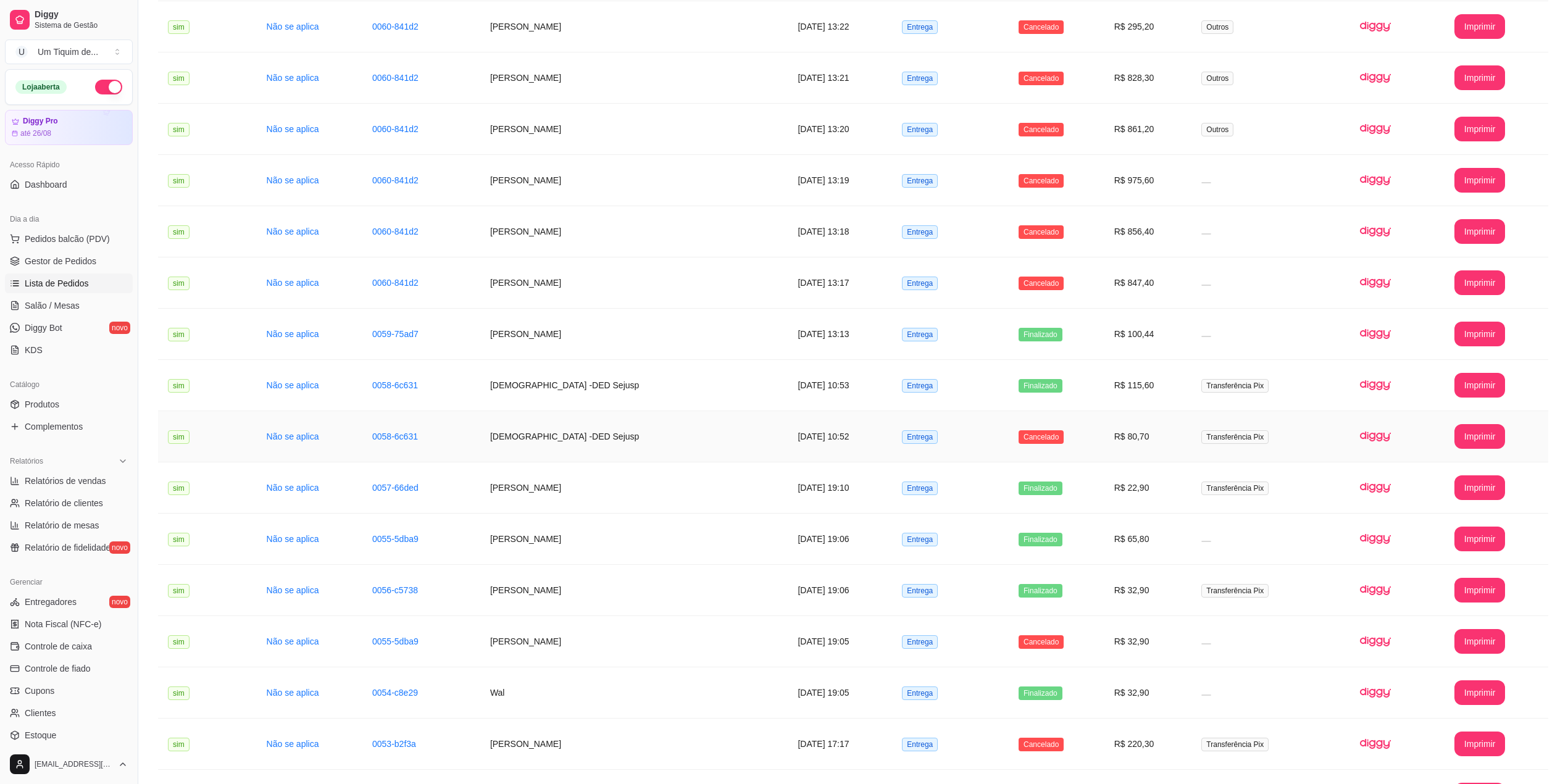
click at [549, 441] on td "[DEMOGRAPHIC_DATA] -DED Sejusp" at bounding box center [634, 437] width 308 height 51
click at [582, 500] on td "[PERSON_NAME]" at bounding box center [634, 488] width 308 height 51
click at [514, 540] on td "[PERSON_NAME]" at bounding box center [634, 539] width 308 height 51
click at [527, 706] on td "Wal" at bounding box center [634, 693] width 308 height 51
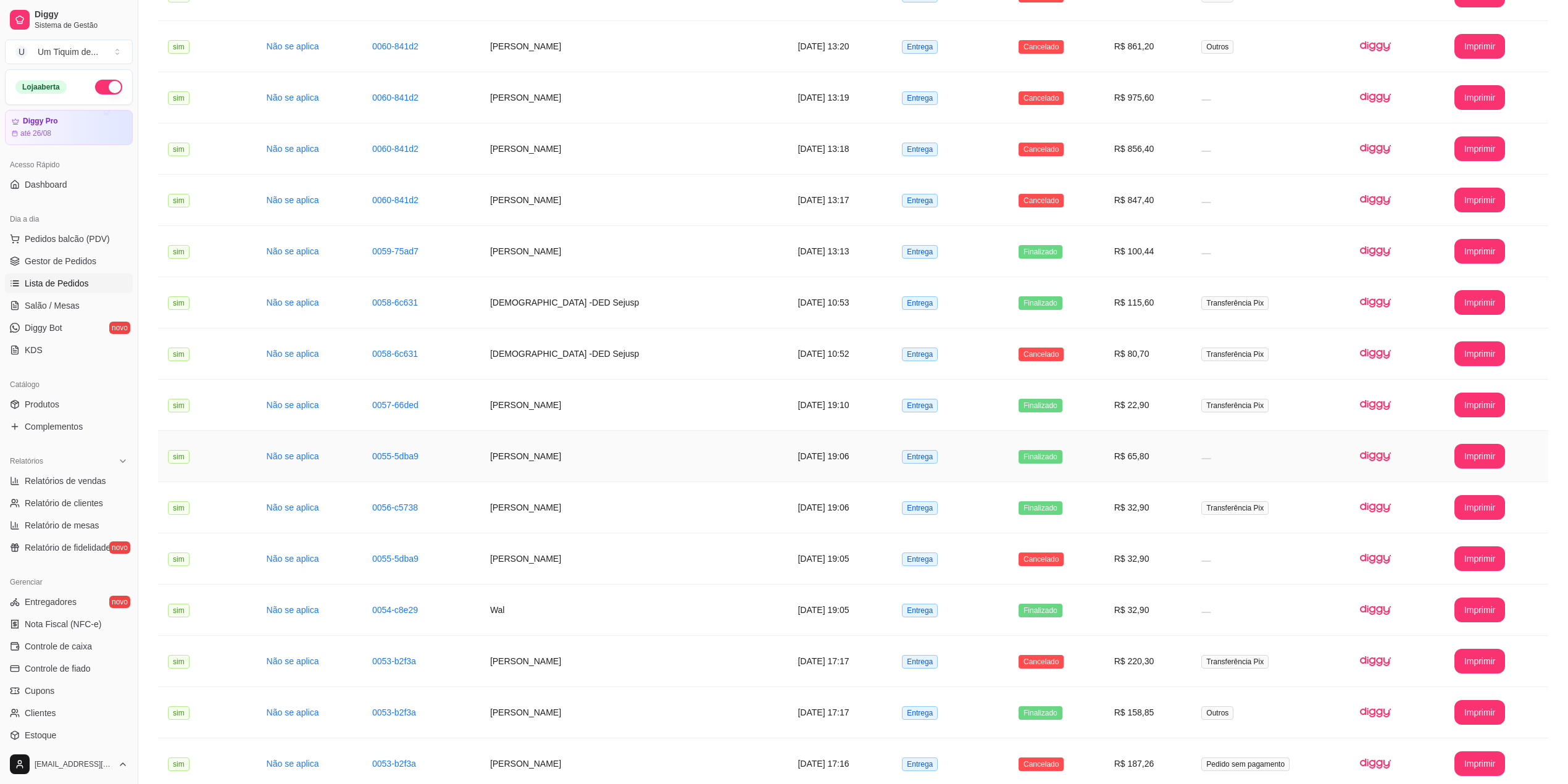
scroll to position [1363, 0]
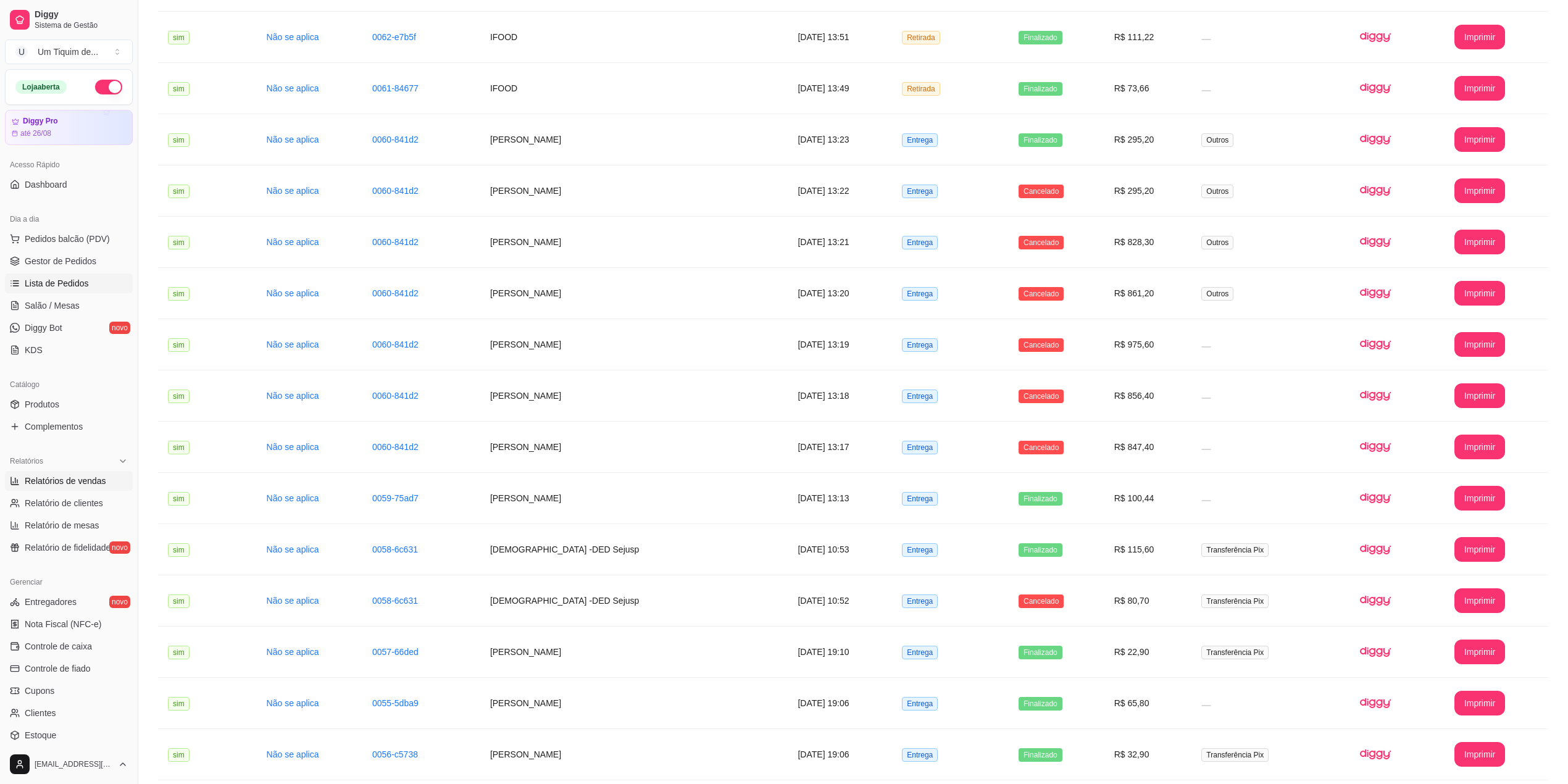
click at [63, 482] on span "Relatórios de vendas" at bounding box center [65, 481] width 81 height 12
select select "ALL"
select select "0"
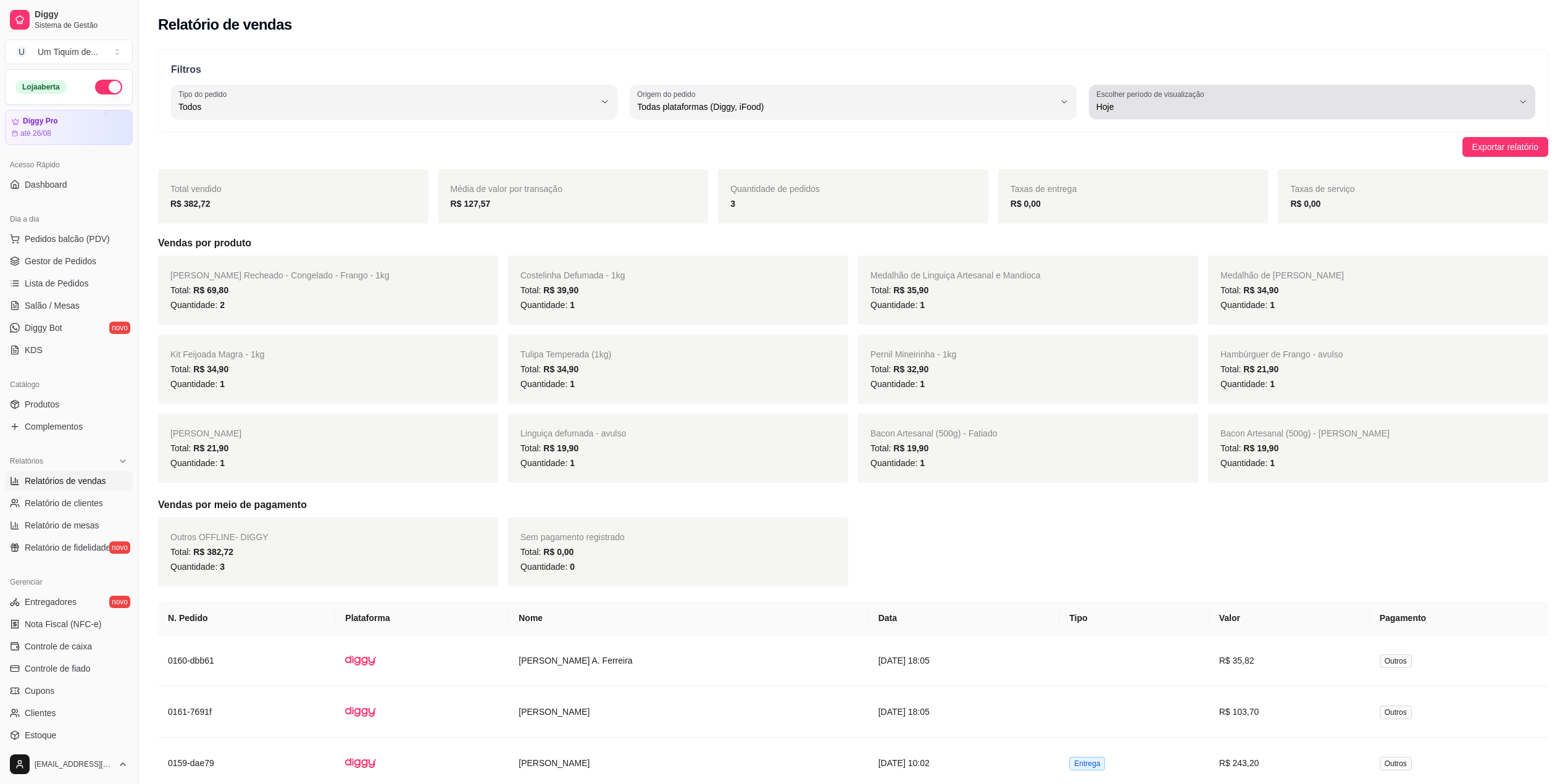
click at [1517, 105] on button "Escolher período de visualização Hoje" at bounding box center [1312, 102] width 447 height 34
click at [1157, 260] on span "Customizado" at bounding box center [1306, 257] width 397 height 11
type input "-1"
select select "-1"
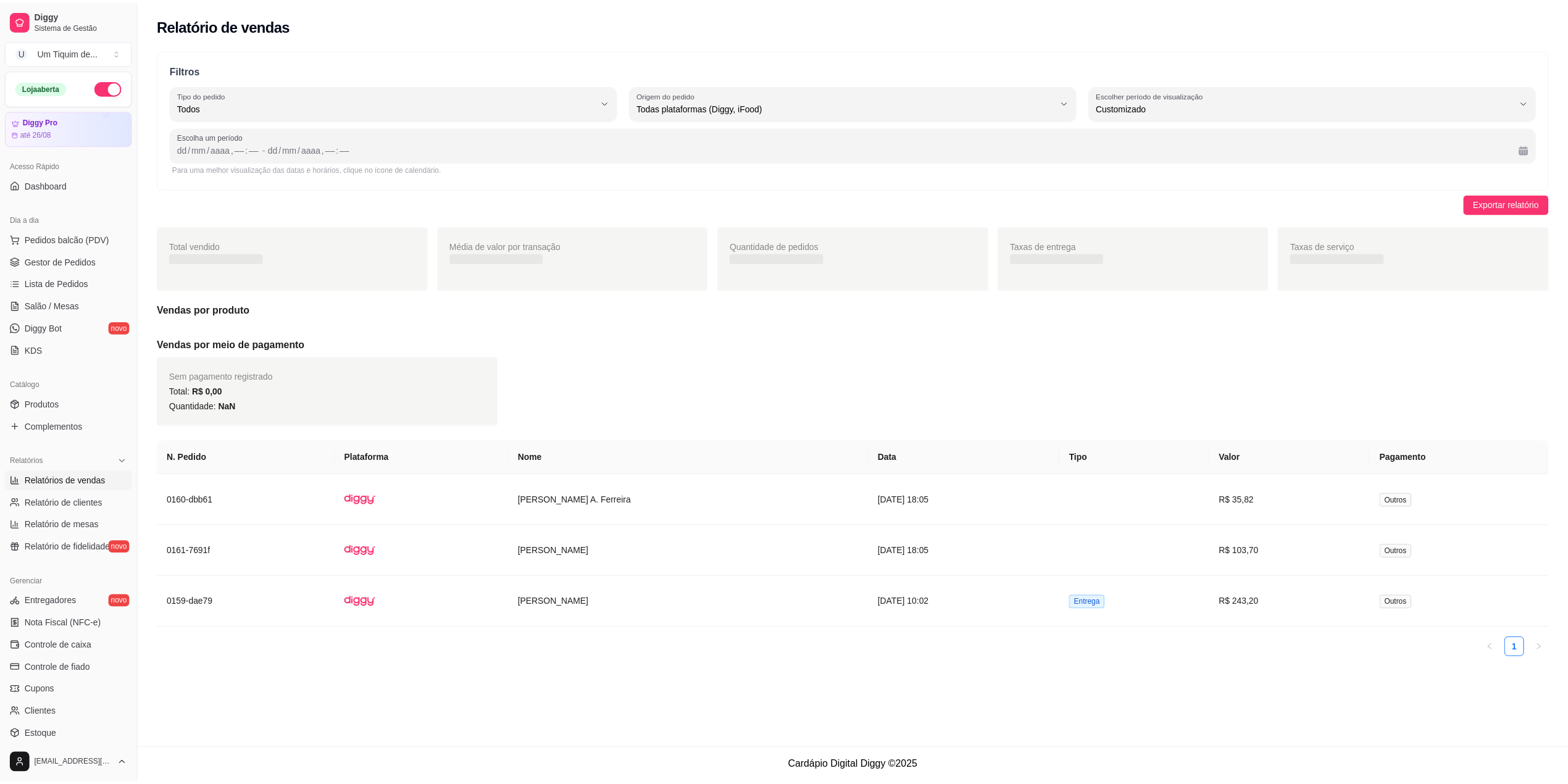
scroll to position [11, 0]
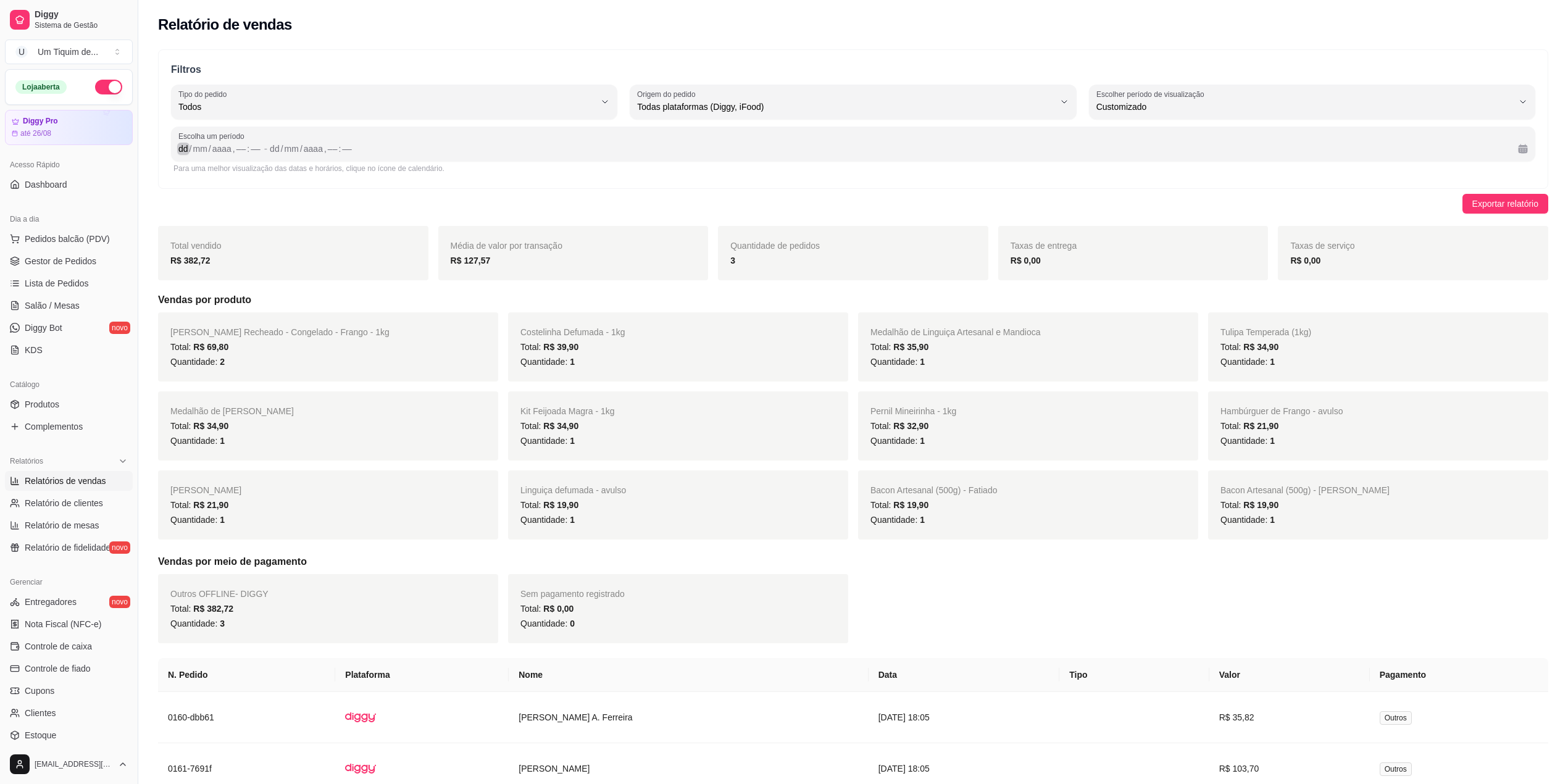
click at [184, 147] on div "dd" at bounding box center [184, 149] width 12 height 12
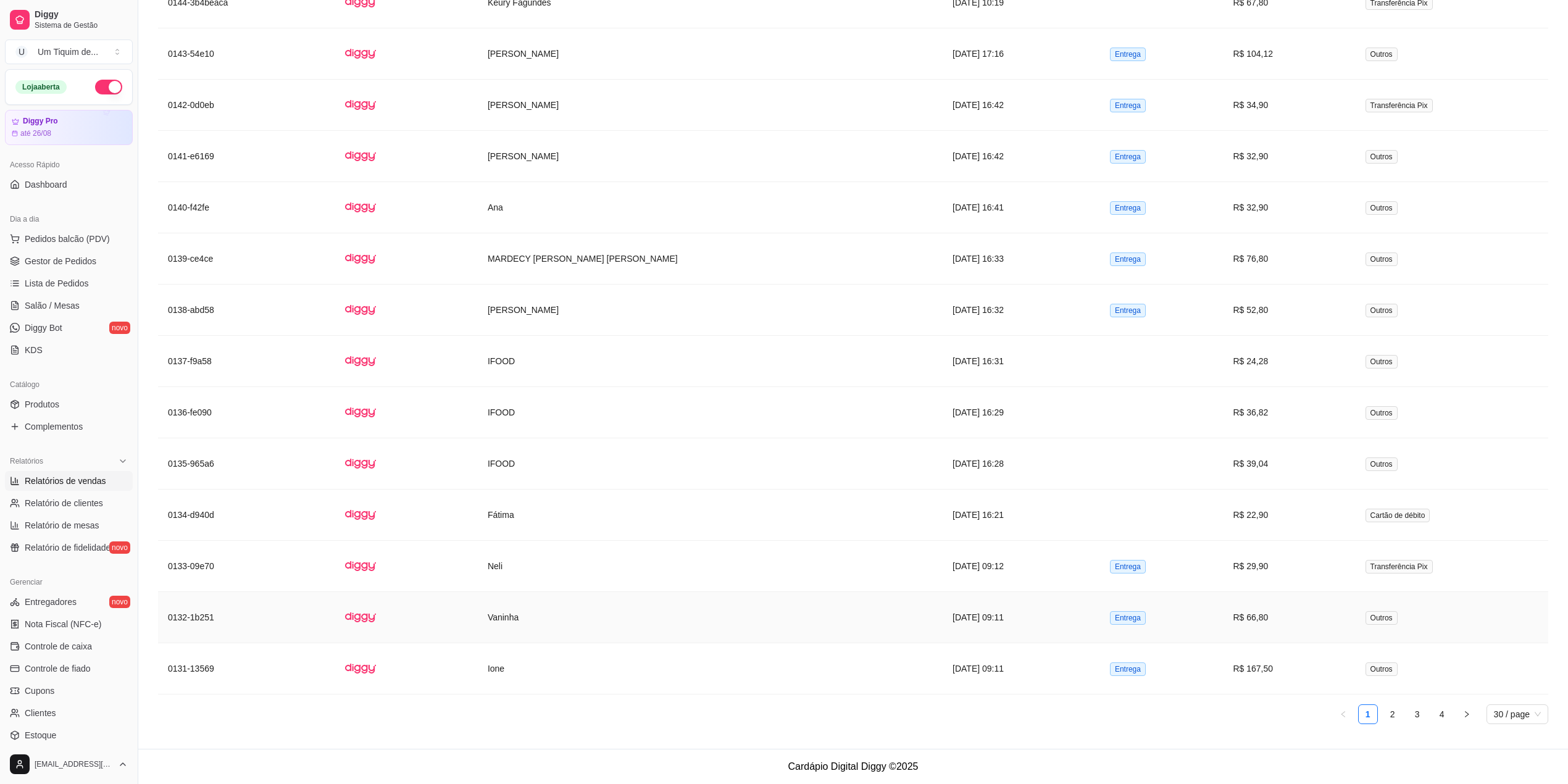
scroll to position [3313, 0]
click at [1510, 717] on span "30 / page" at bounding box center [1517, 713] width 47 height 19
click at [1517, 695] on div "100 / page" at bounding box center [1518, 689] width 43 height 13
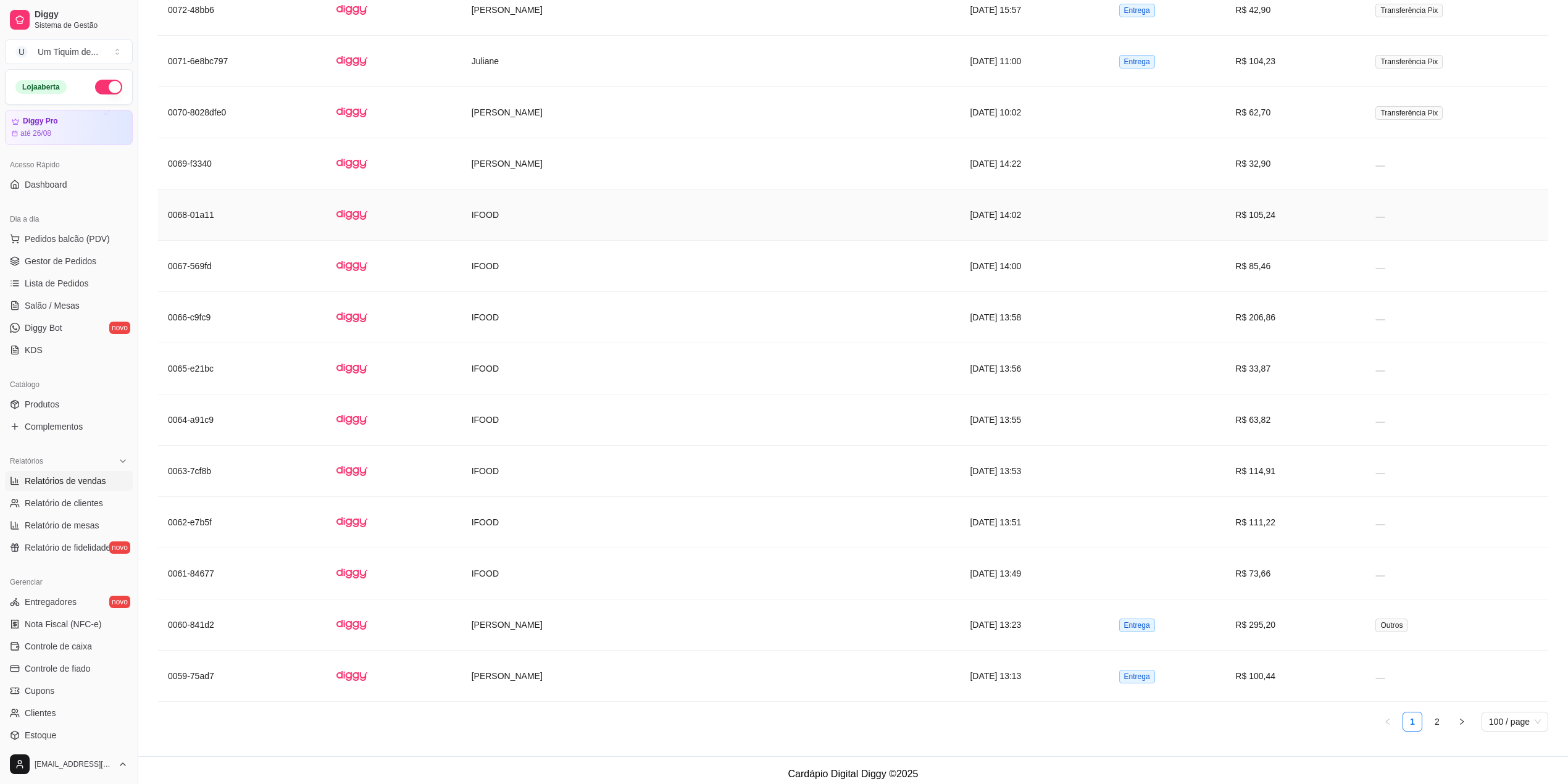
scroll to position [6914, 0]
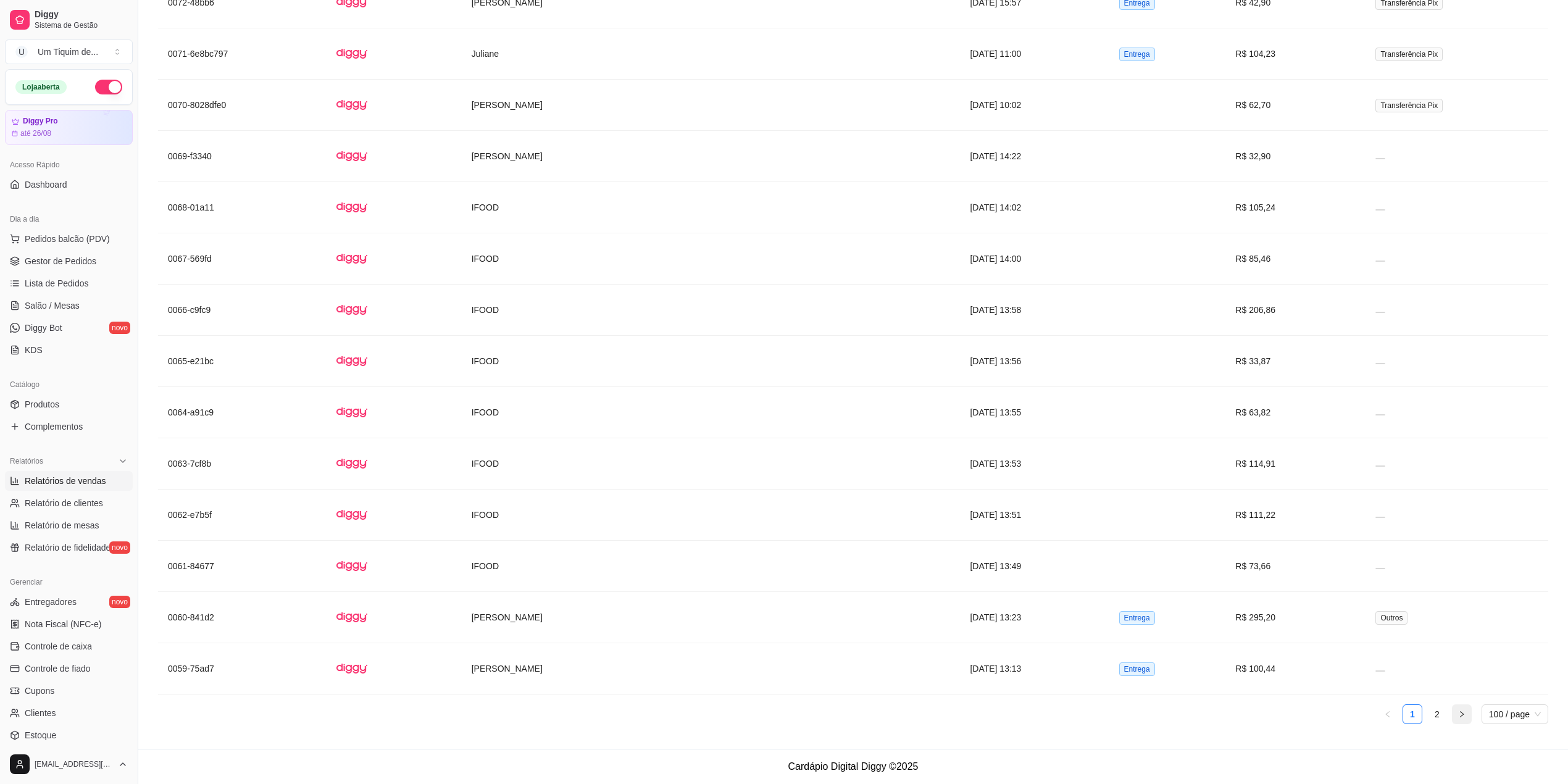
click at [1460, 717] on button "button" at bounding box center [1461, 714] width 19 height 19
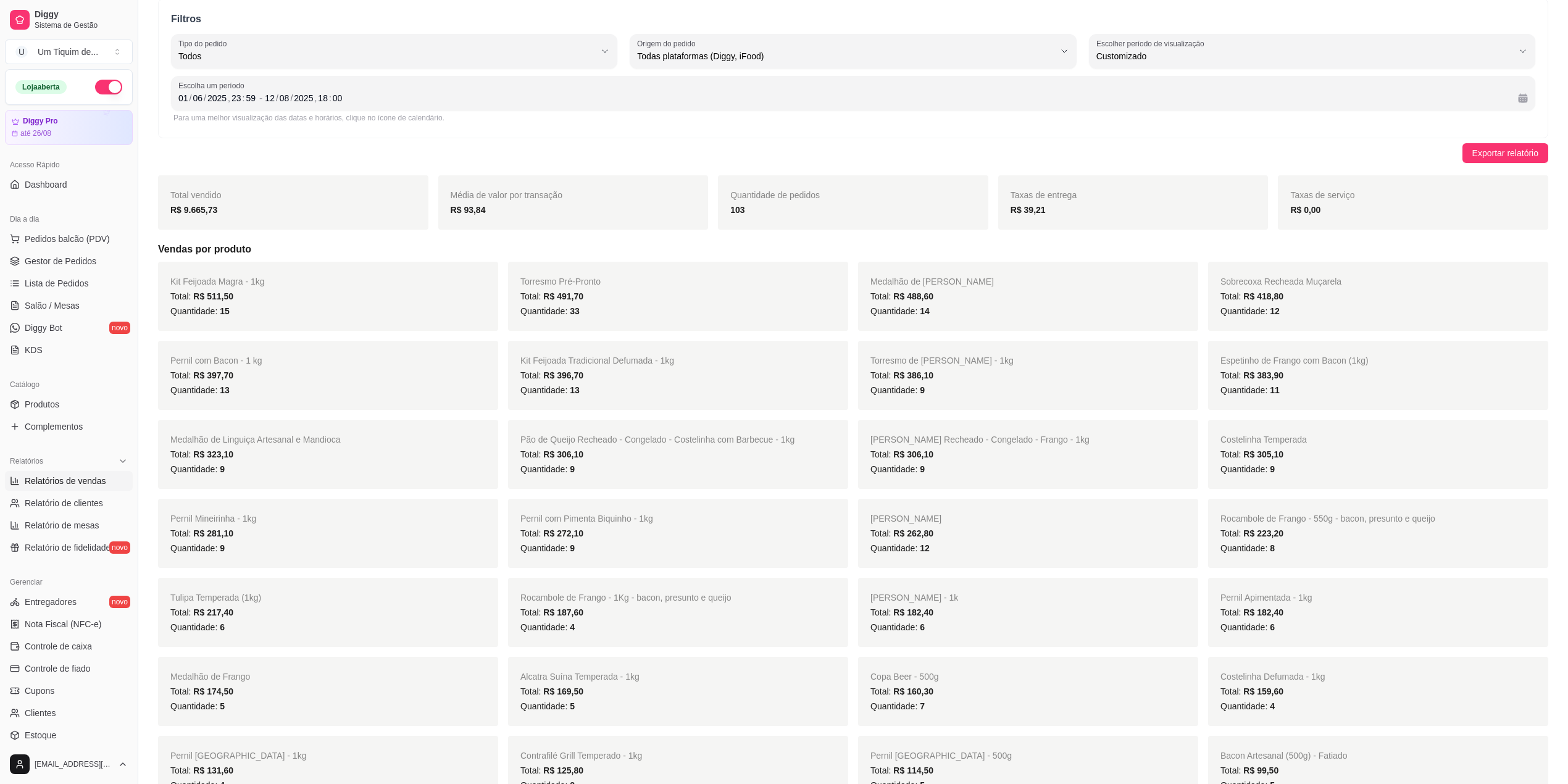
scroll to position [0, 0]
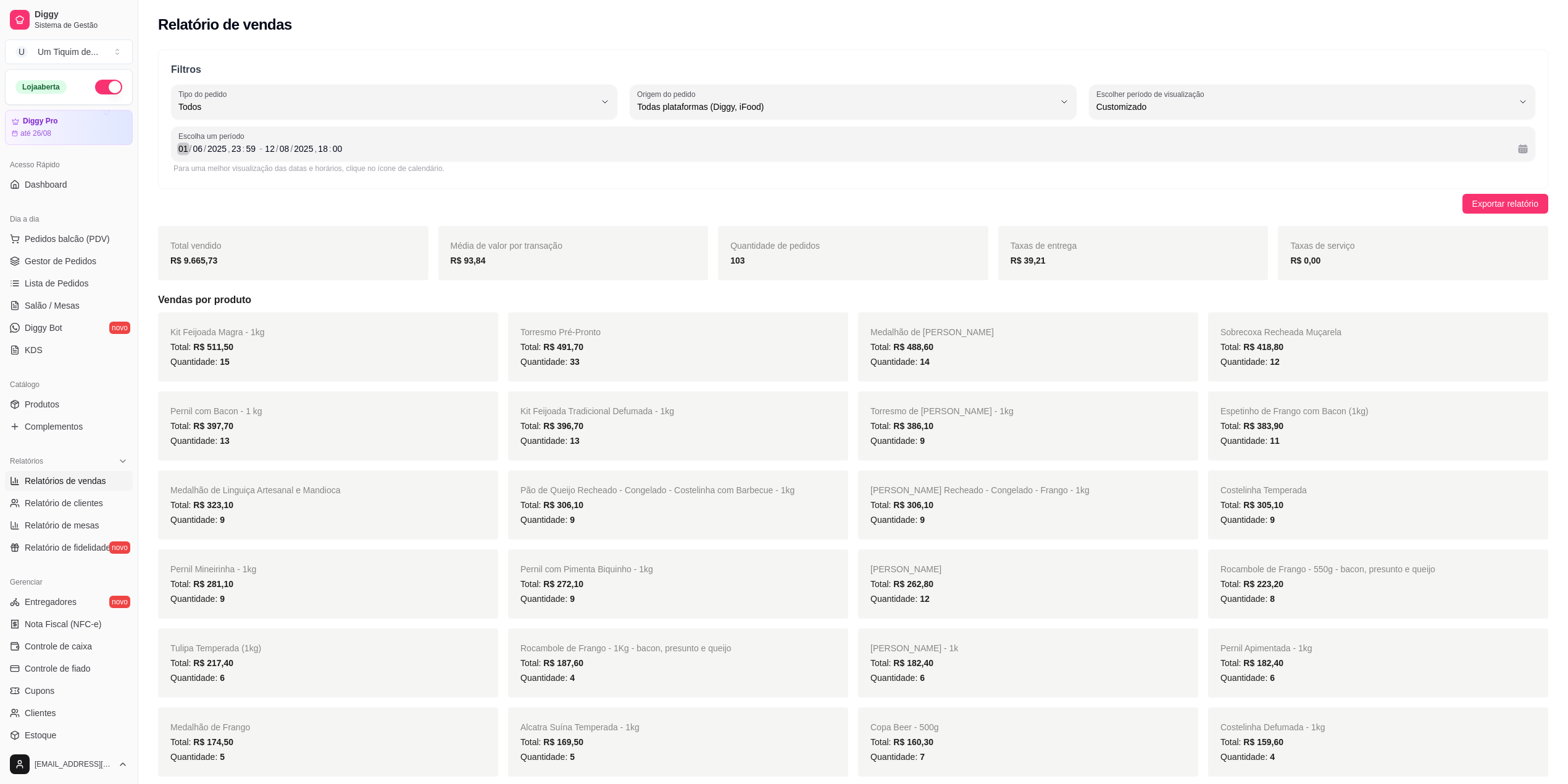
click at [184, 151] on div "01" at bounding box center [184, 149] width 12 height 12
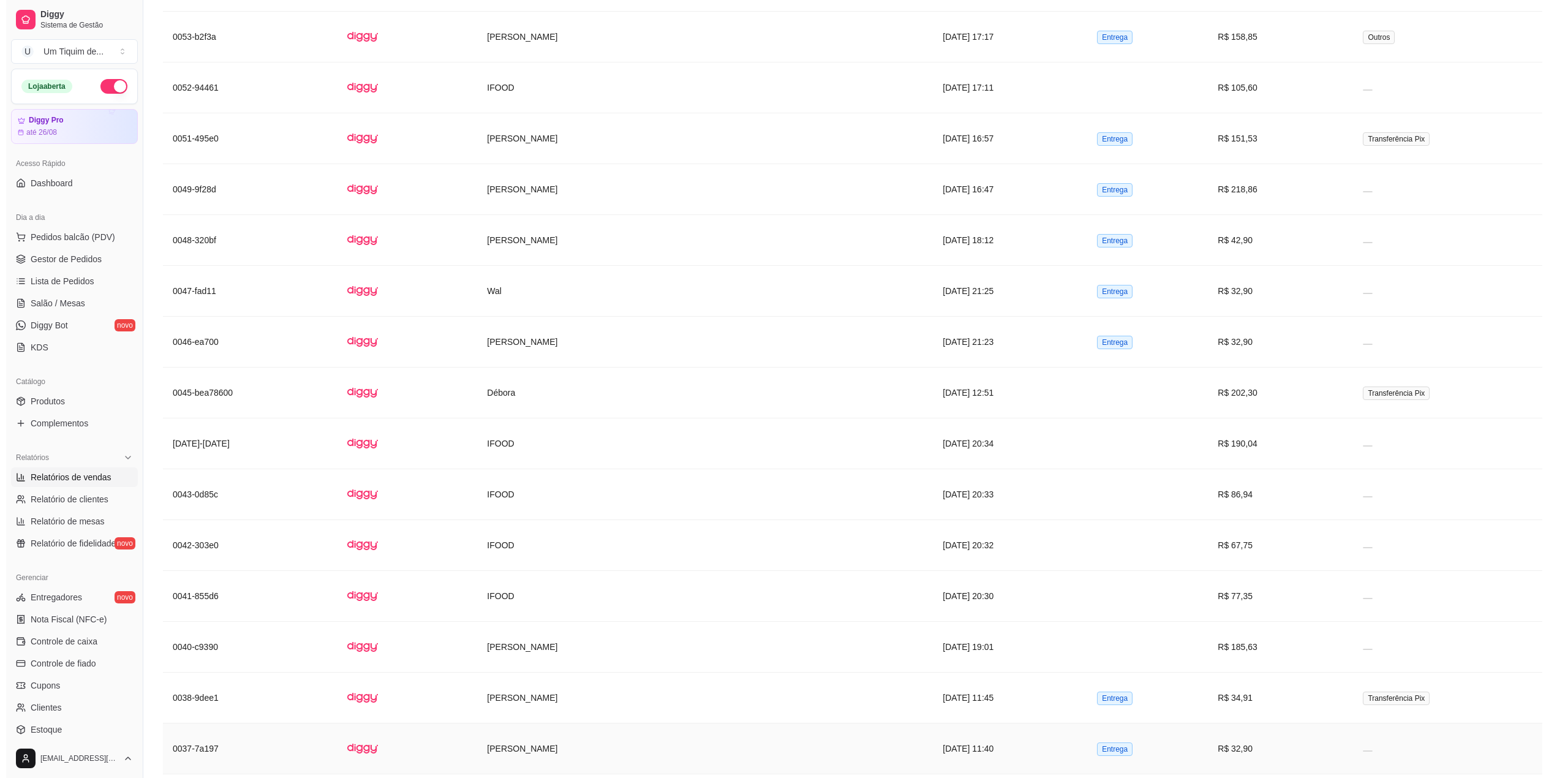
scroll to position [3675, 0]
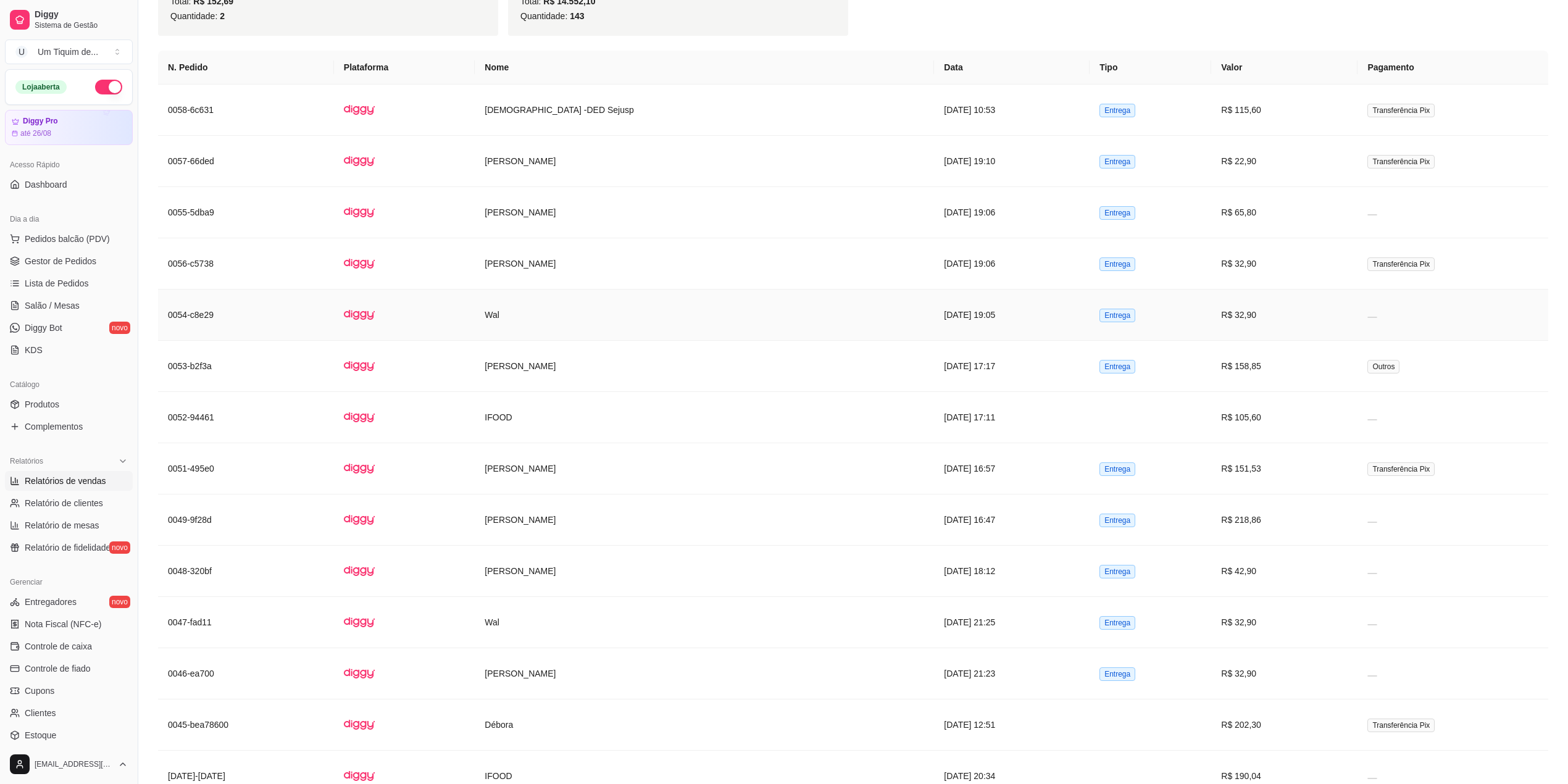
click at [553, 341] on td "Wal" at bounding box center [705, 315] width 459 height 51
click at [539, 392] on td "[PERSON_NAME]" at bounding box center [705, 366] width 459 height 51
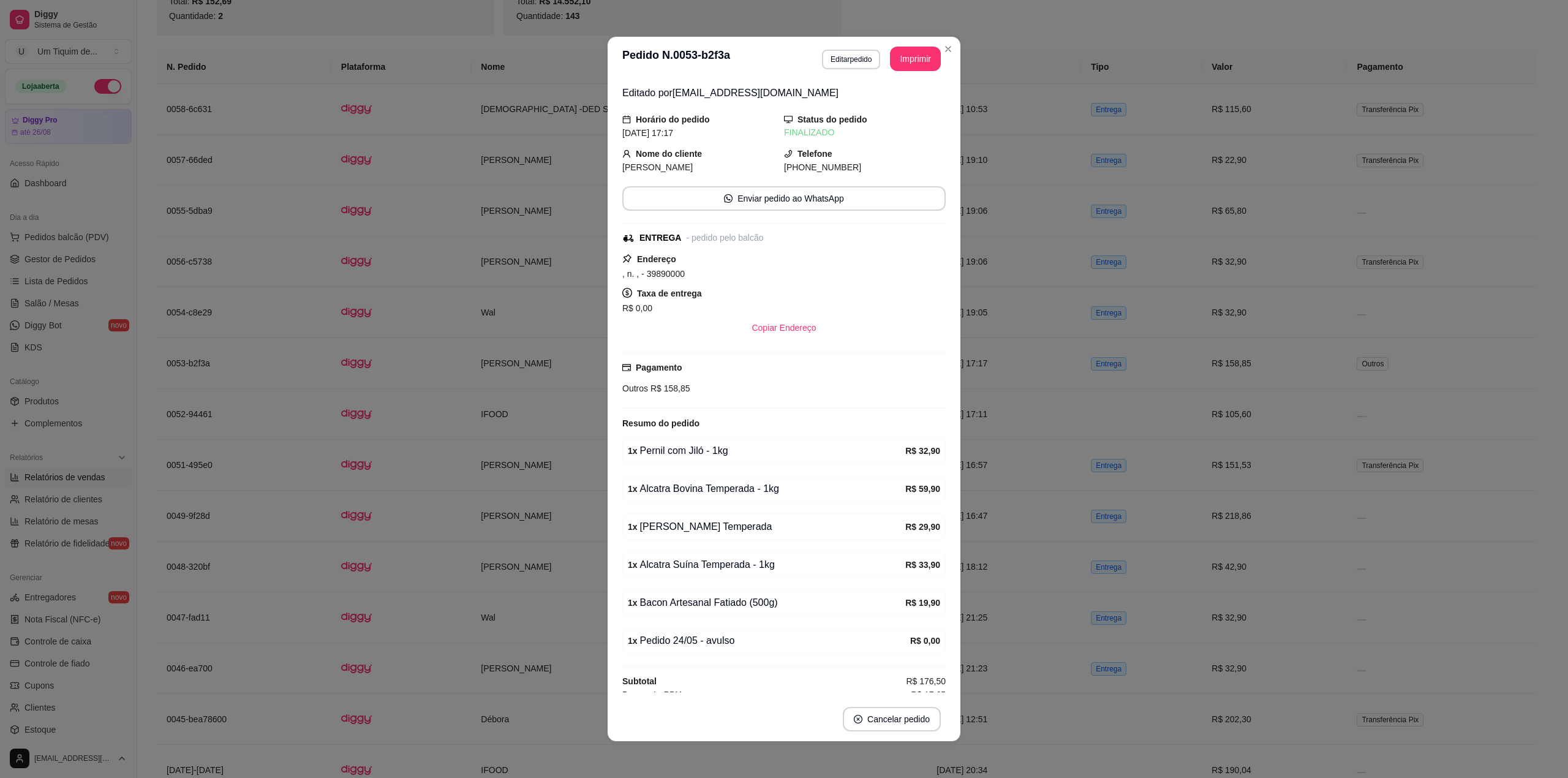
scroll to position [32, 0]
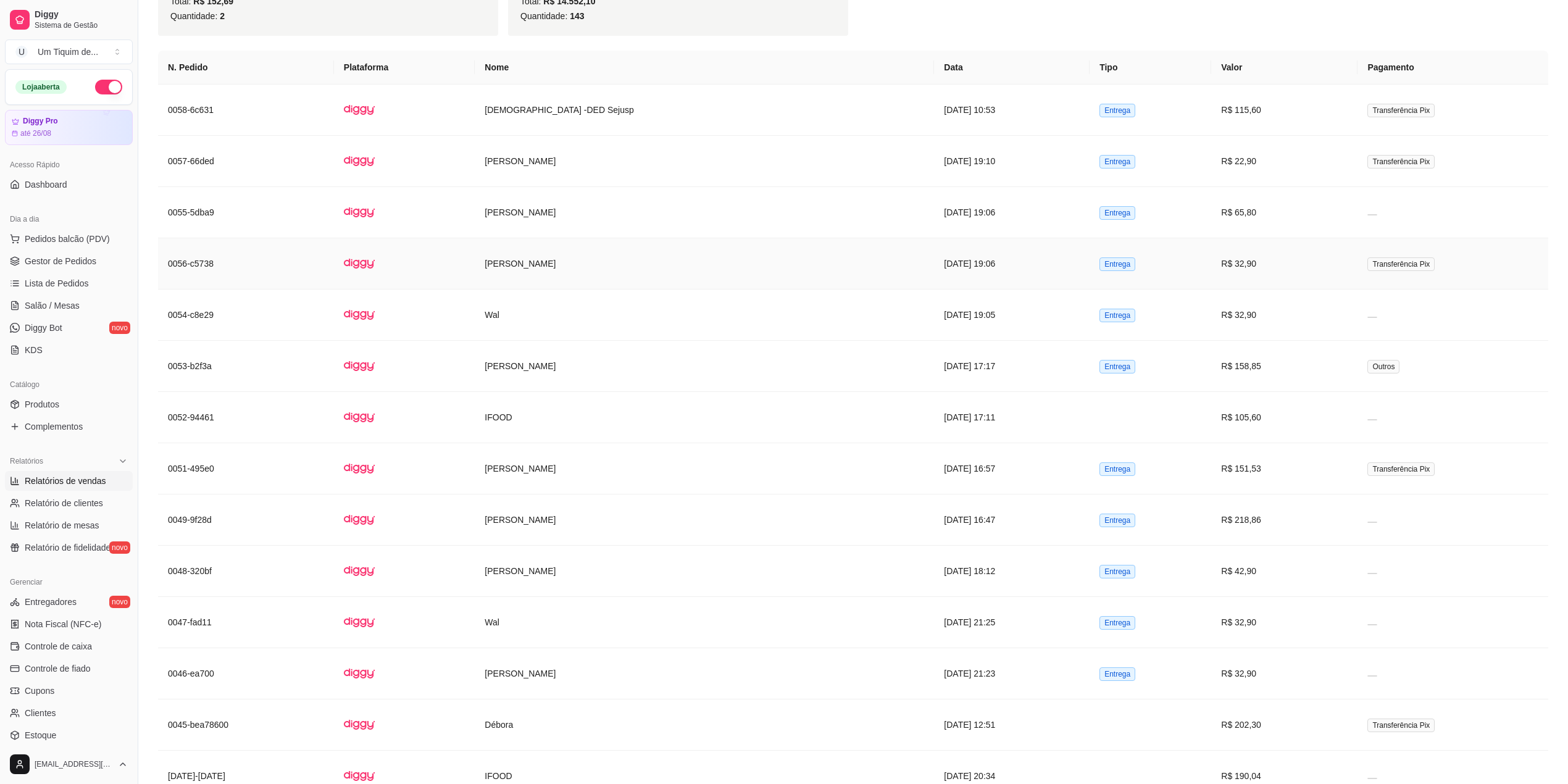
click at [544, 290] on td "[PERSON_NAME]" at bounding box center [705, 264] width 459 height 51
click at [536, 290] on td "[PERSON_NAME]" at bounding box center [705, 264] width 459 height 51
click at [533, 443] on td "IFOOD" at bounding box center [705, 418] width 459 height 51
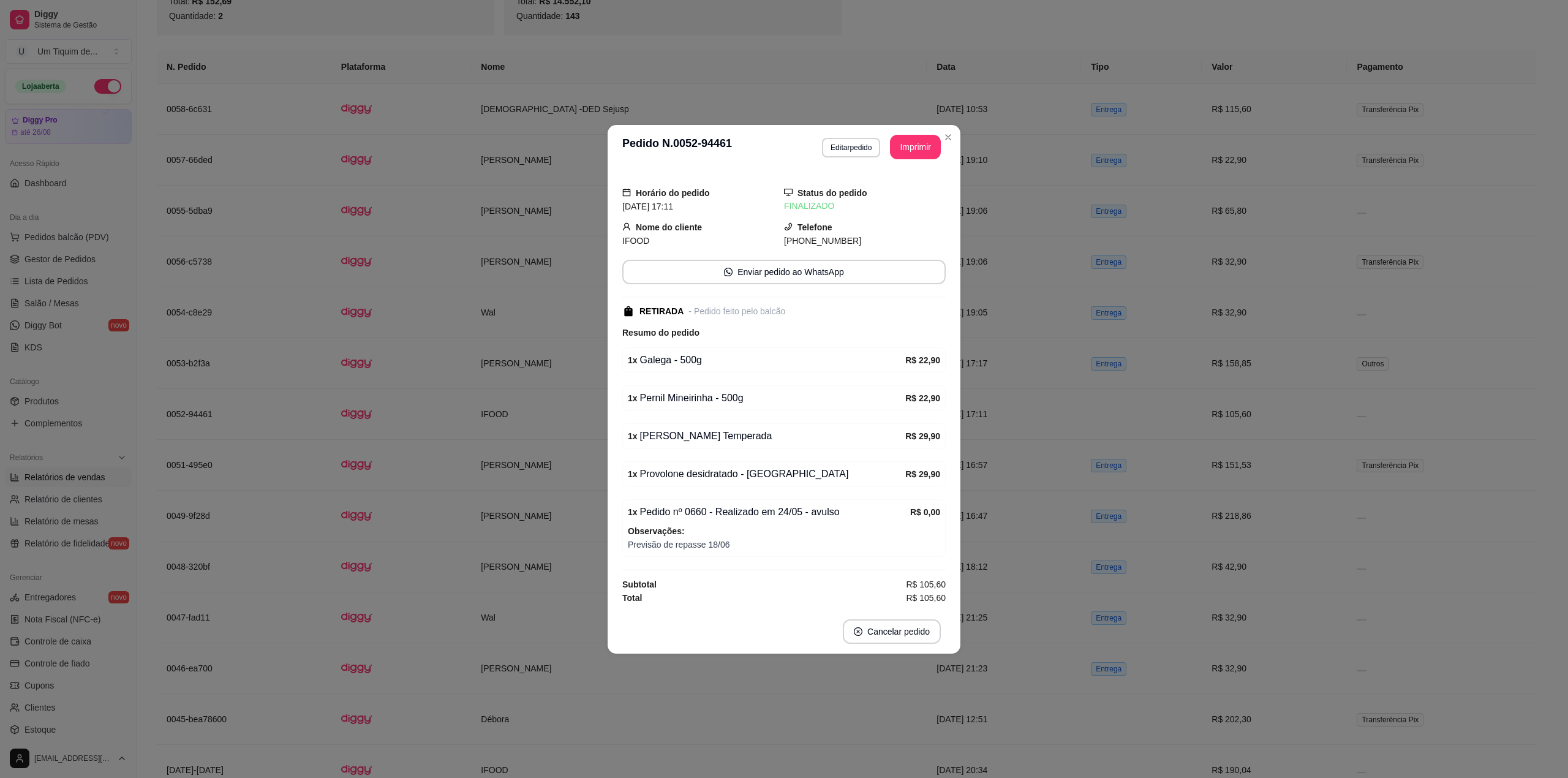
click at [667, 441] on div "1 x Barriga Suína Temperada" at bounding box center [766, 435] width 278 height 15
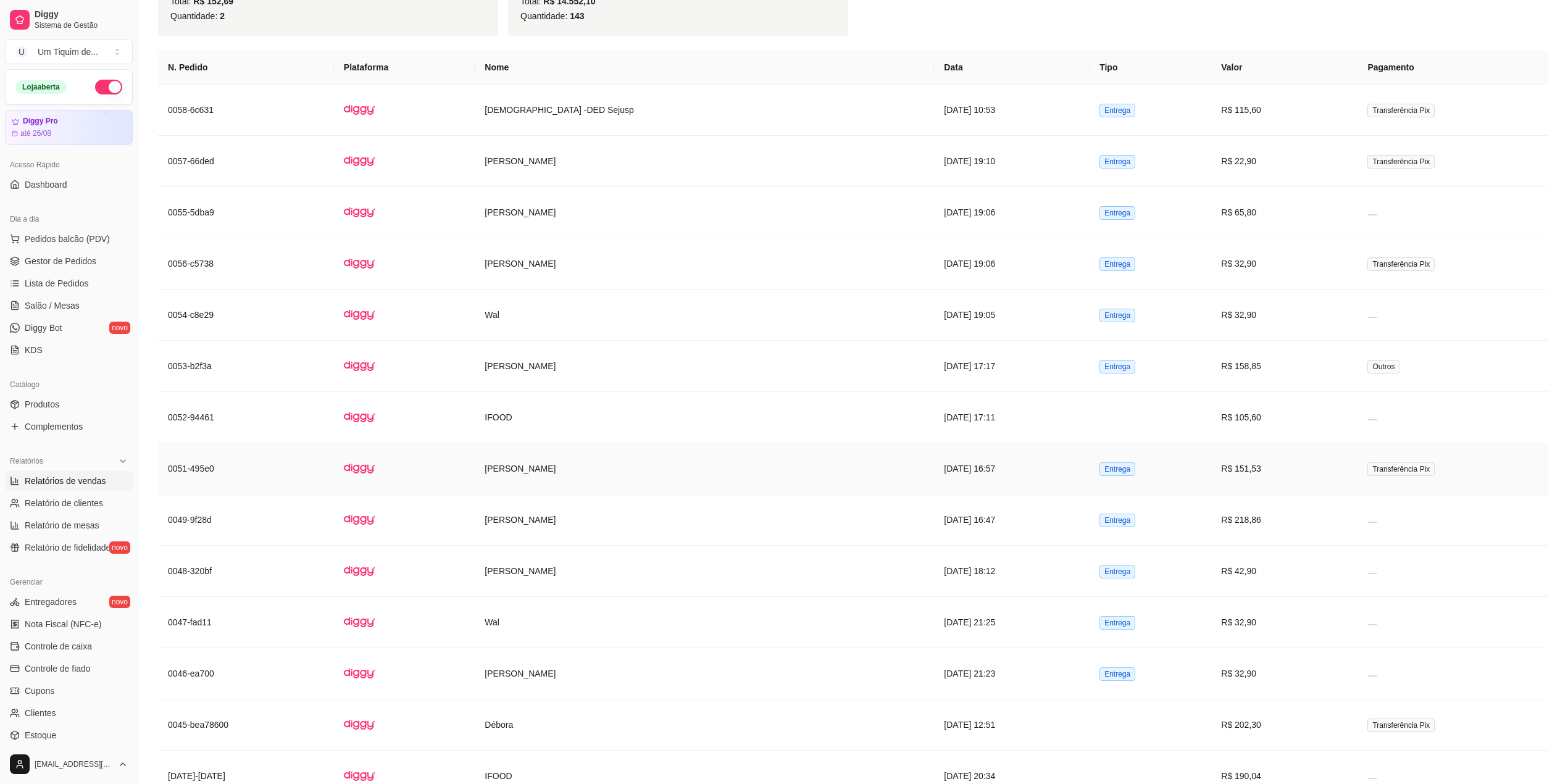
click at [537, 494] on td "[PERSON_NAME]" at bounding box center [705, 469] width 459 height 51
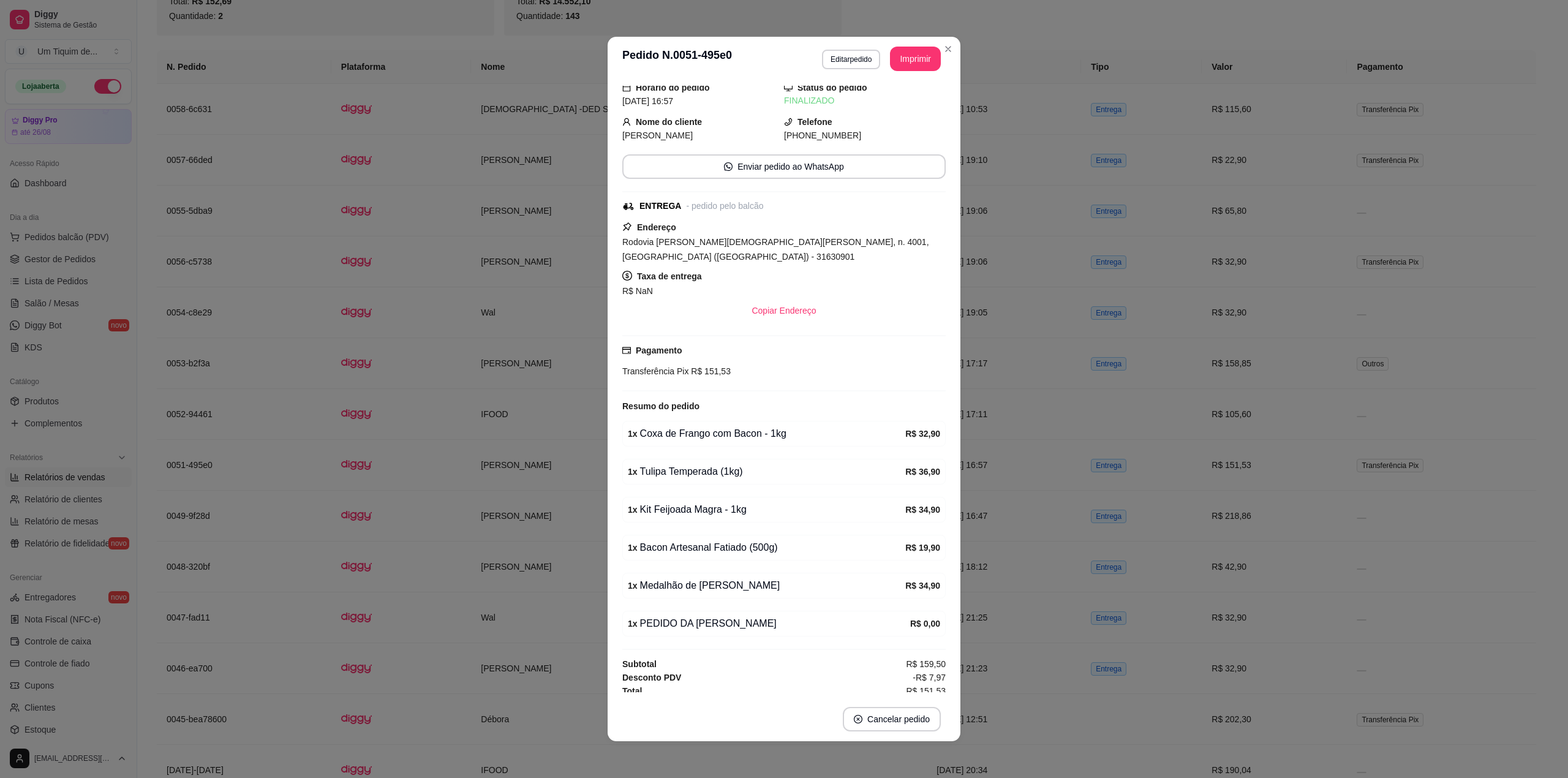
click at [639, 464] on div "1 x Tulipa Temperada (1kg)" at bounding box center [766, 471] width 278 height 15
click at [697, 502] on div "1 x Kit Feijoada Magra - 1kg" at bounding box center [766, 509] width 278 height 15
click at [716, 541] on div "1 x Bacon Artesanal Fatiado (500g)" at bounding box center [766, 548] width 278 height 15
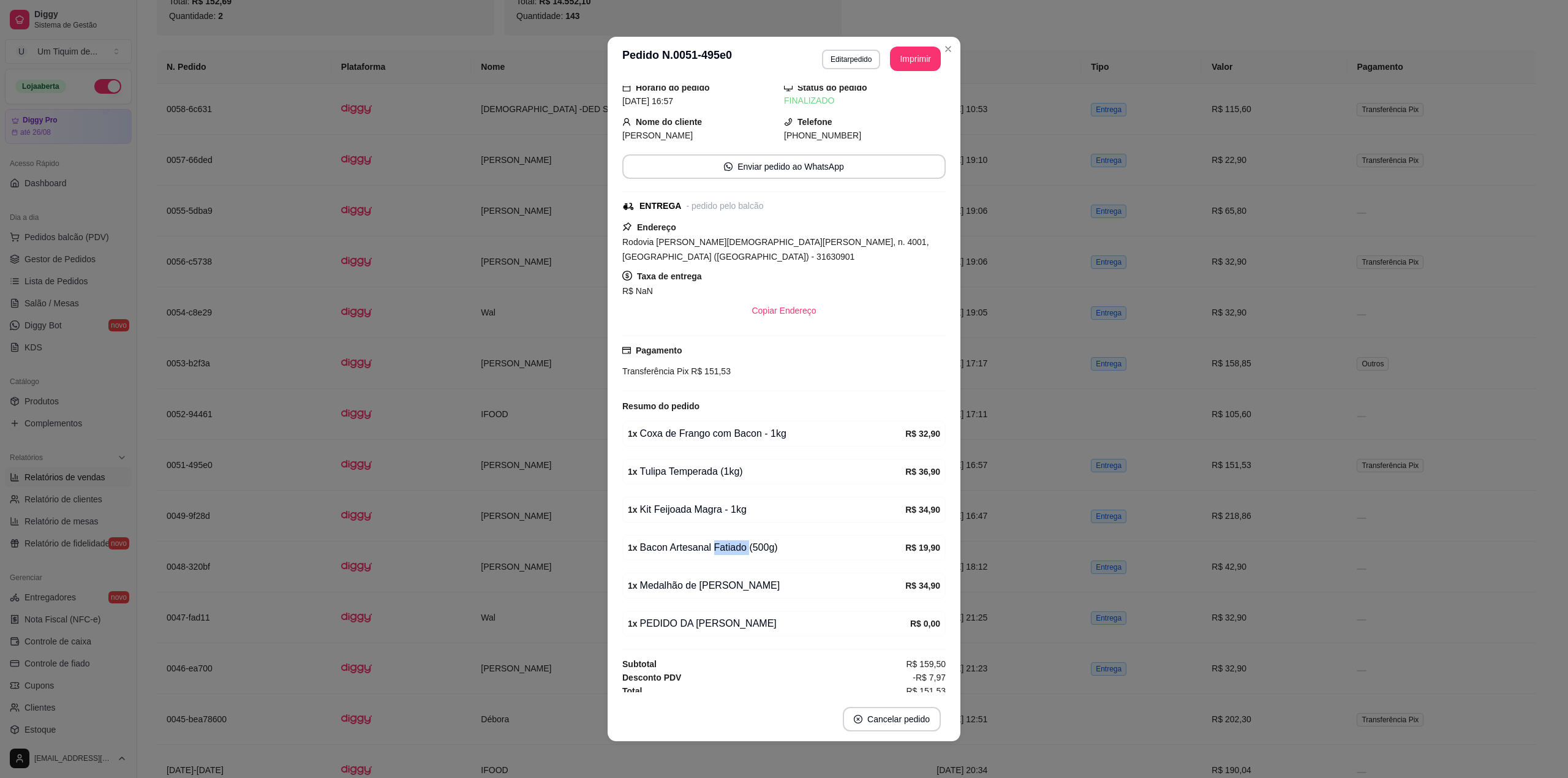
click at [716, 541] on div "1 x Bacon Artesanal Fatiado (500g)" at bounding box center [766, 548] width 278 height 15
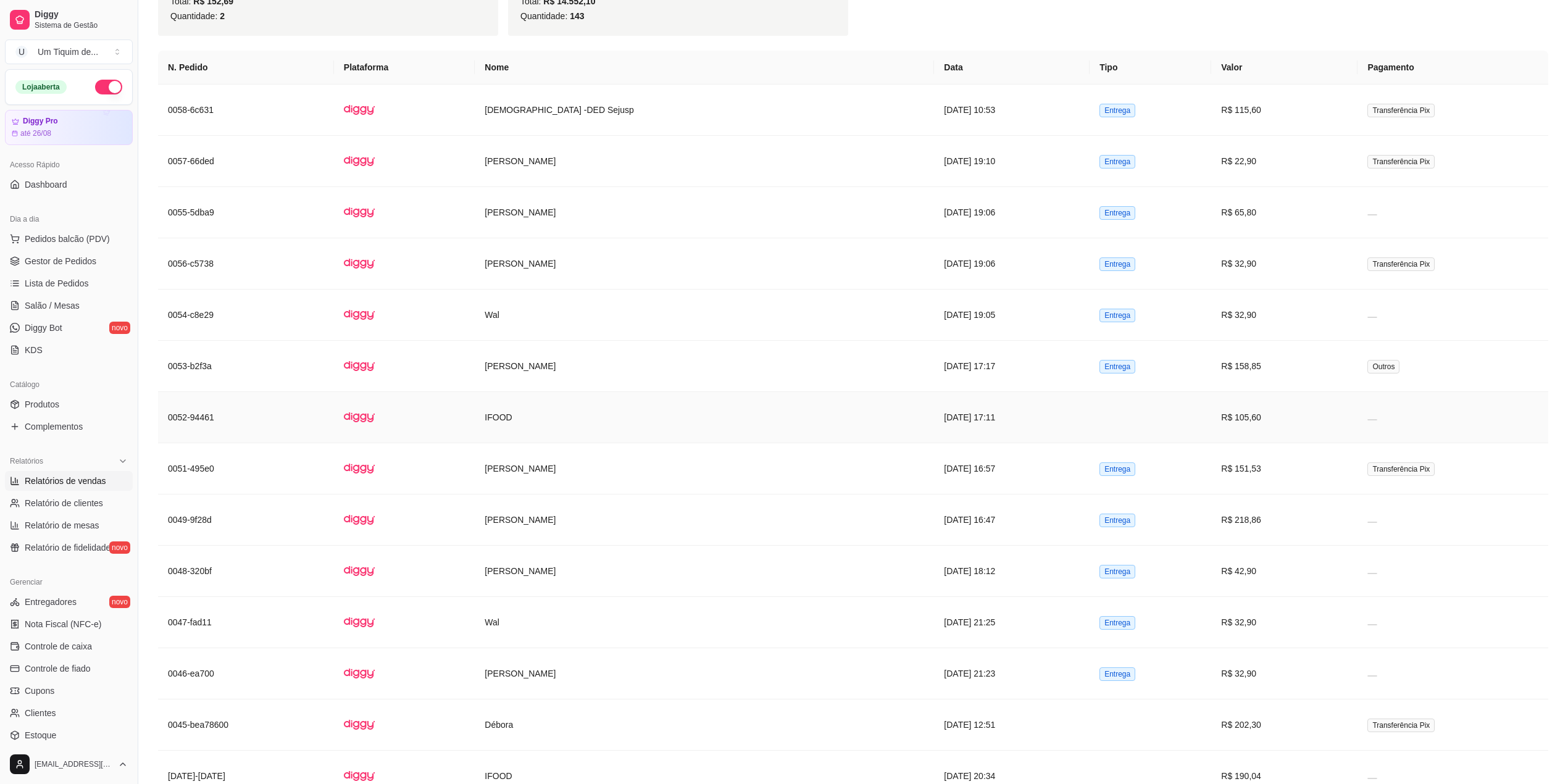
click at [551, 443] on td "IFOOD" at bounding box center [705, 418] width 459 height 51
click at [540, 341] on td "Wal" at bounding box center [705, 315] width 459 height 51
click at [536, 392] on td "[PERSON_NAME]" at bounding box center [705, 366] width 459 height 51
click at [571, 443] on td "IFOOD" at bounding box center [705, 418] width 459 height 51
click at [511, 546] on td "[PERSON_NAME]" at bounding box center [705, 520] width 459 height 51
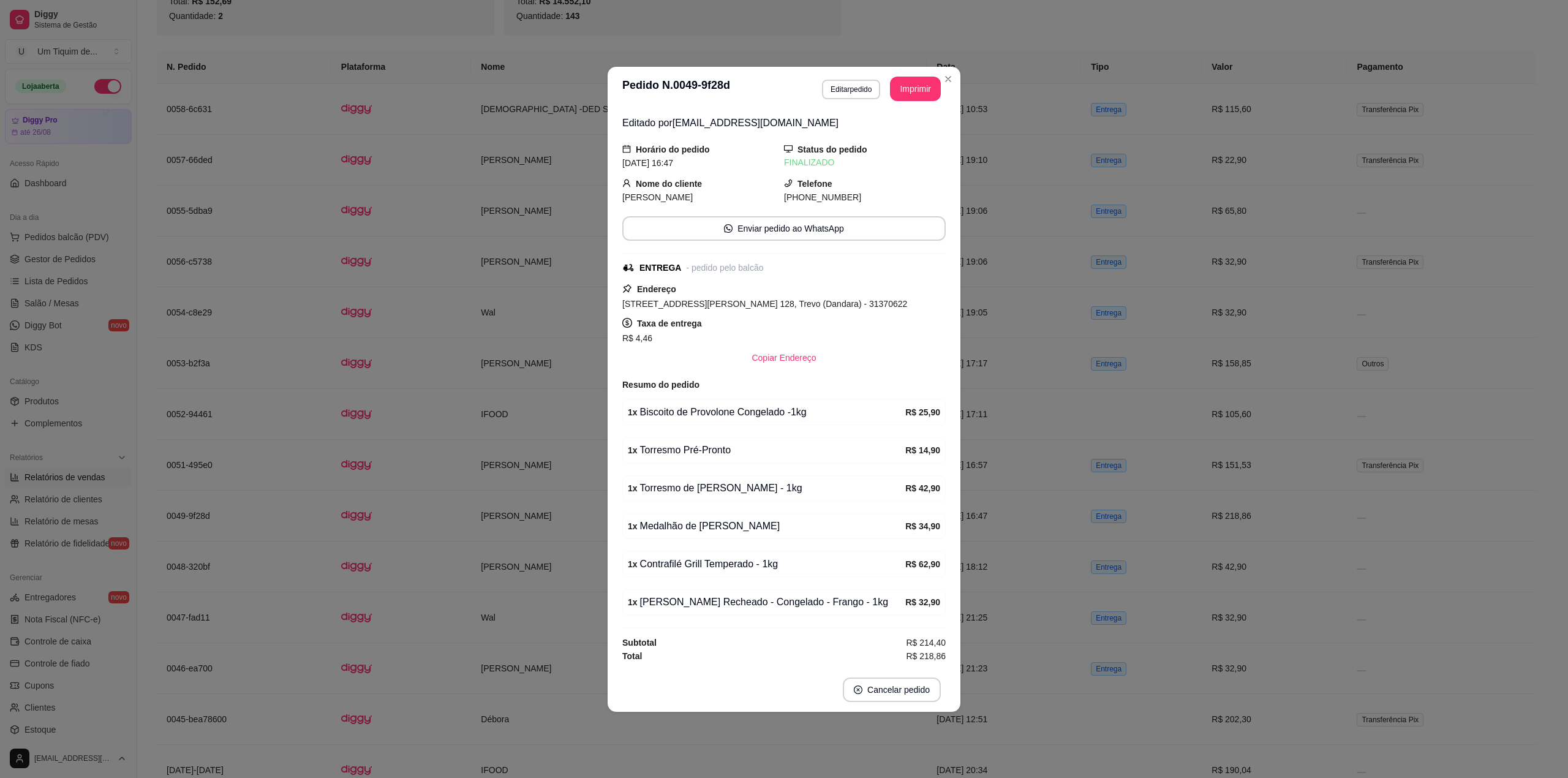
click at [714, 451] on div "1 x Torresmo Pré-Pronto" at bounding box center [766, 450] width 278 height 15
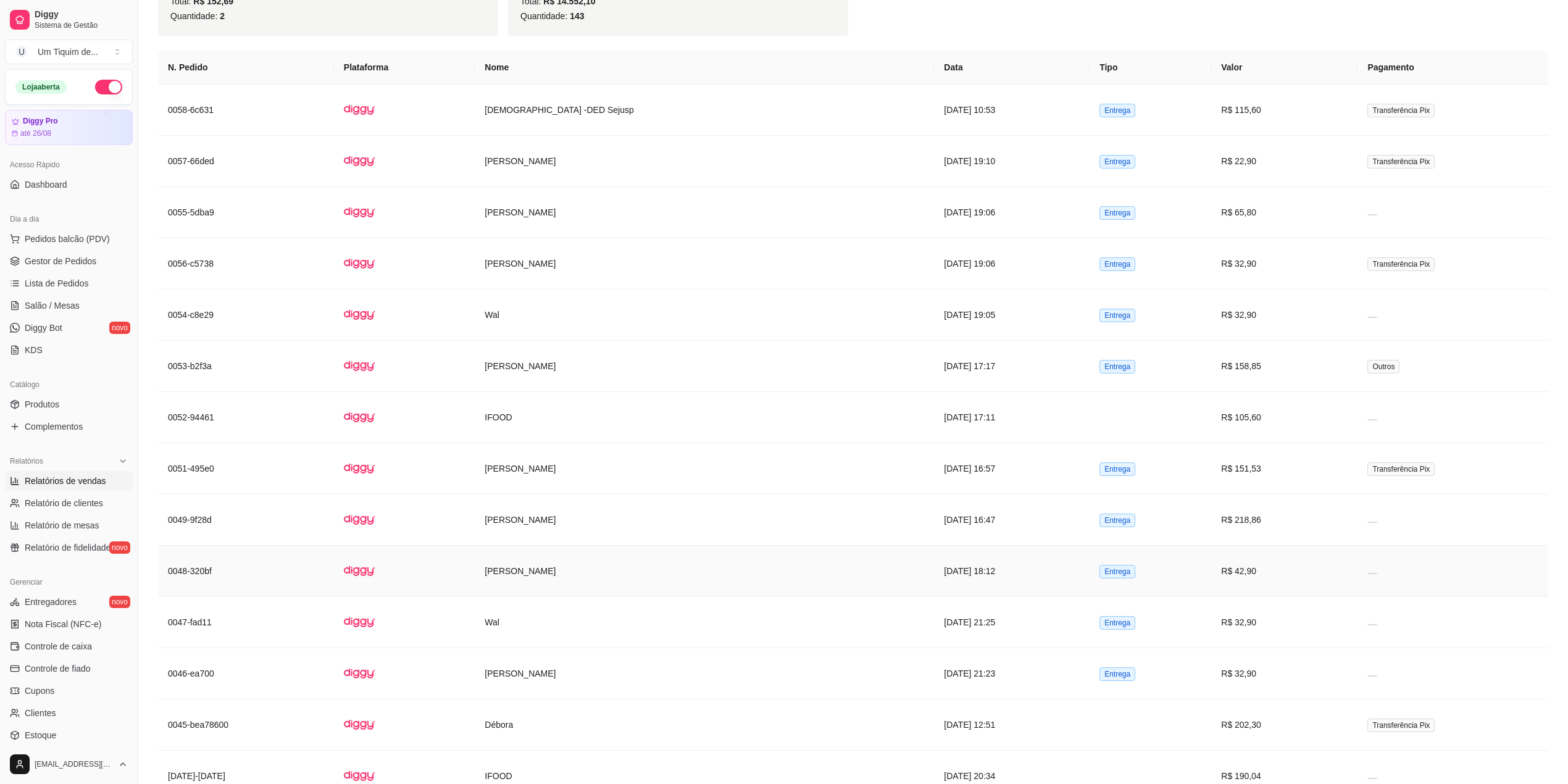
click at [509, 597] on td "[PERSON_NAME]" at bounding box center [705, 571] width 459 height 51
click at [607, 648] on td "Wal" at bounding box center [705, 622] width 459 height 51
click at [561, 699] on td "[PERSON_NAME]" at bounding box center [705, 674] width 459 height 51
click at [578, 750] on td "Débora" at bounding box center [705, 725] width 459 height 51
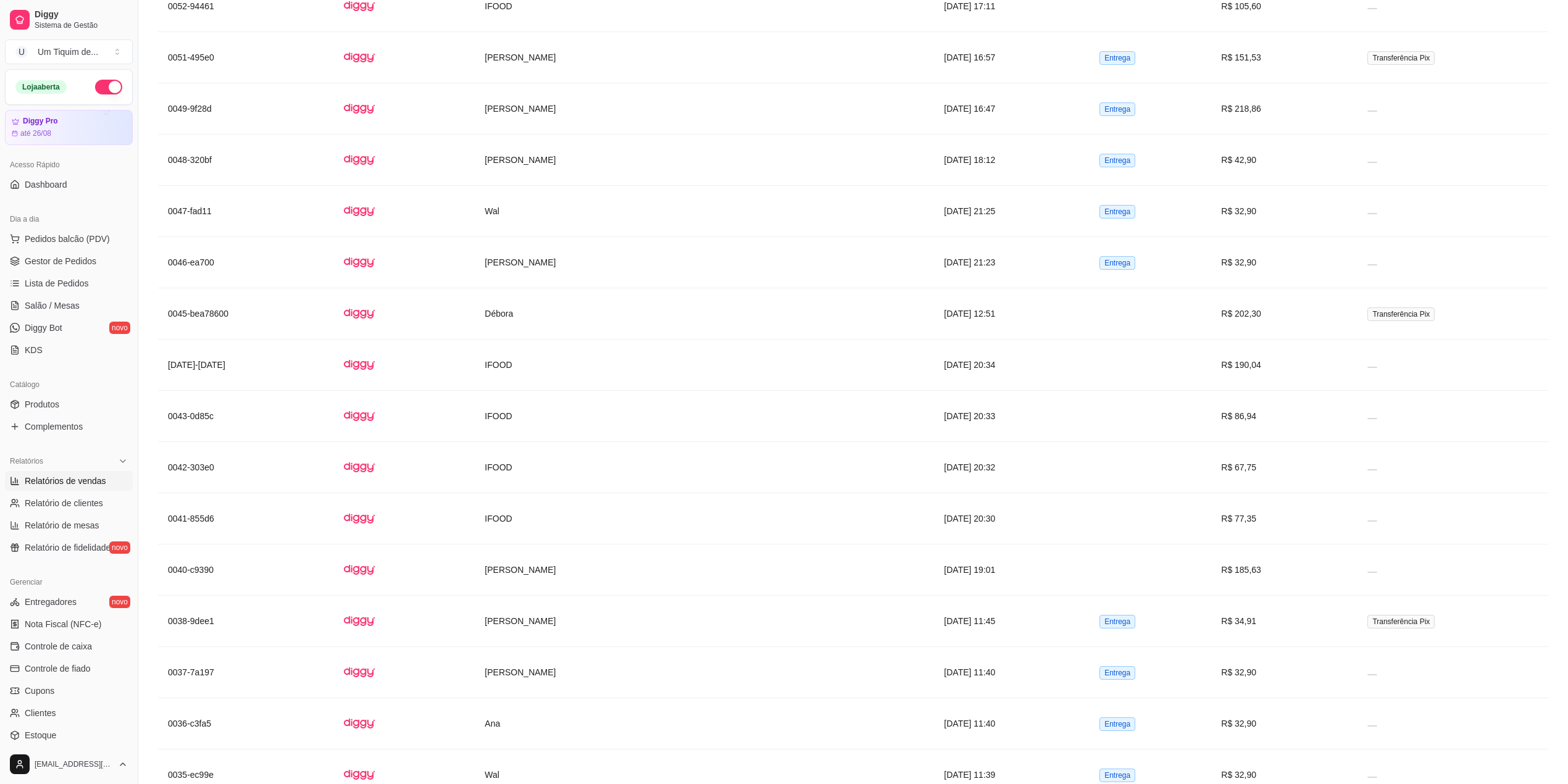
scroll to position [4279, 0]
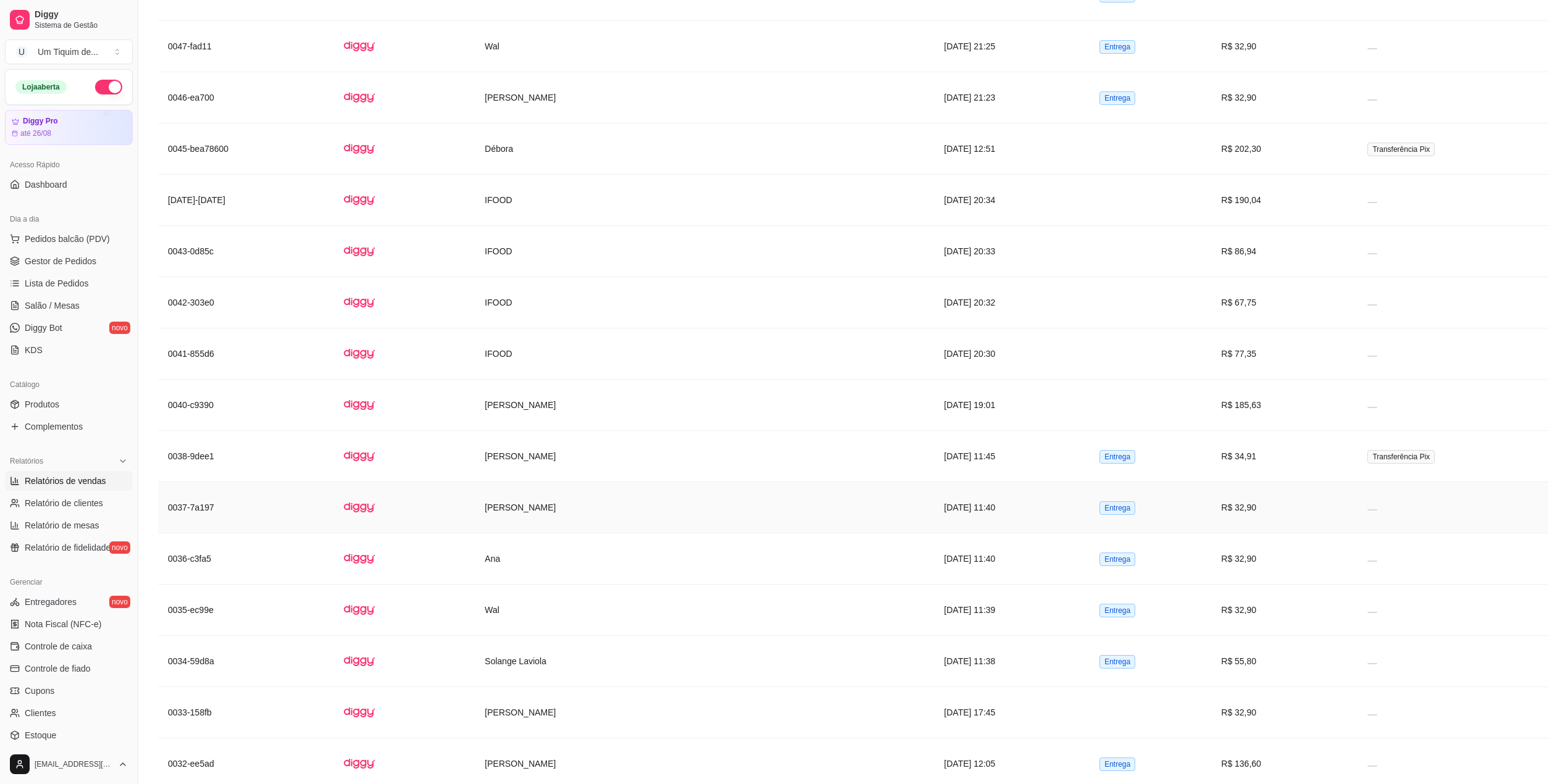
click at [554, 533] on td "[PERSON_NAME]" at bounding box center [705, 508] width 459 height 51
click at [509, 431] on td "[PERSON_NAME]" at bounding box center [705, 405] width 459 height 51
click at [511, 482] on td "[PERSON_NAME]" at bounding box center [705, 456] width 459 height 51
click at [510, 533] on td "[PERSON_NAME]" at bounding box center [705, 508] width 459 height 51
click at [522, 584] on td "Ana" at bounding box center [705, 559] width 459 height 51
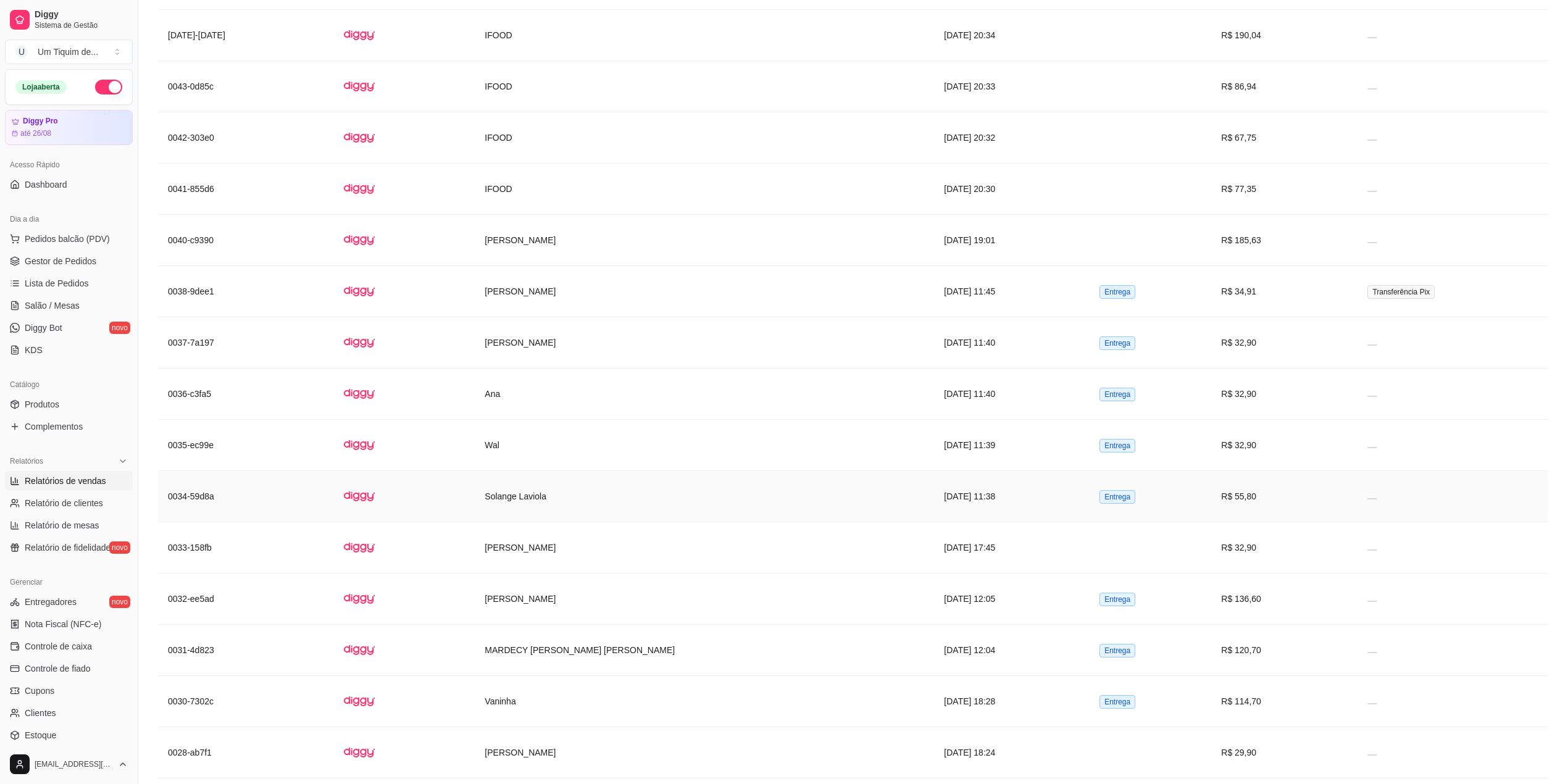
scroll to position [4692, 0]
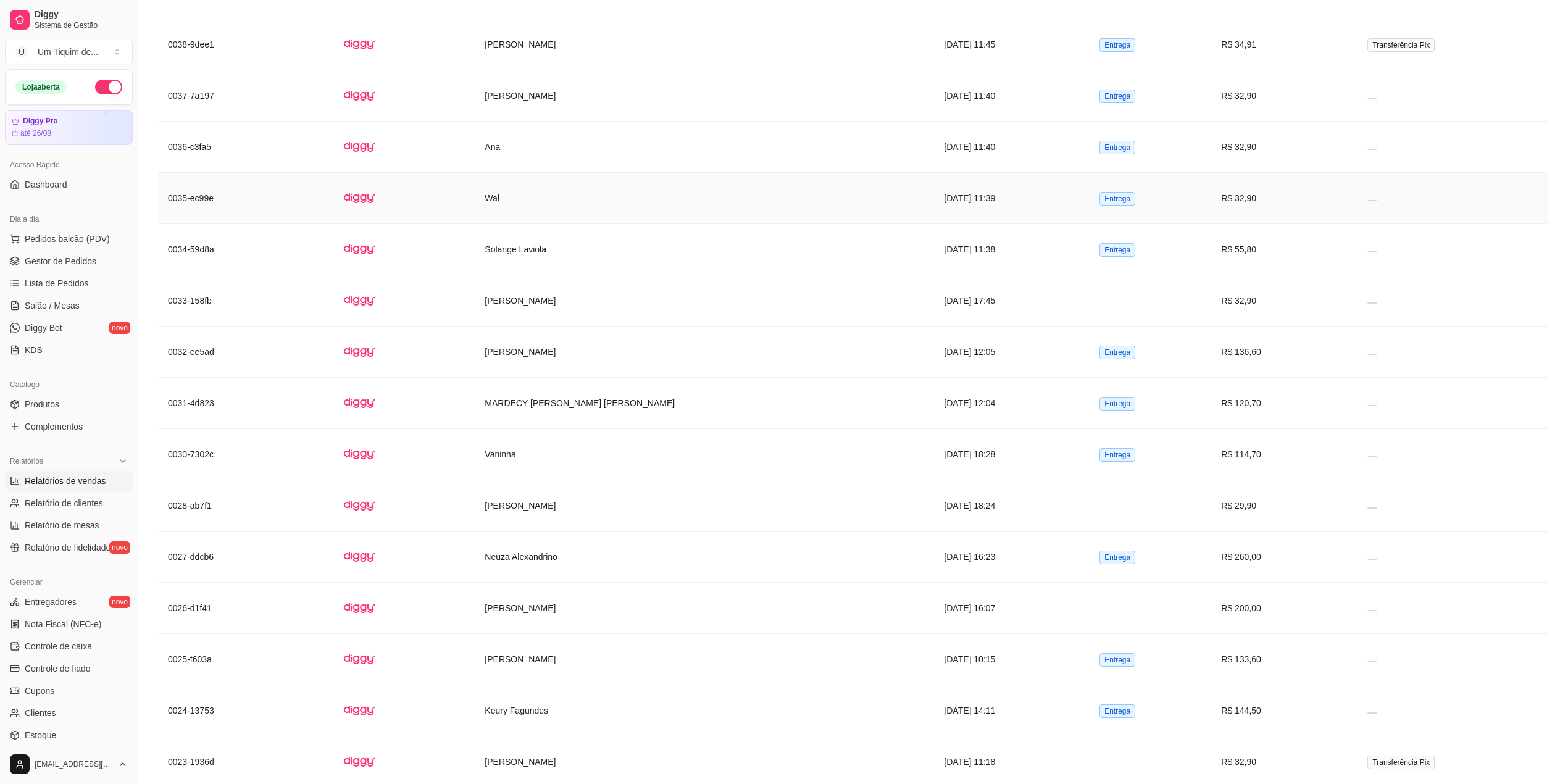
click at [614, 224] on td "Wal" at bounding box center [705, 199] width 459 height 51
click at [531, 275] on td "Solange Laviola" at bounding box center [705, 250] width 459 height 51
click at [514, 327] on td "[PERSON_NAME]" at bounding box center [705, 301] width 459 height 51
click at [548, 378] on td "[PERSON_NAME]" at bounding box center [705, 352] width 459 height 51
click at [512, 429] on td "MARDECY [PERSON_NAME] [PERSON_NAME]" at bounding box center [705, 403] width 459 height 51
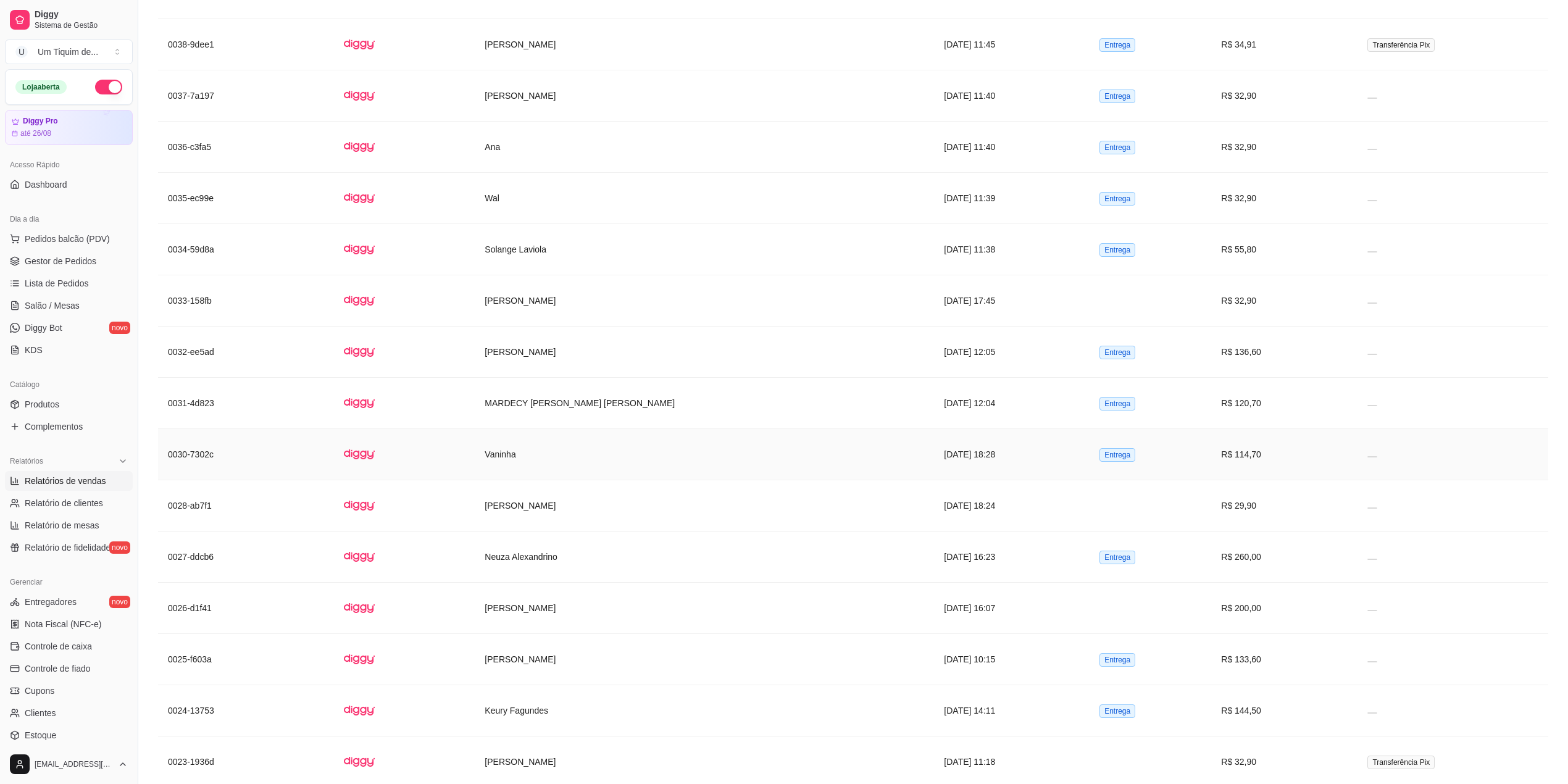
click at [571, 480] on td "Vaninha" at bounding box center [705, 455] width 459 height 51
click at [539, 685] on td "[PERSON_NAME]" at bounding box center [705, 660] width 459 height 51
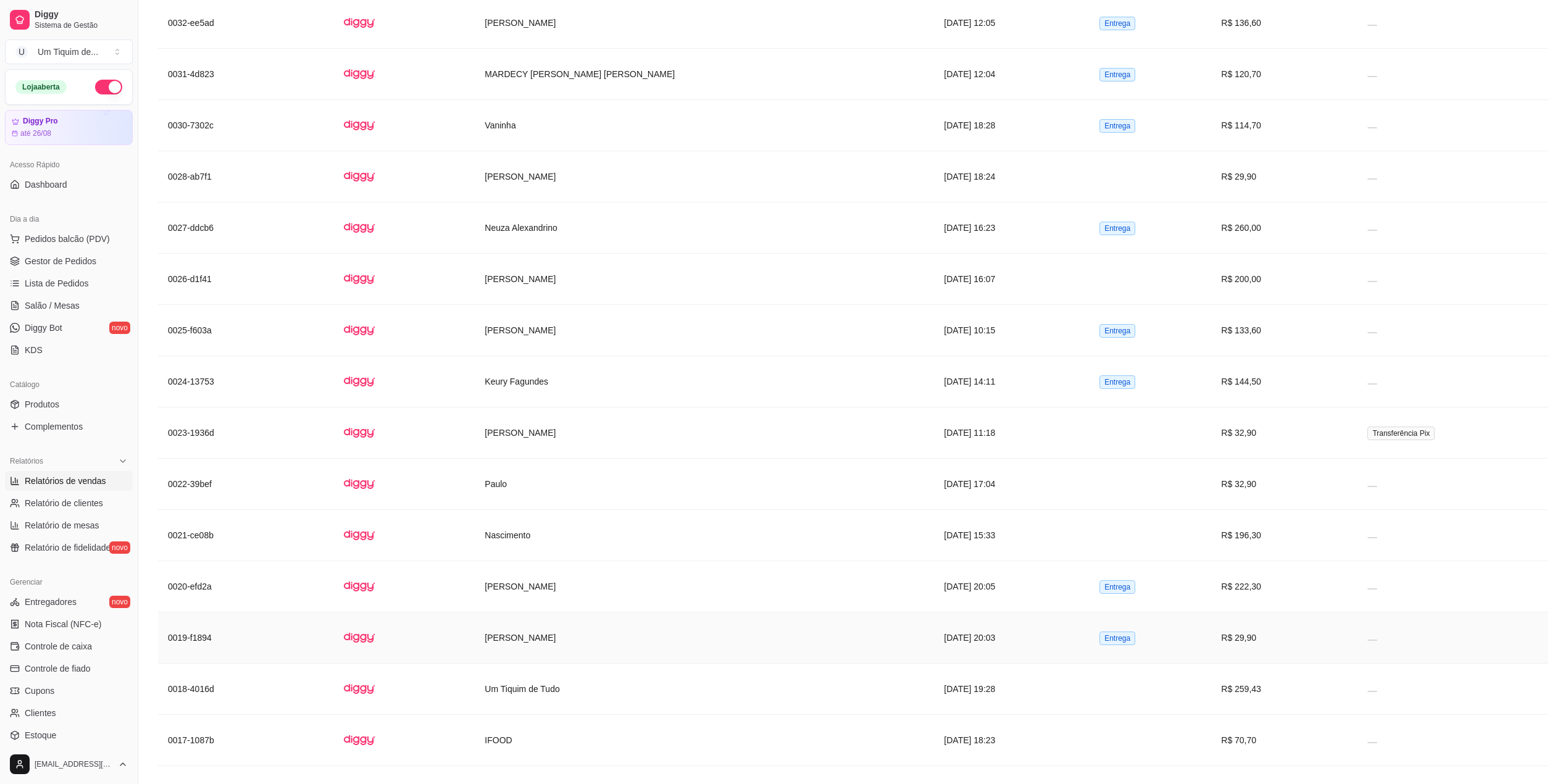
scroll to position [5185, 0]
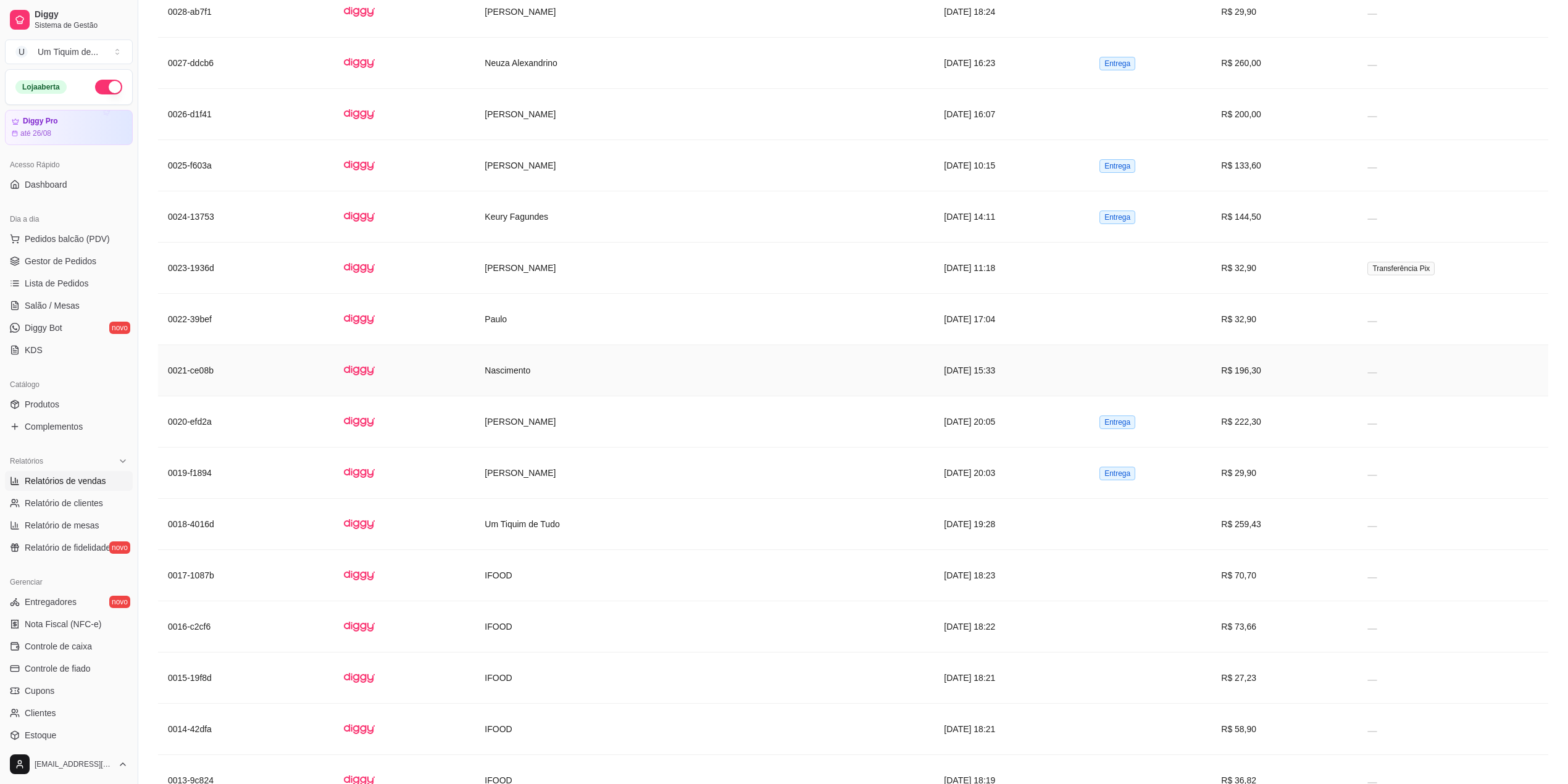
click at [621, 396] on td "Nascimento" at bounding box center [705, 371] width 459 height 51
click at [536, 448] on td "[PERSON_NAME]" at bounding box center [705, 422] width 459 height 51
click at [549, 601] on td "IFOOD" at bounding box center [705, 576] width 459 height 51
click at [534, 448] on td "[PERSON_NAME]" at bounding box center [705, 422] width 459 height 51
click at [548, 448] on td "[PERSON_NAME]" at bounding box center [705, 422] width 459 height 51
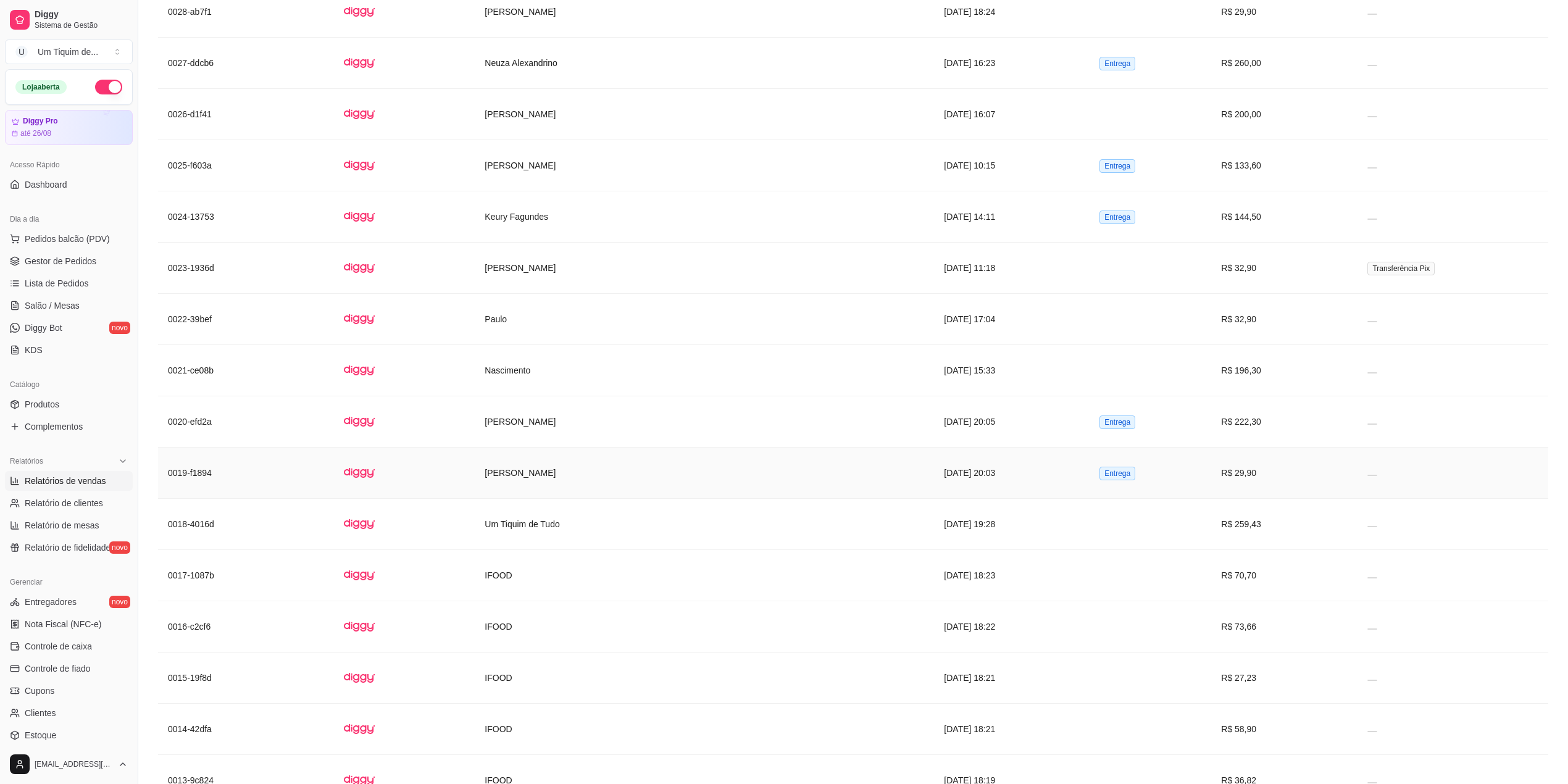
click at [539, 499] on td "[PERSON_NAME]" at bounding box center [705, 473] width 459 height 51
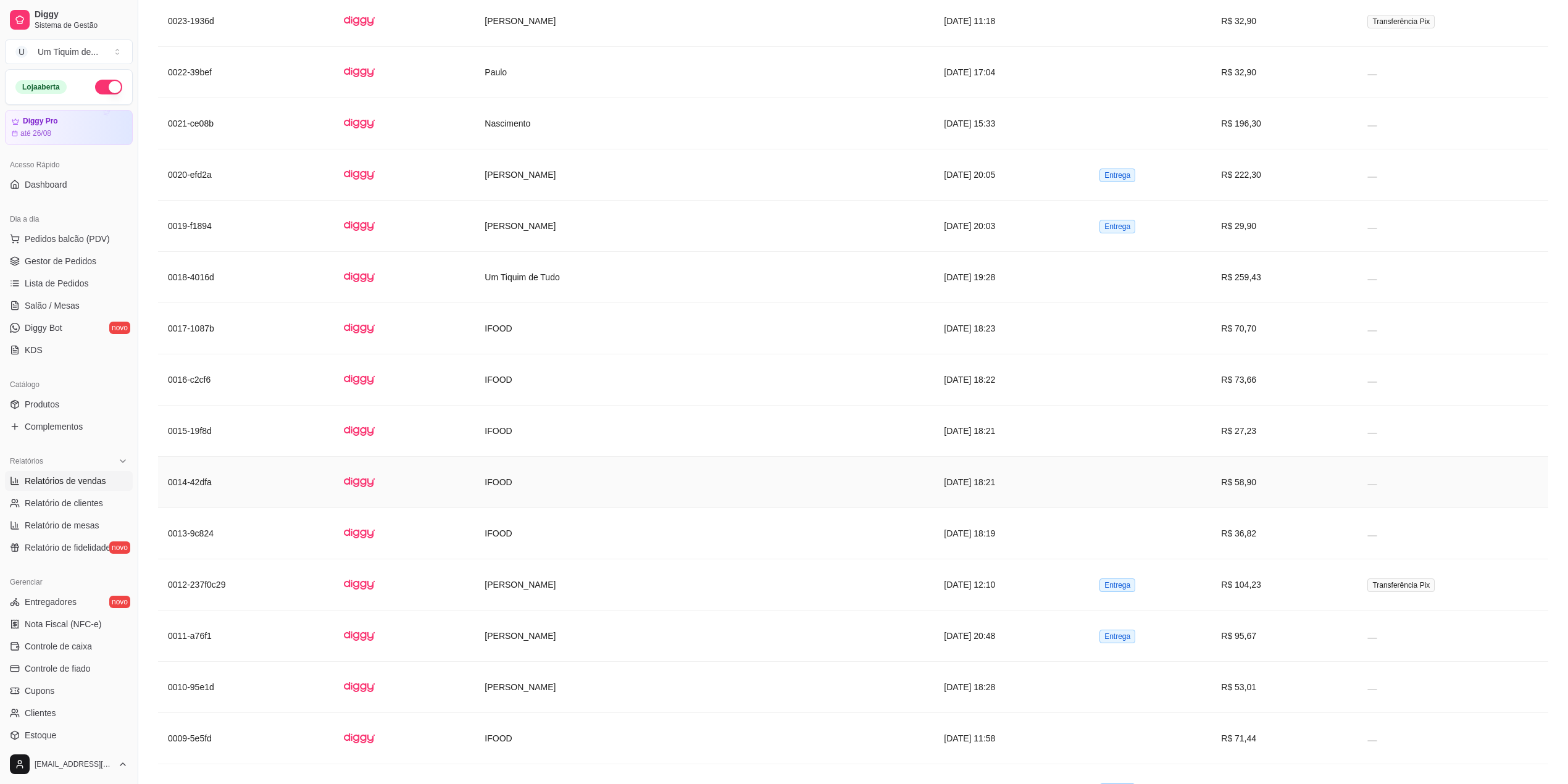
scroll to position [5597, 0]
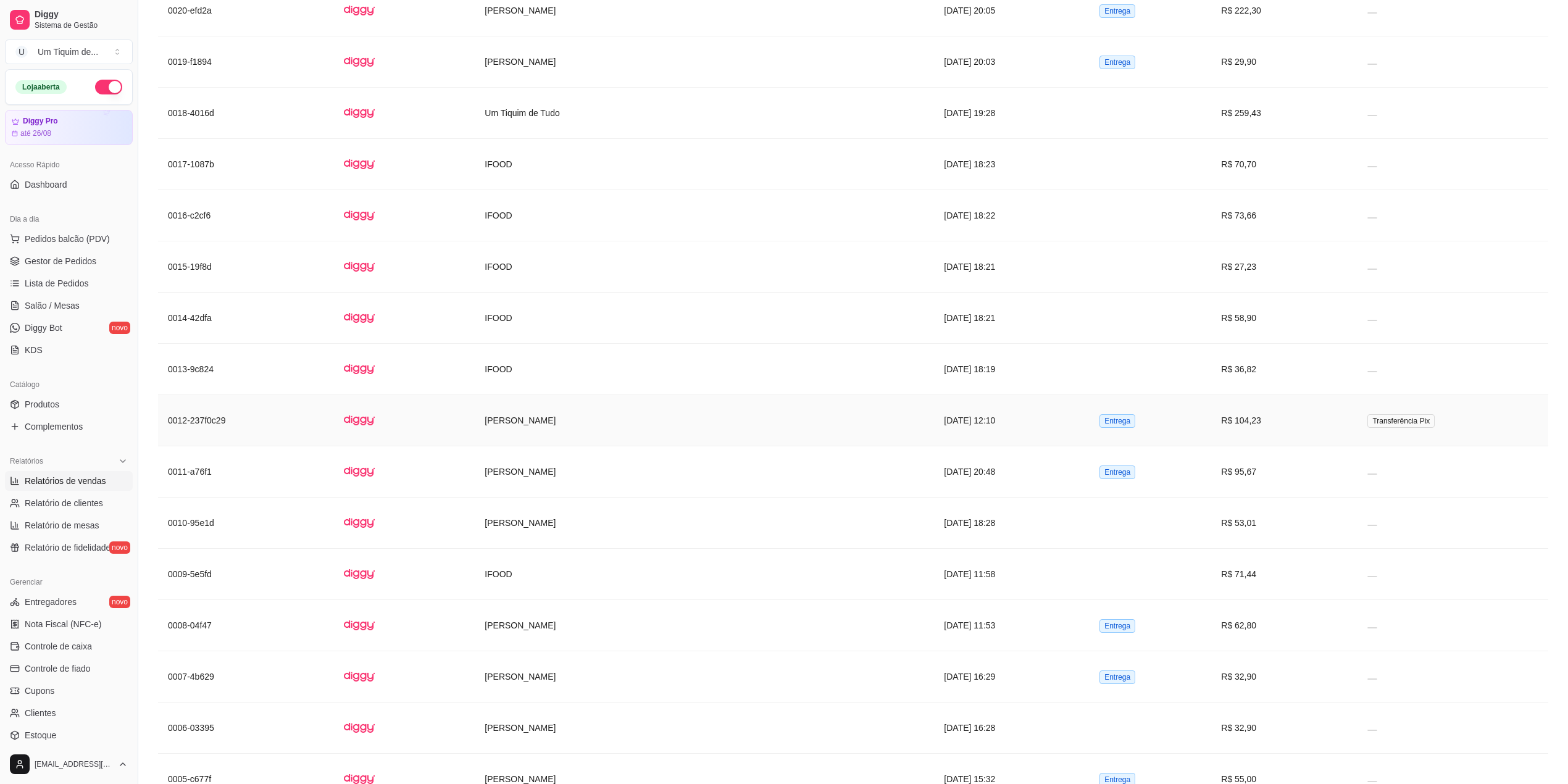
click at [518, 447] on td "[PERSON_NAME]" at bounding box center [705, 420] width 459 height 51
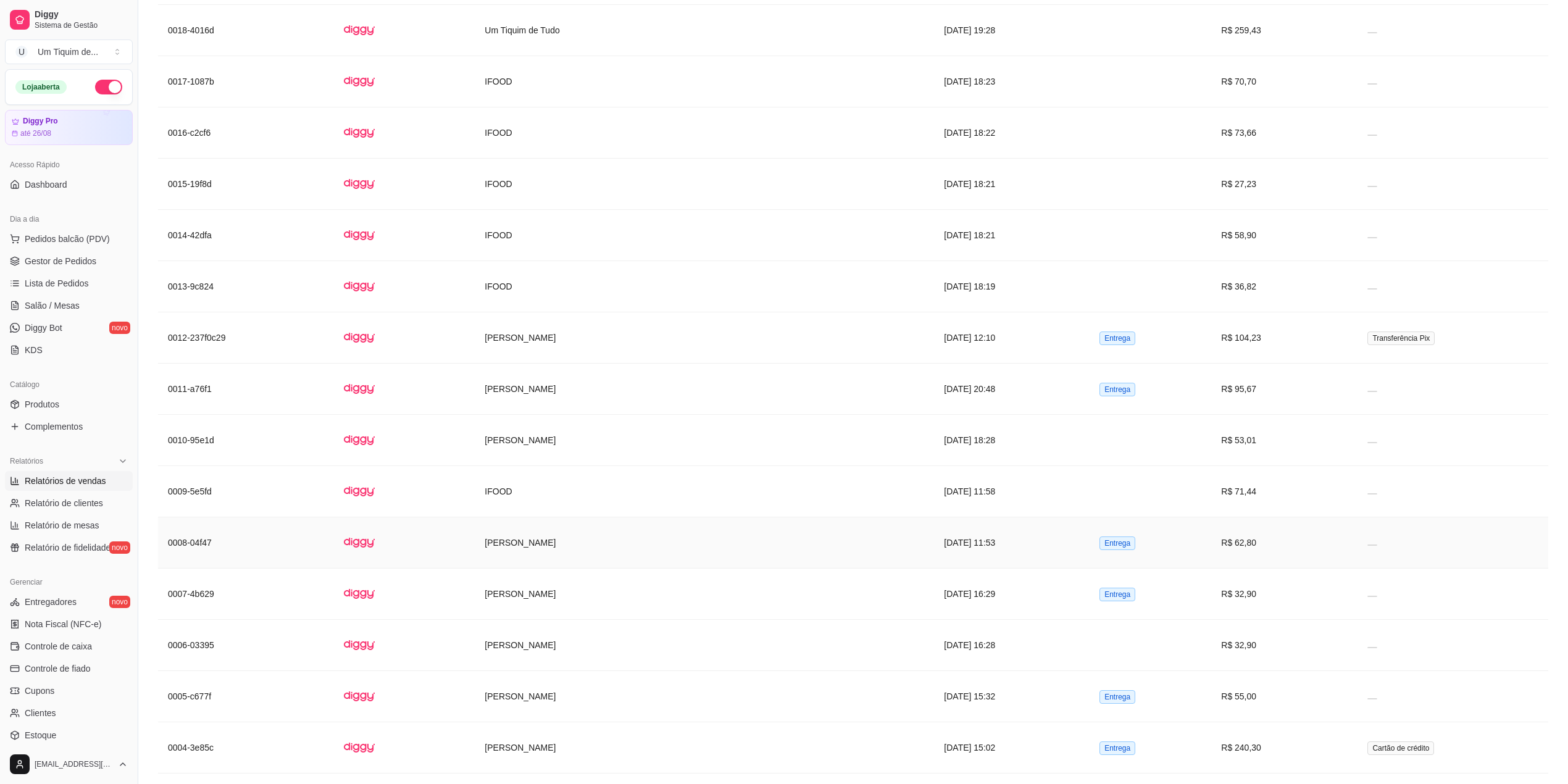
click at [554, 569] on td "[PERSON_NAME]" at bounding box center [705, 543] width 459 height 51
click at [557, 620] on td "[PERSON_NAME]" at bounding box center [705, 594] width 459 height 51
click at [570, 671] on td "[PERSON_NAME]" at bounding box center [705, 645] width 459 height 51
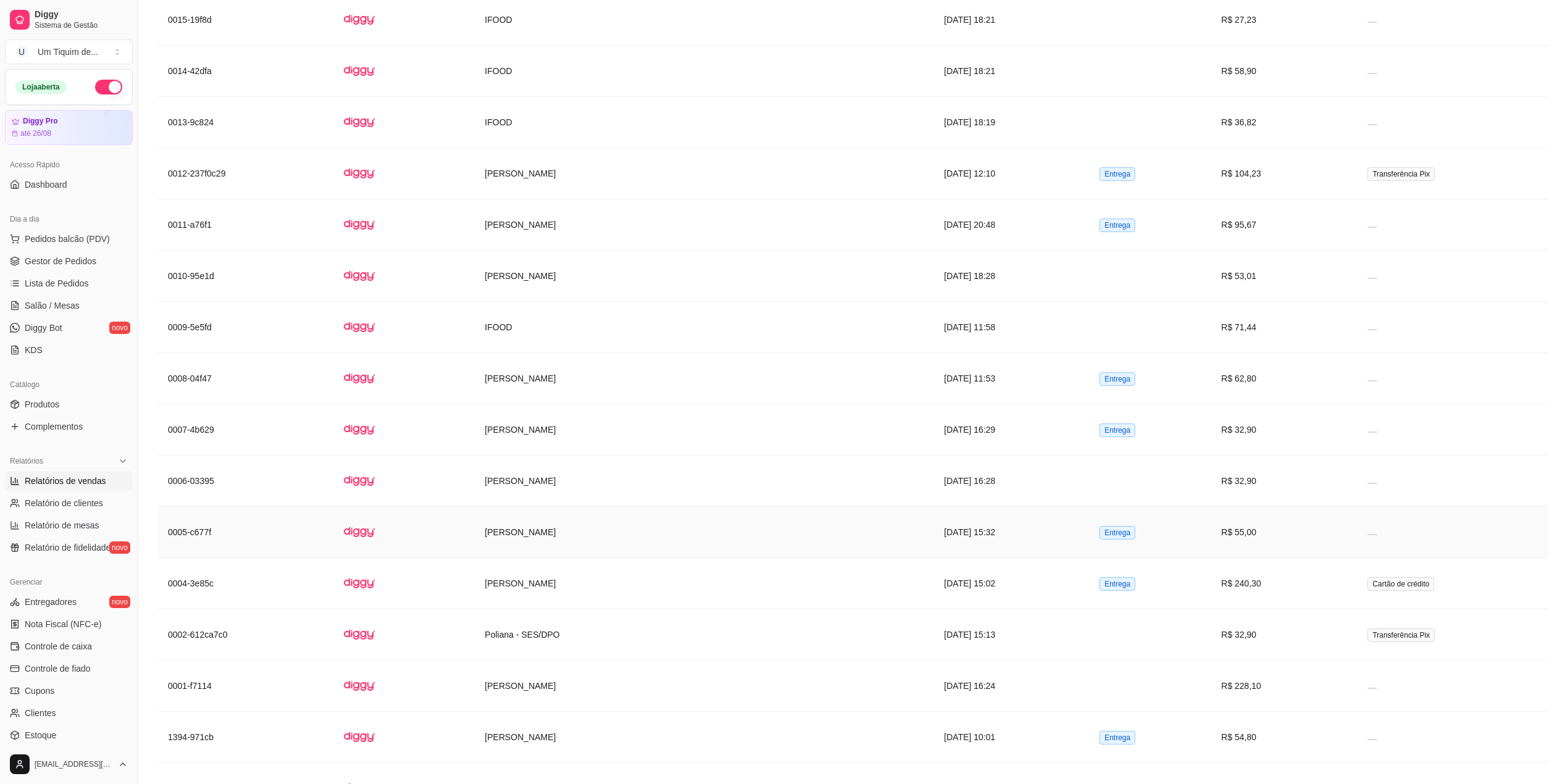
click at [569, 558] on td "[PERSON_NAME]" at bounding box center [705, 532] width 459 height 51
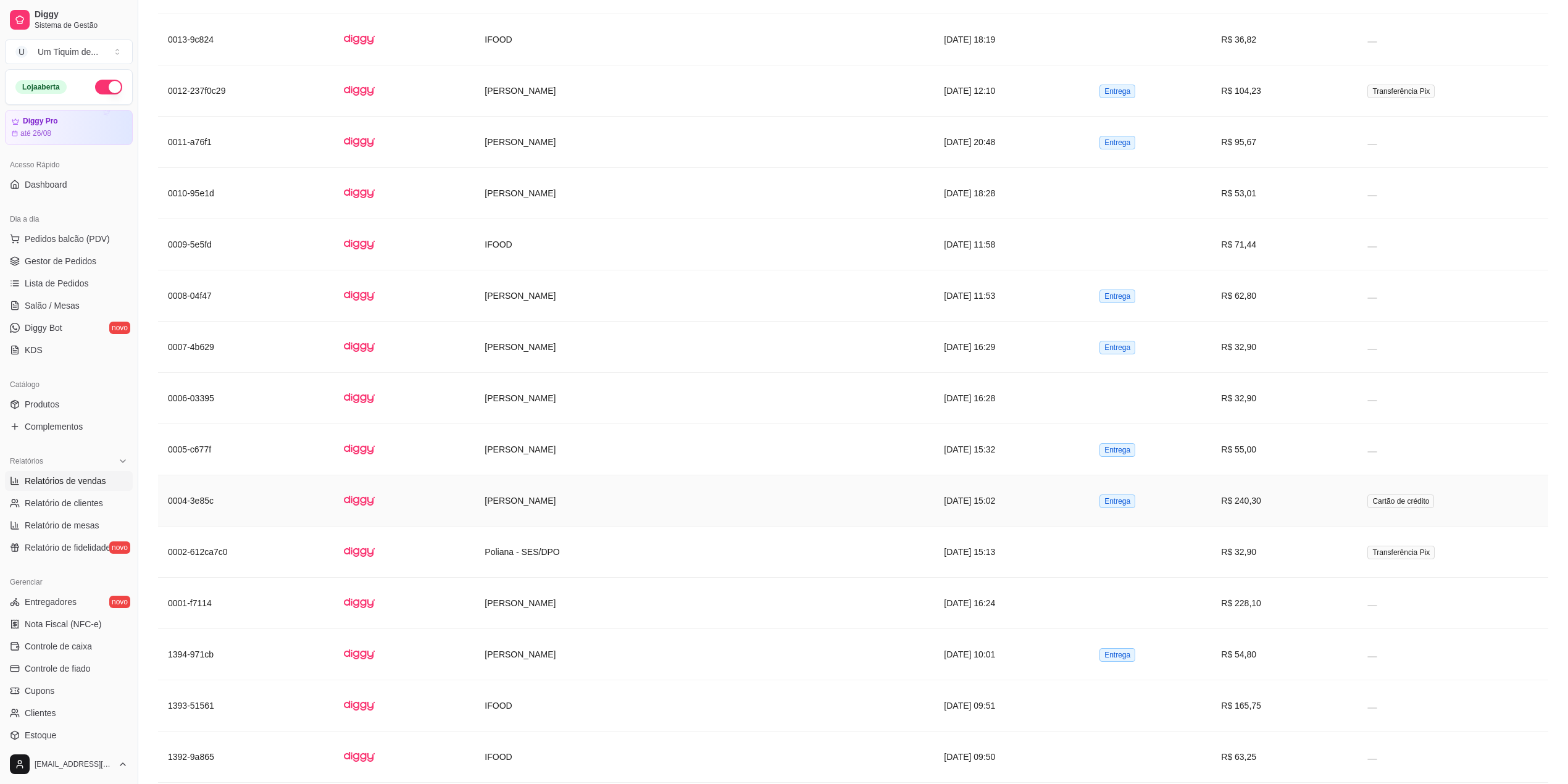
click at [539, 526] on td "[PERSON_NAME]" at bounding box center [705, 501] width 459 height 51
click at [530, 577] on td "Poliana - SES/DPO" at bounding box center [705, 552] width 459 height 51
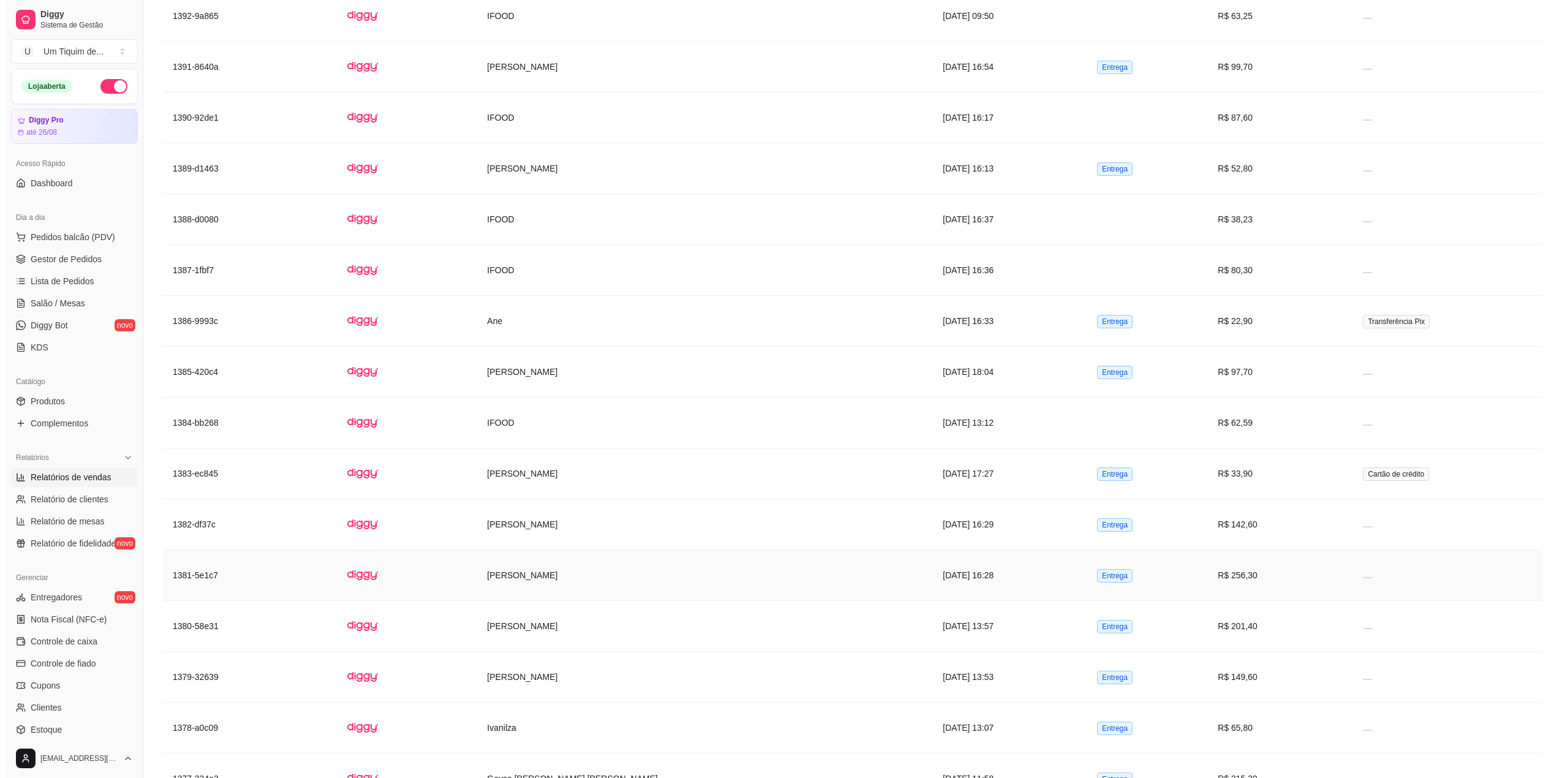
scroll to position [6861, 0]
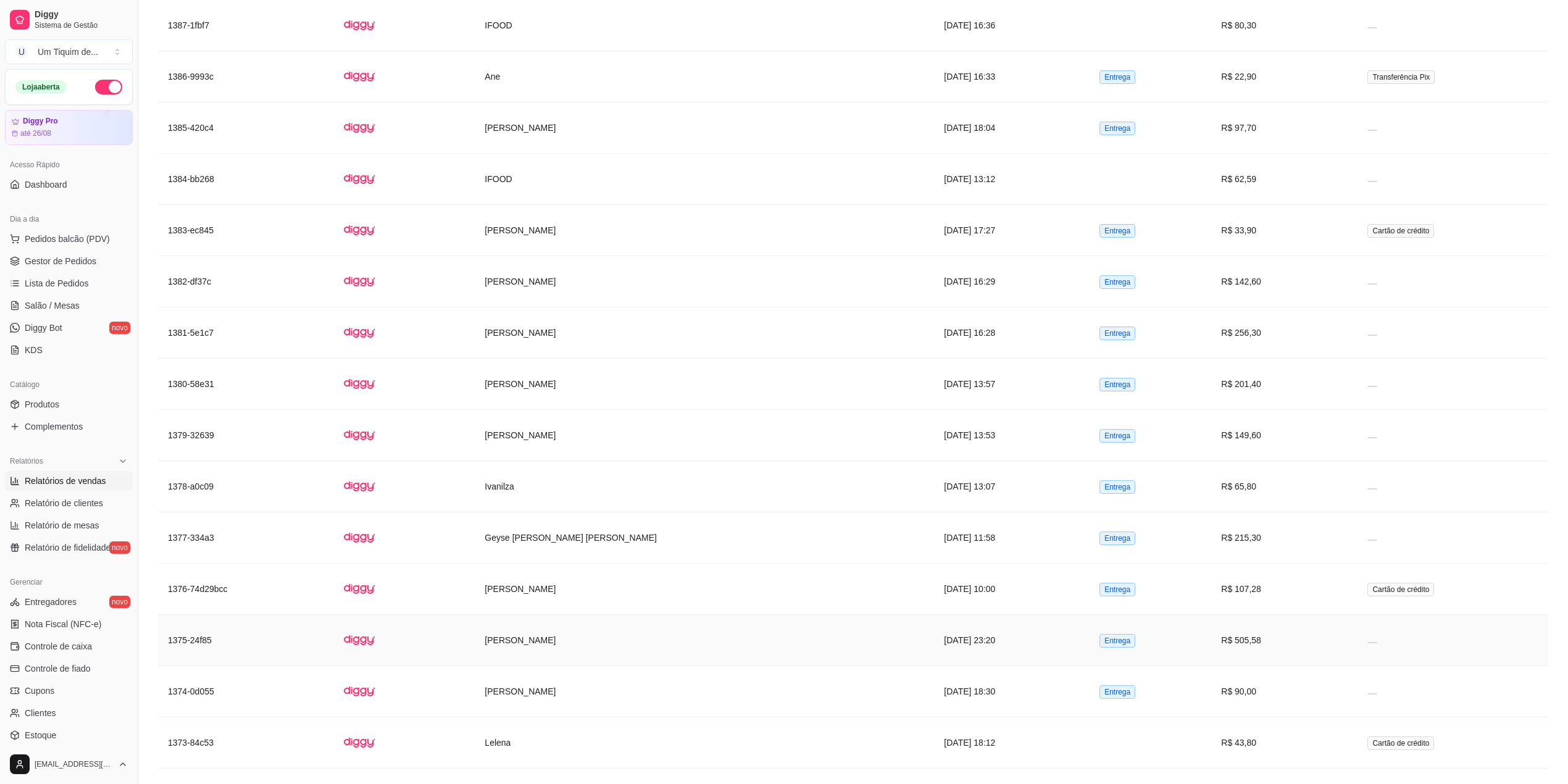
click at [537, 666] on td "[PERSON_NAME]" at bounding box center [705, 640] width 459 height 51
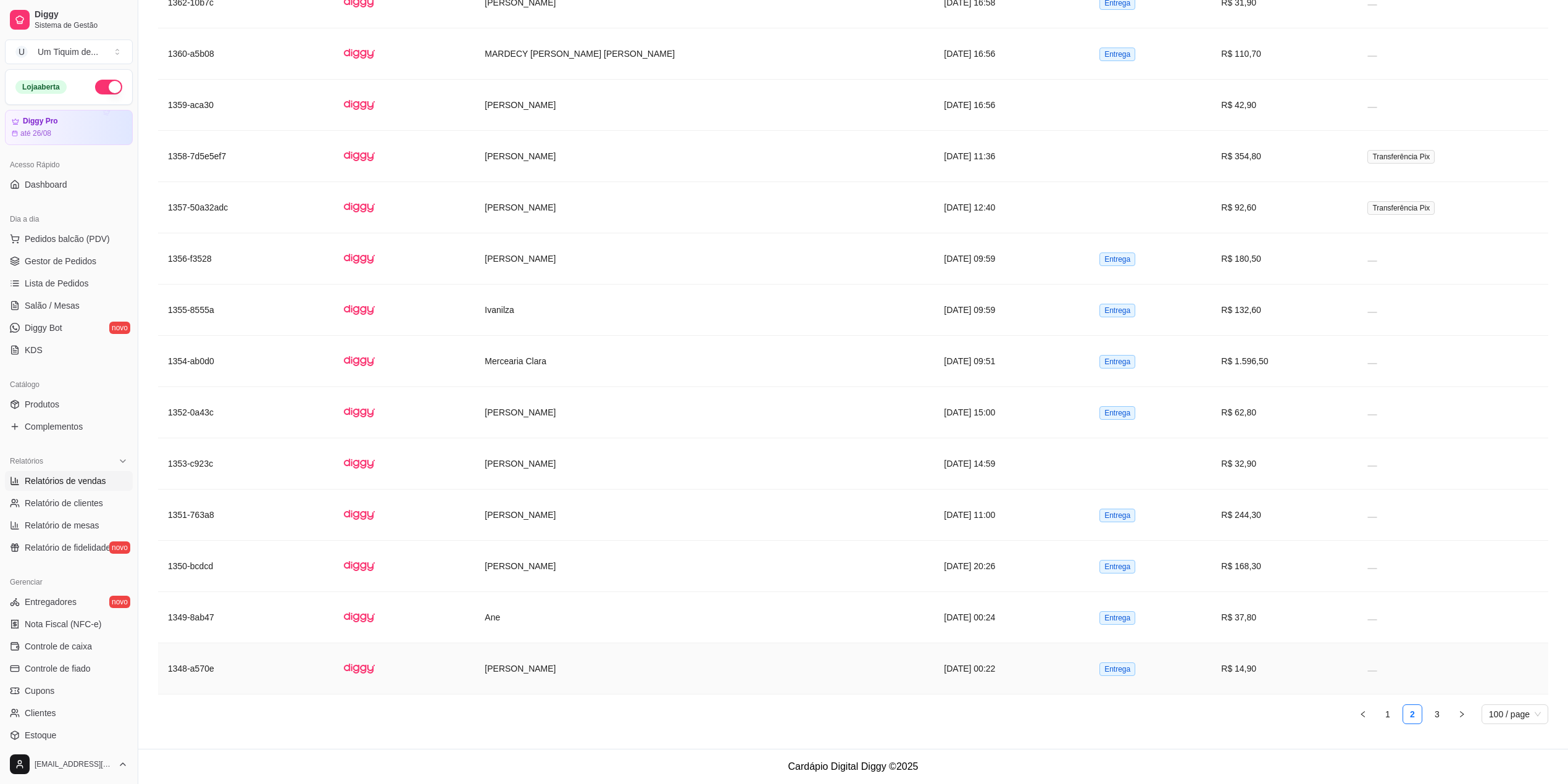
scroll to position [8277, 0]
click at [1462, 720] on button "button" at bounding box center [1461, 714] width 19 height 19
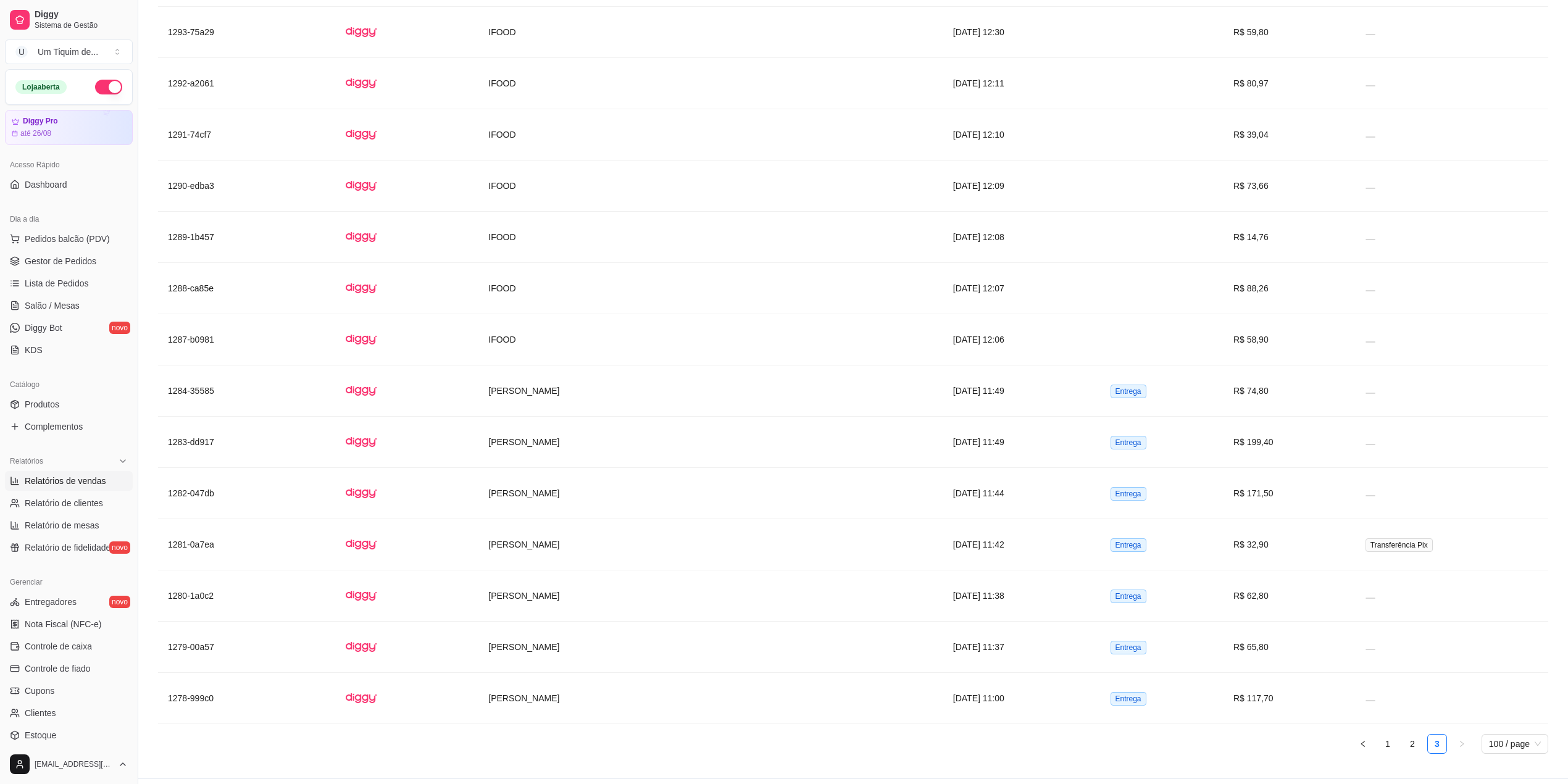
scroll to position [6426, 0]
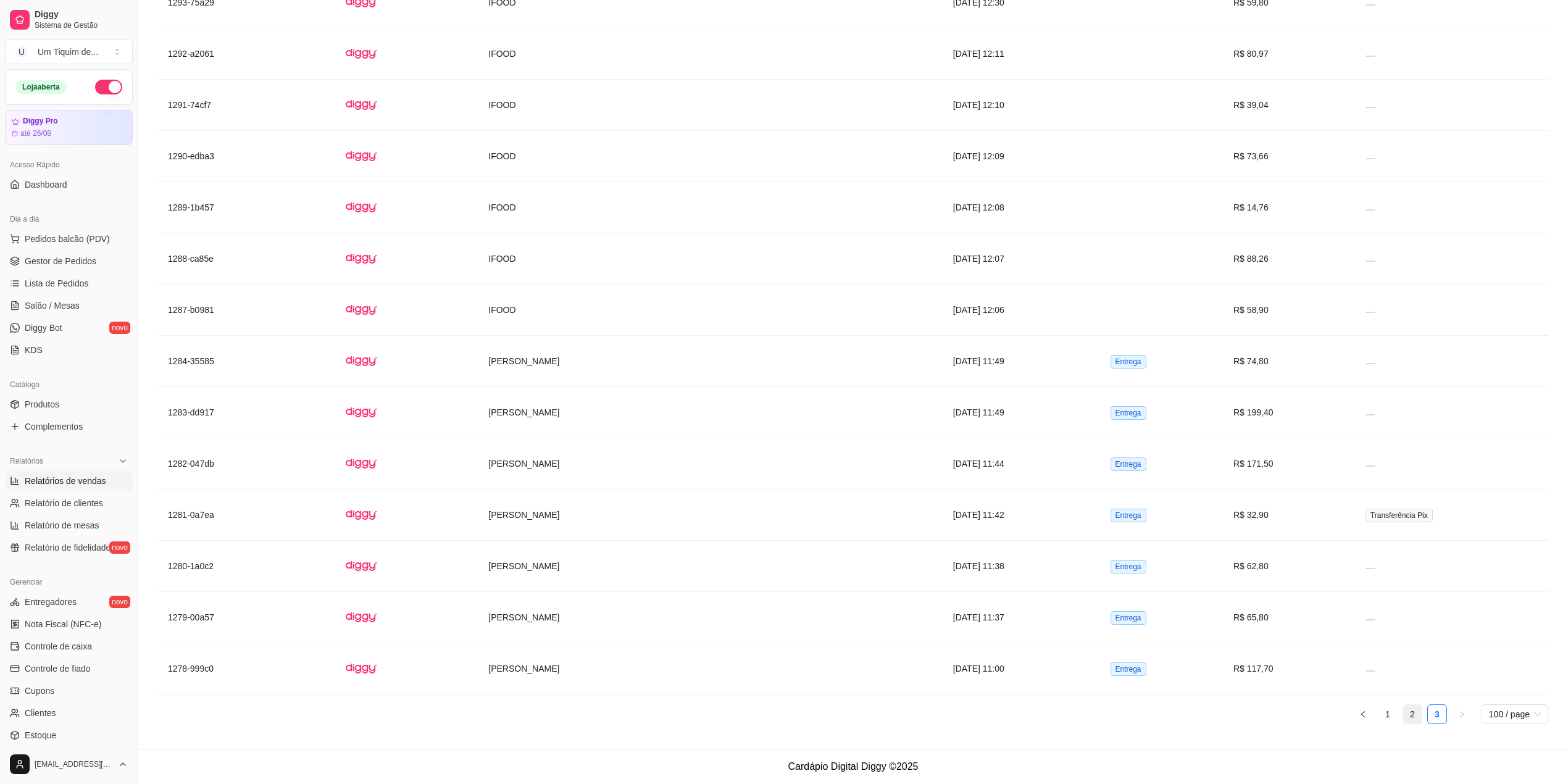
click at [1413, 722] on link "2" at bounding box center [1412, 713] width 19 height 19
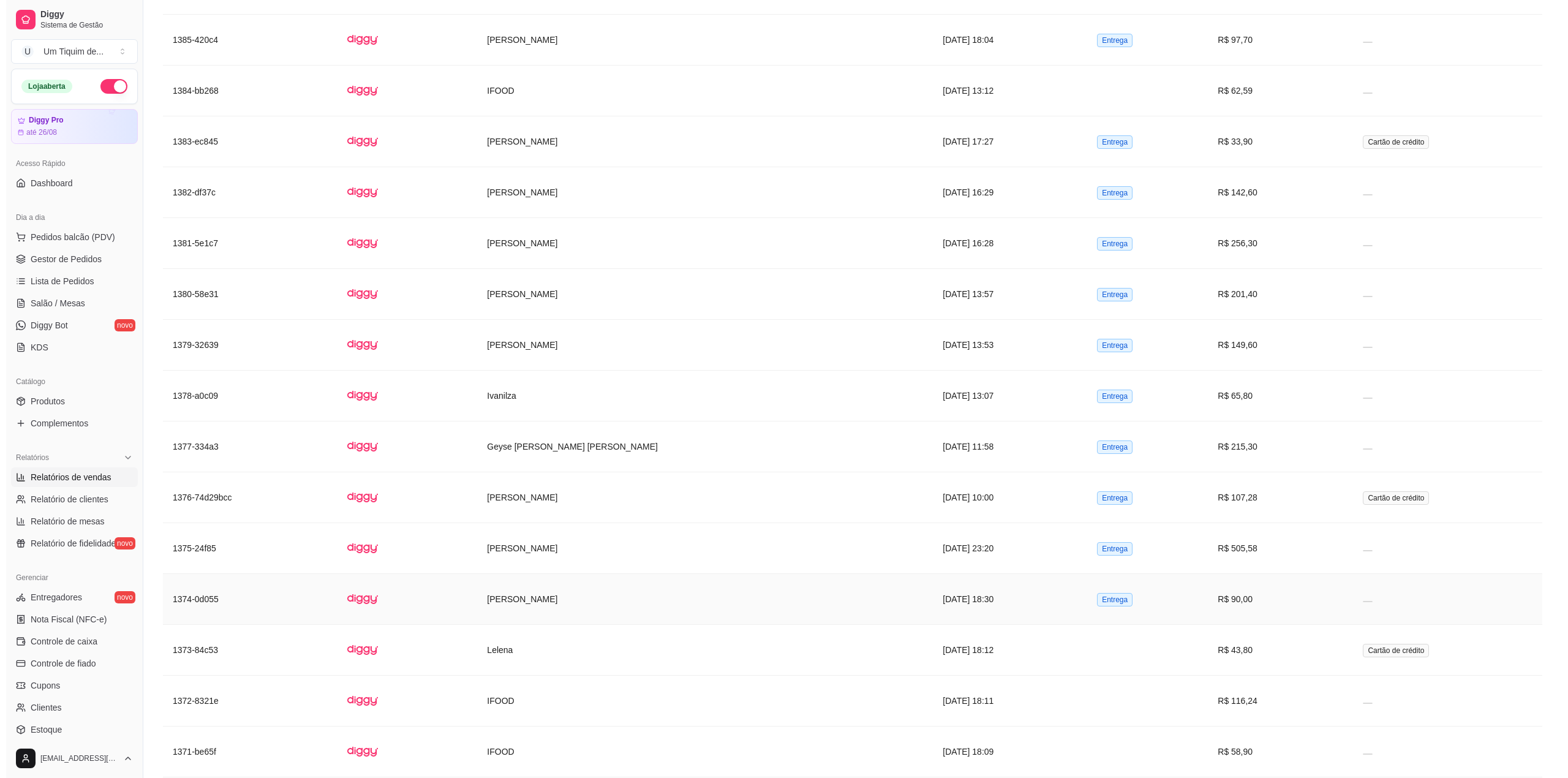
scroll to position [7030, 0]
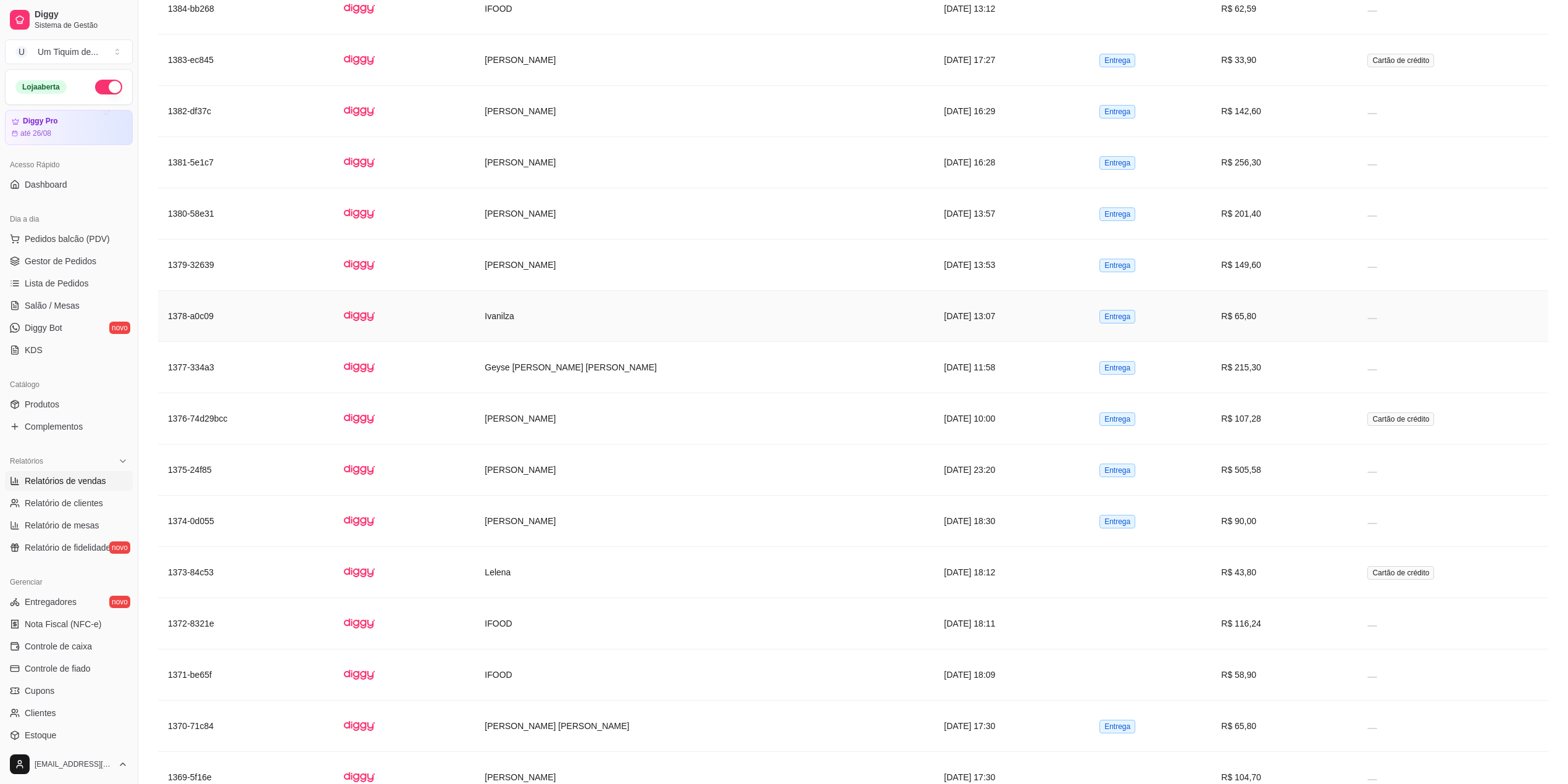
click at [509, 342] on td "Ivanilza" at bounding box center [705, 316] width 459 height 51
click at [536, 495] on td "[PERSON_NAME]" at bounding box center [705, 470] width 459 height 51
click at [516, 495] on td "[PERSON_NAME]" at bounding box center [705, 470] width 459 height 51
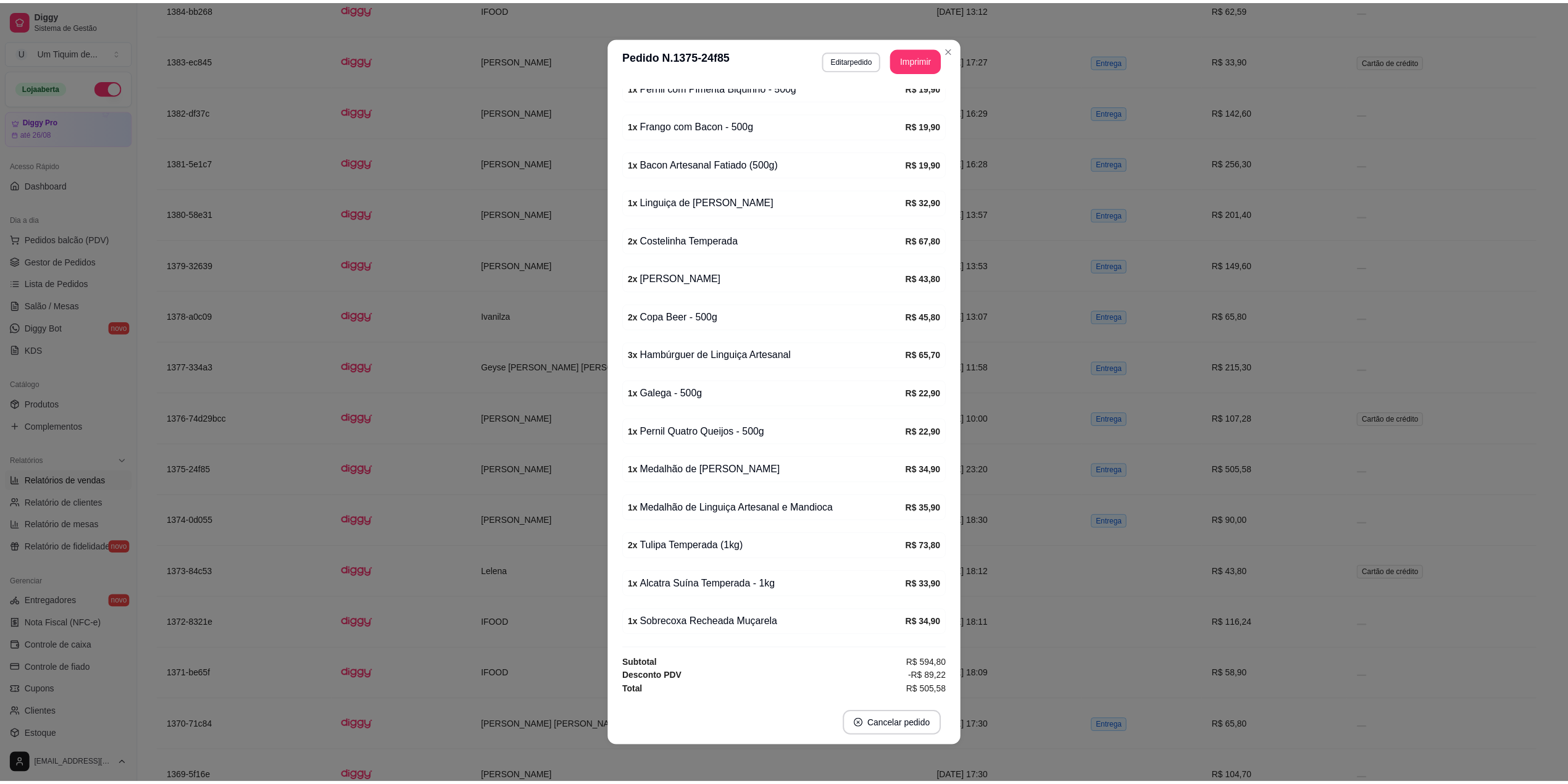
scroll to position [338, 0]
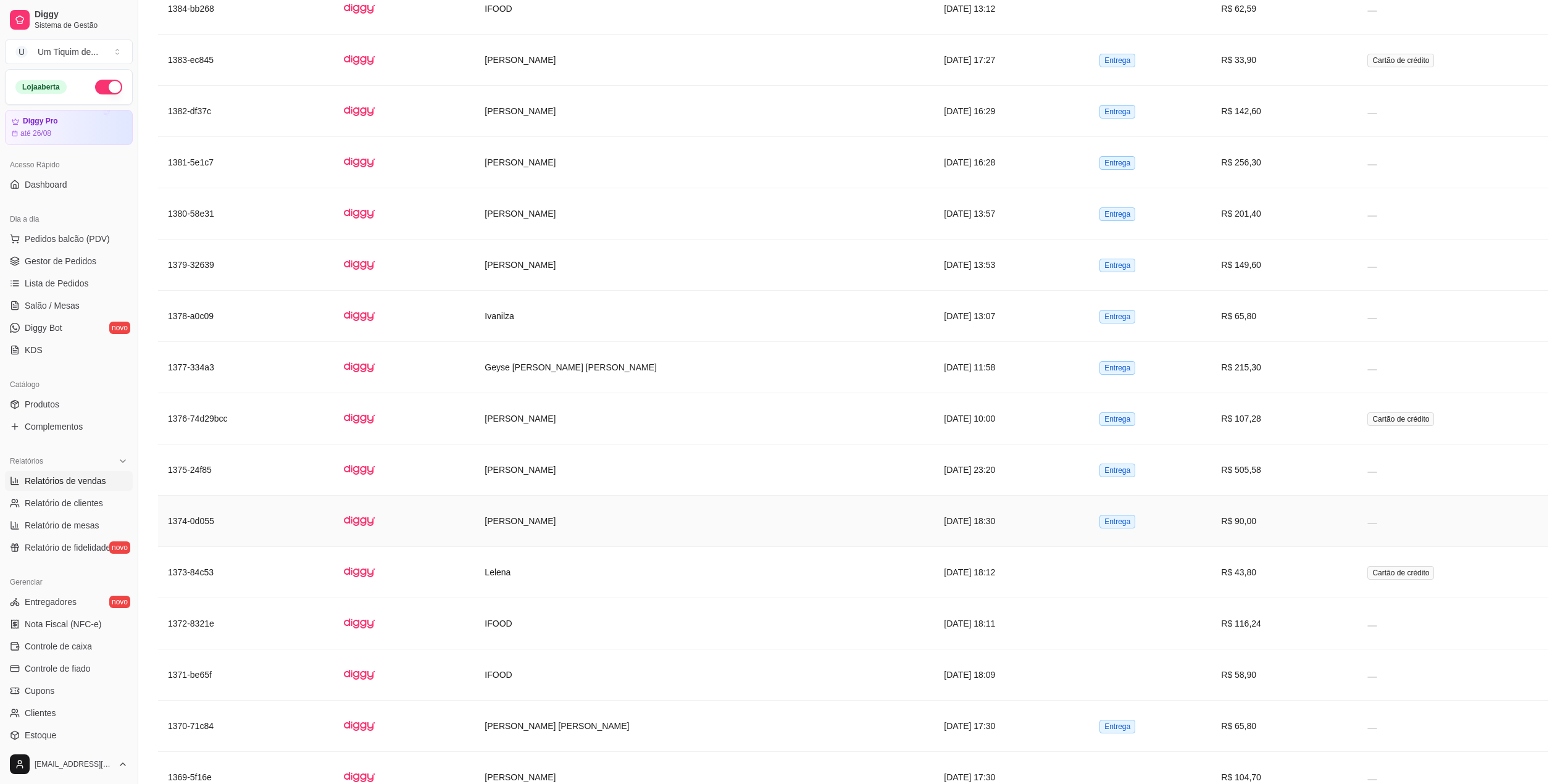
click at [522, 547] on td "[PERSON_NAME]" at bounding box center [705, 521] width 459 height 51
click at [501, 598] on td "Lelena" at bounding box center [705, 572] width 459 height 51
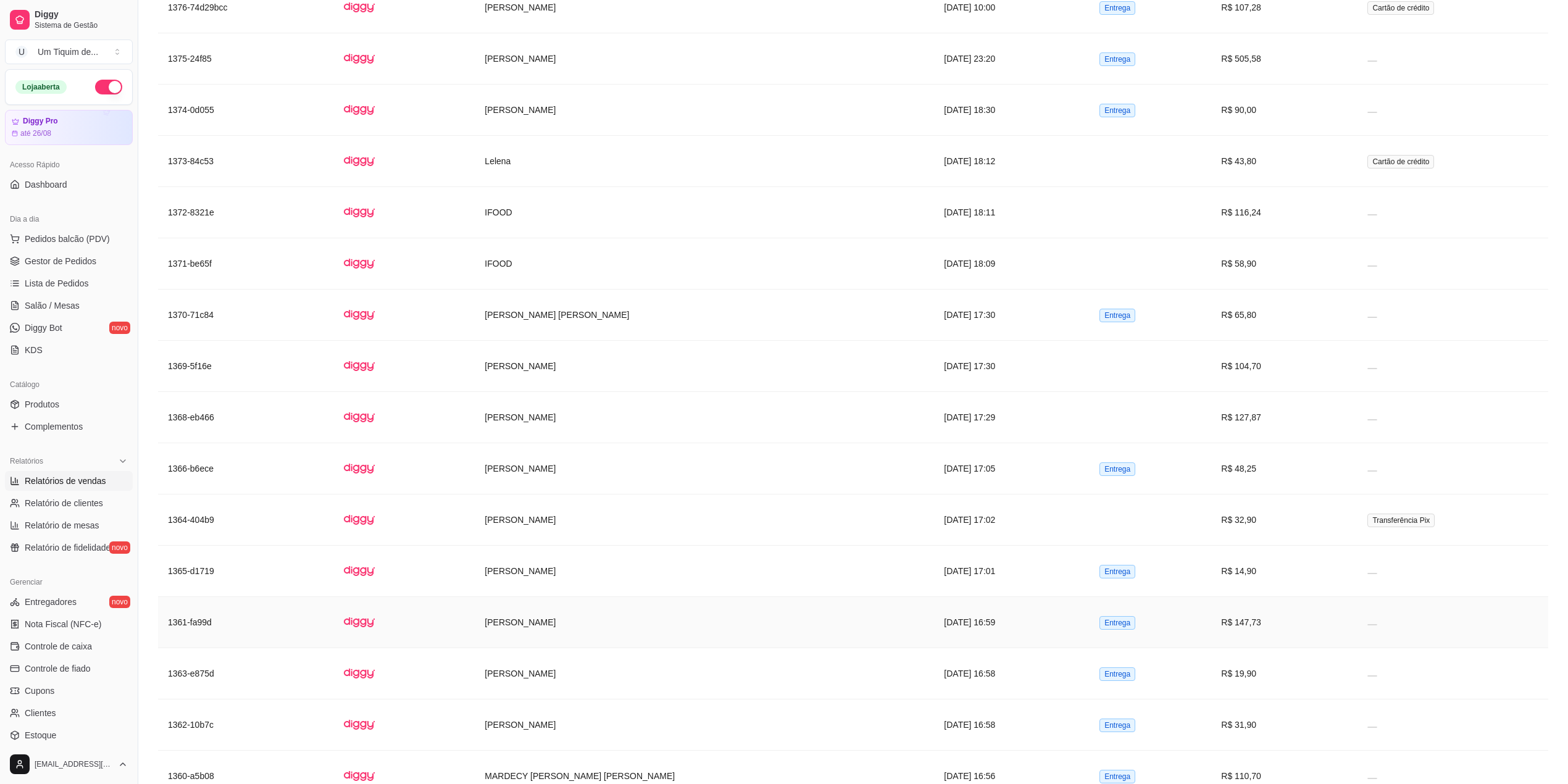
scroll to position [7578, 0]
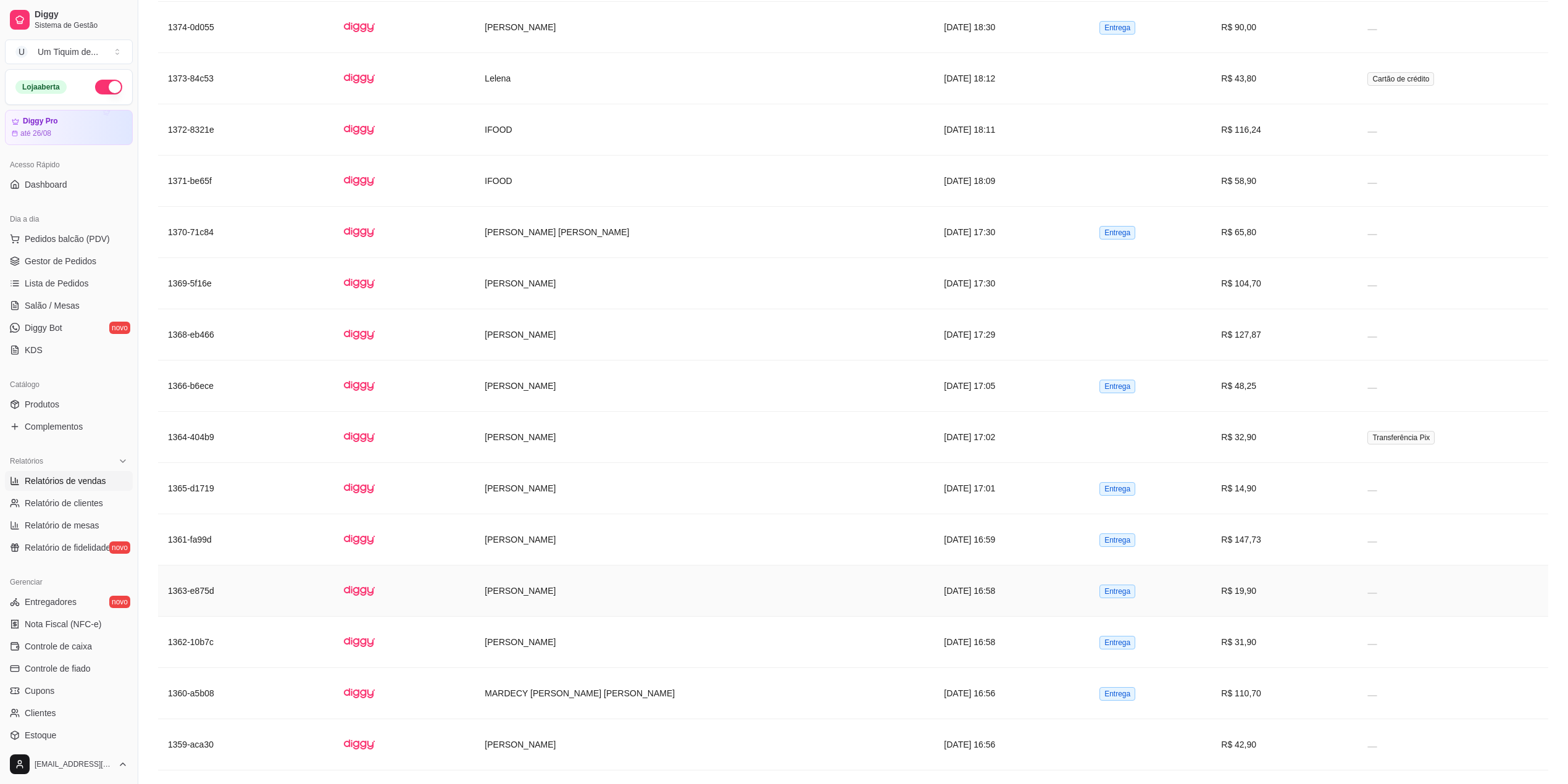
click at [547, 616] on td "[PERSON_NAME]" at bounding box center [705, 591] width 459 height 51
click at [559, 668] on td "[PERSON_NAME]" at bounding box center [705, 642] width 459 height 51
click at [567, 720] on td "MARDECY [PERSON_NAME] [PERSON_NAME]" at bounding box center [705, 694] width 459 height 51
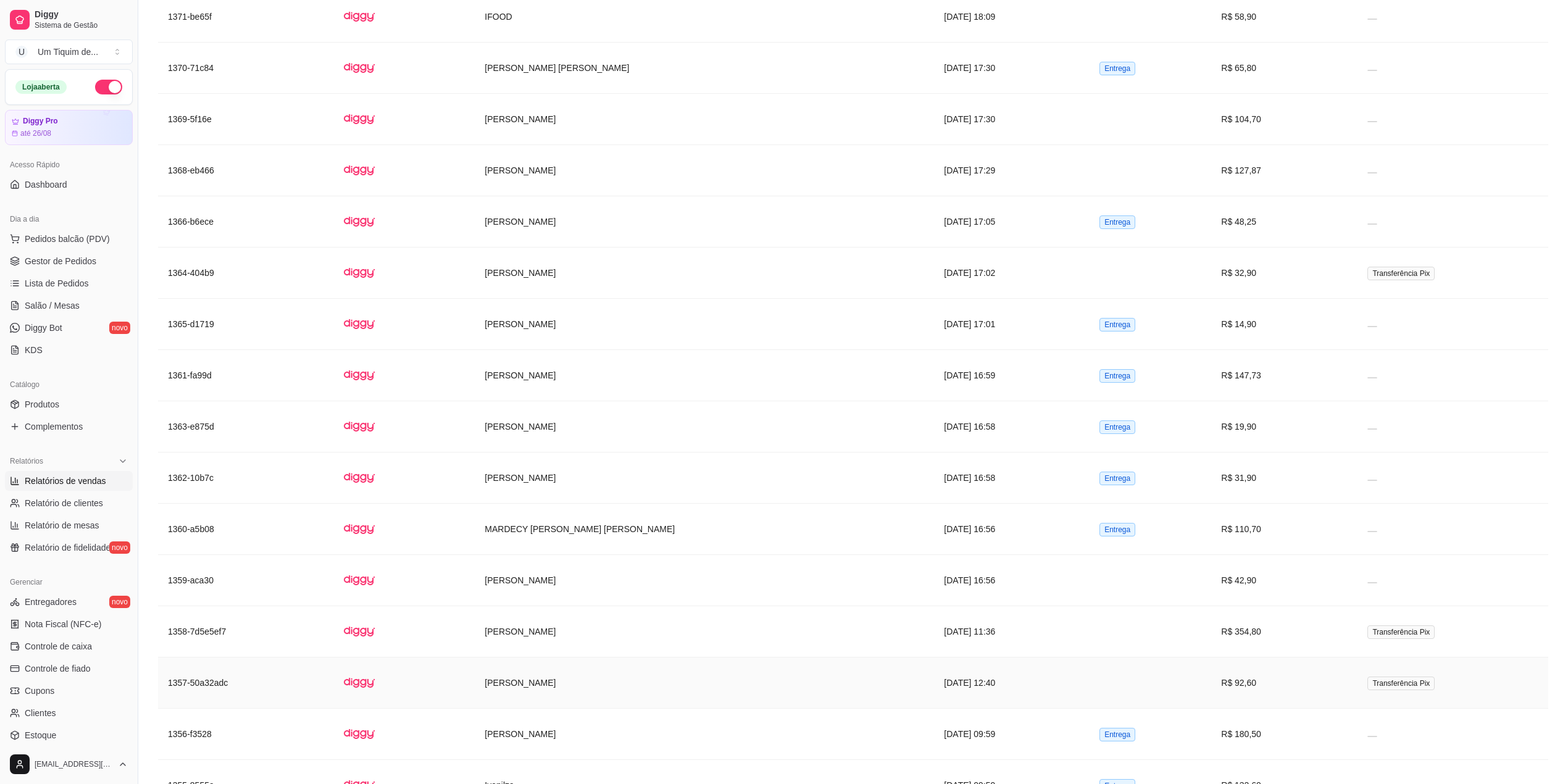
scroll to position [7907, 0]
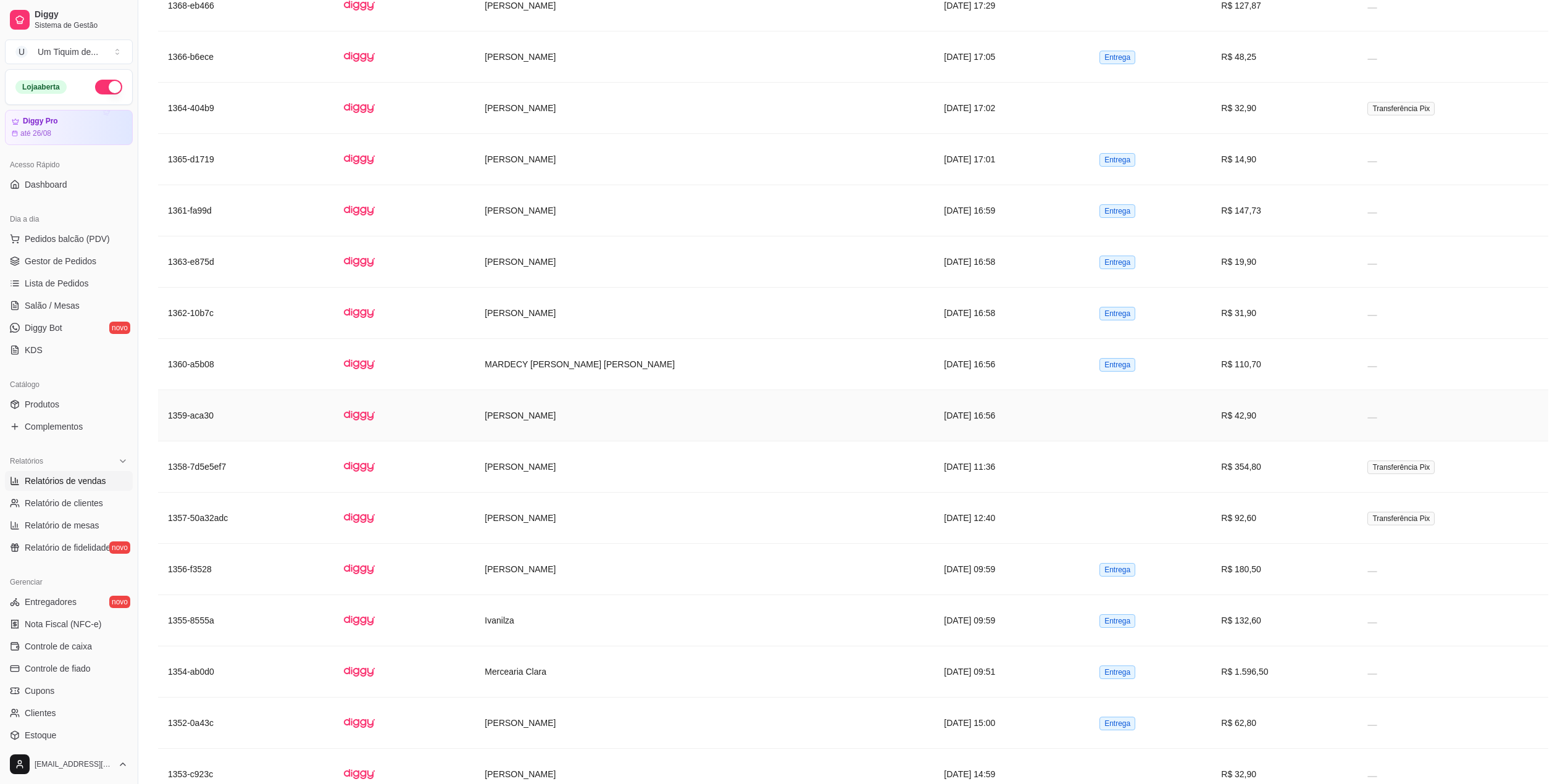
click at [569, 441] on td "[PERSON_NAME]" at bounding box center [705, 416] width 459 height 51
click at [540, 544] on td "[PERSON_NAME]" at bounding box center [705, 518] width 459 height 51
click at [547, 595] on td "[PERSON_NAME]" at bounding box center [705, 569] width 459 height 51
click at [526, 646] on td "Ivanilza" at bounding box center [705, 621] width 459 height 51
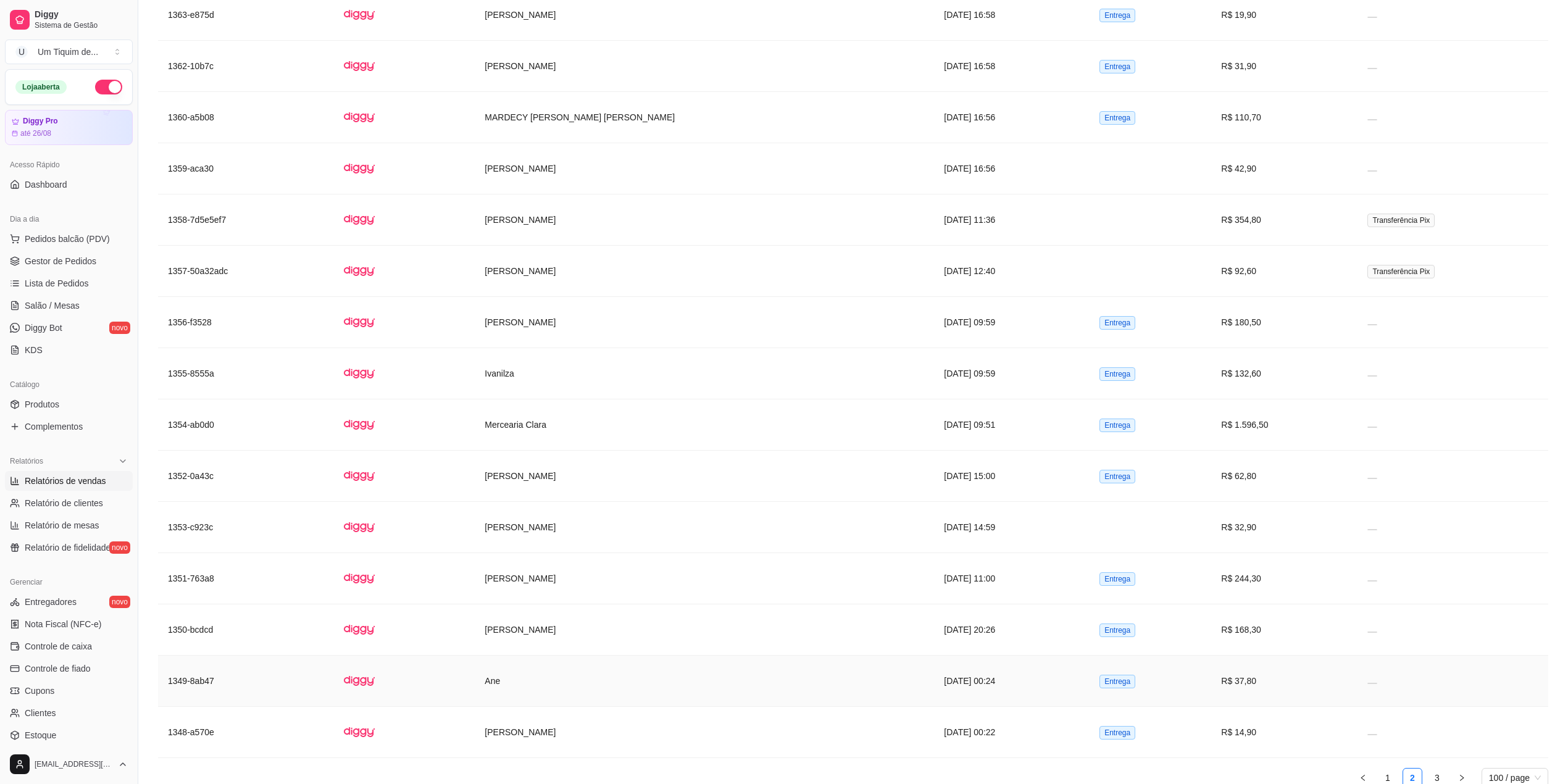
scroll to position [8277, 0]
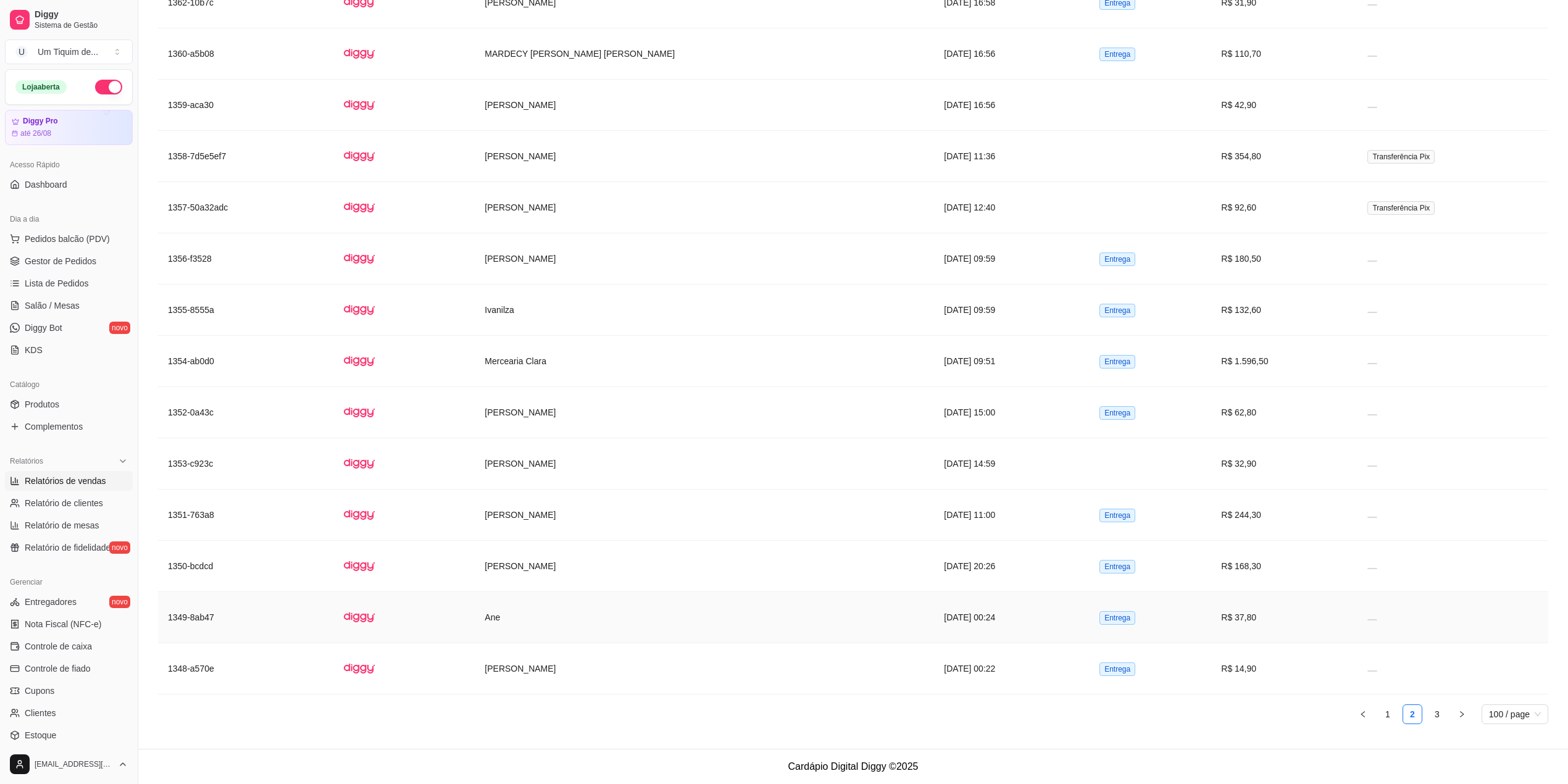
click at [596, 628] on td "Ane" at bounding box center [705, 618] width 459 height 51
click at [654, 316] on td "Ivanilza" at bounding box center [705, 310] width 459 height 51
click at [563, 461] on td "[PERSON_NAME]" at bounding box center [705, 464] width 459 height 51
click at [530, 567] on td "[PERSON_NAME]" at bounding box center [705, 566] width 459 height 51
click at [514, 614] on td "Ane" at bounding box center [705, 618] width 459 height 51
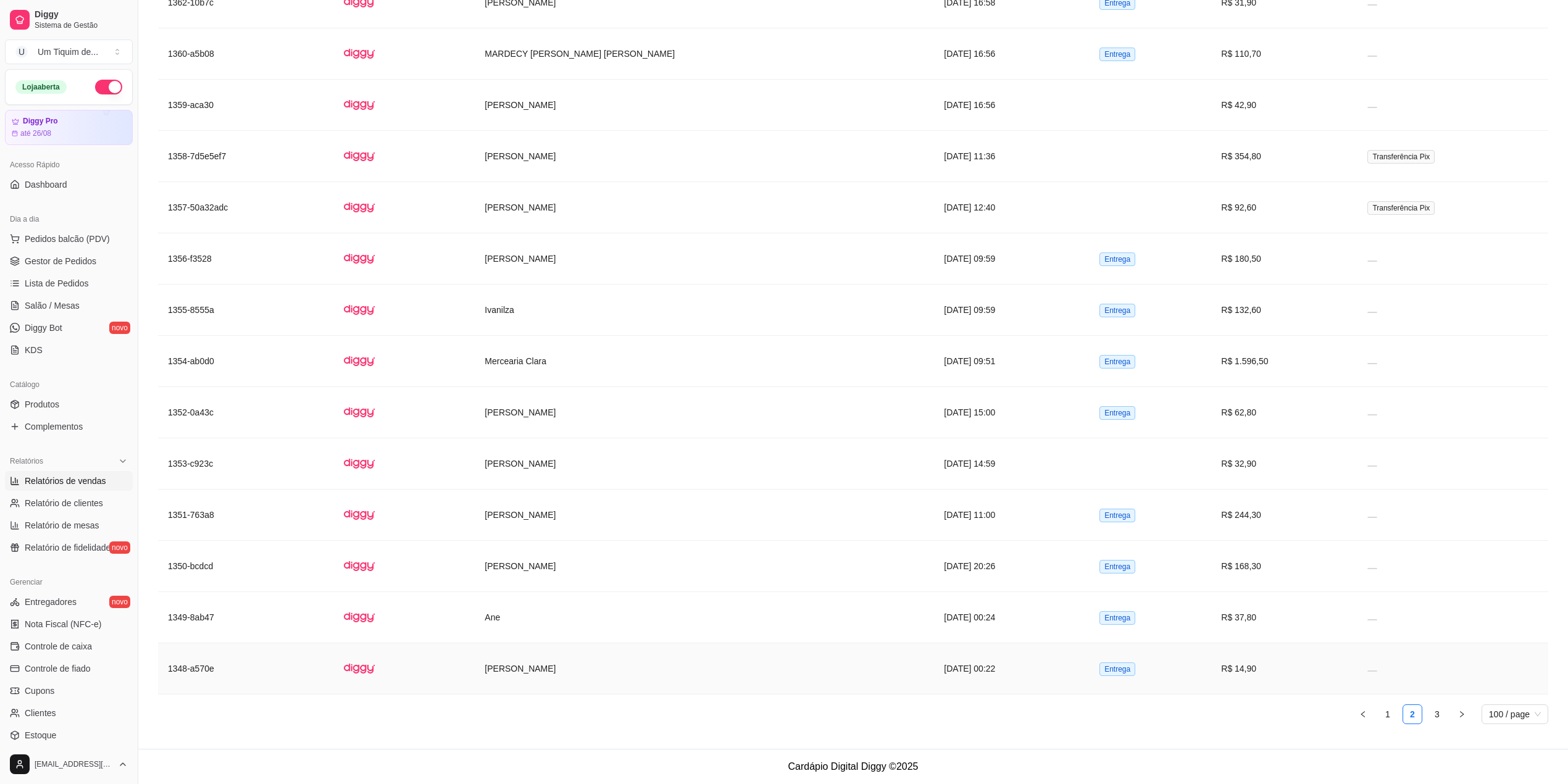
click at [559, 667] on td "[PERSON_NAME]" at bounding box center [705, 669] width 459 height 51
click at [1460, 713] on icon "right" at bounding box center [1461, 714] width 7 height 7
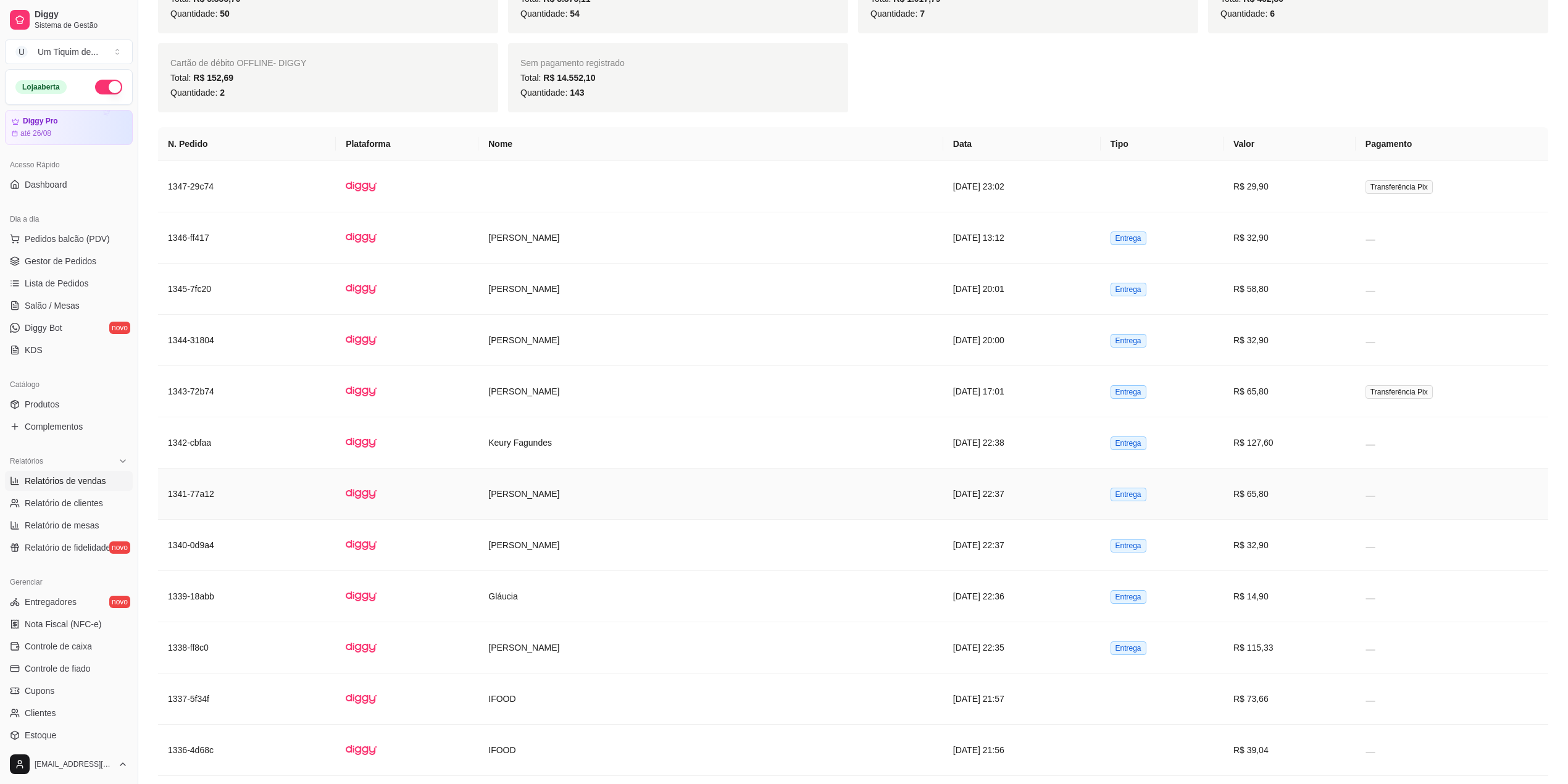
scroll to position [3463, 0]
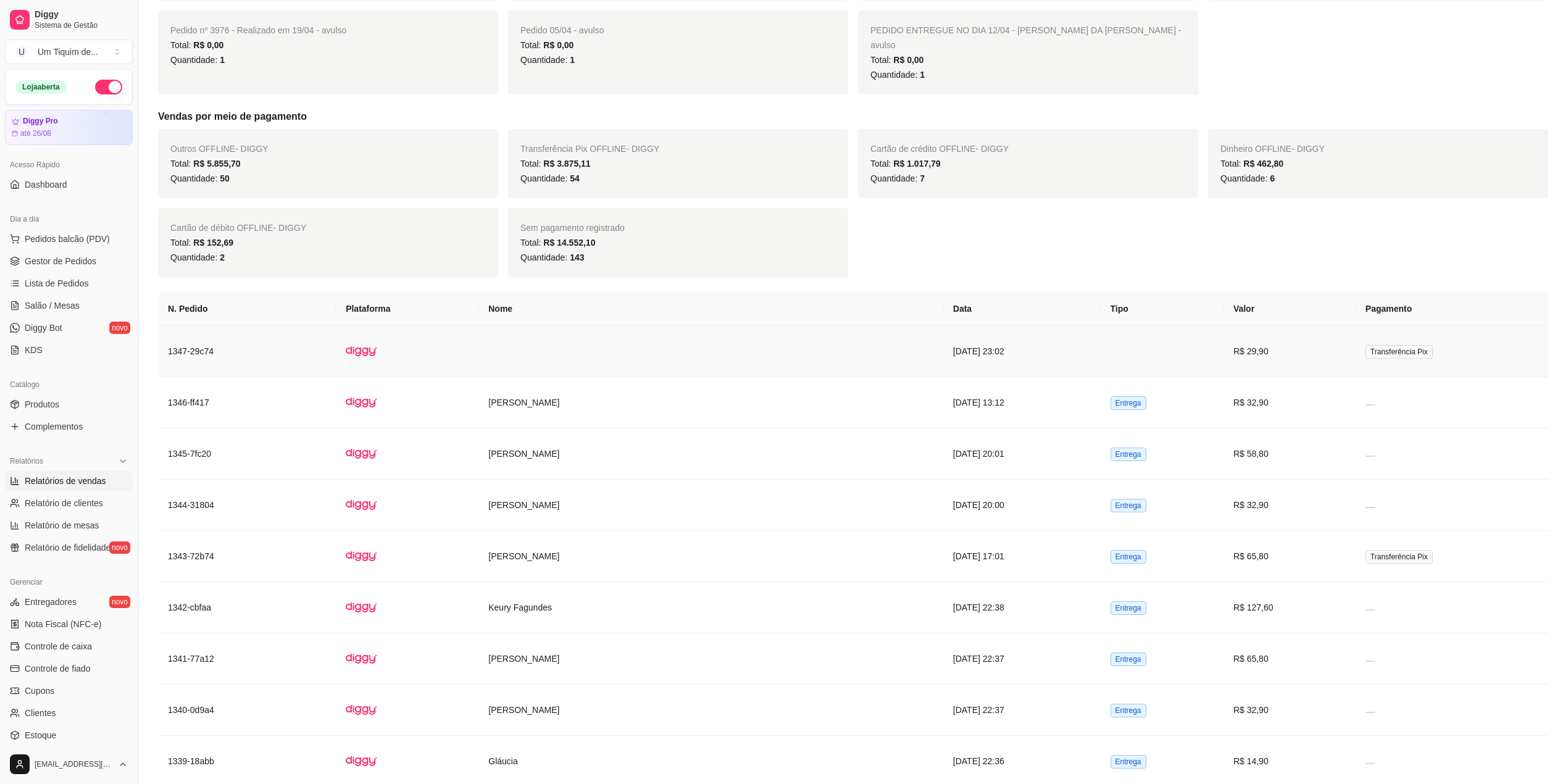
click at [600, 377] on td at bounding box center [711, 351] width 464 height 51
click at [537, 479] on td "[PERSON_NAME]" at bounding box center [711, 454] width 464 height 51
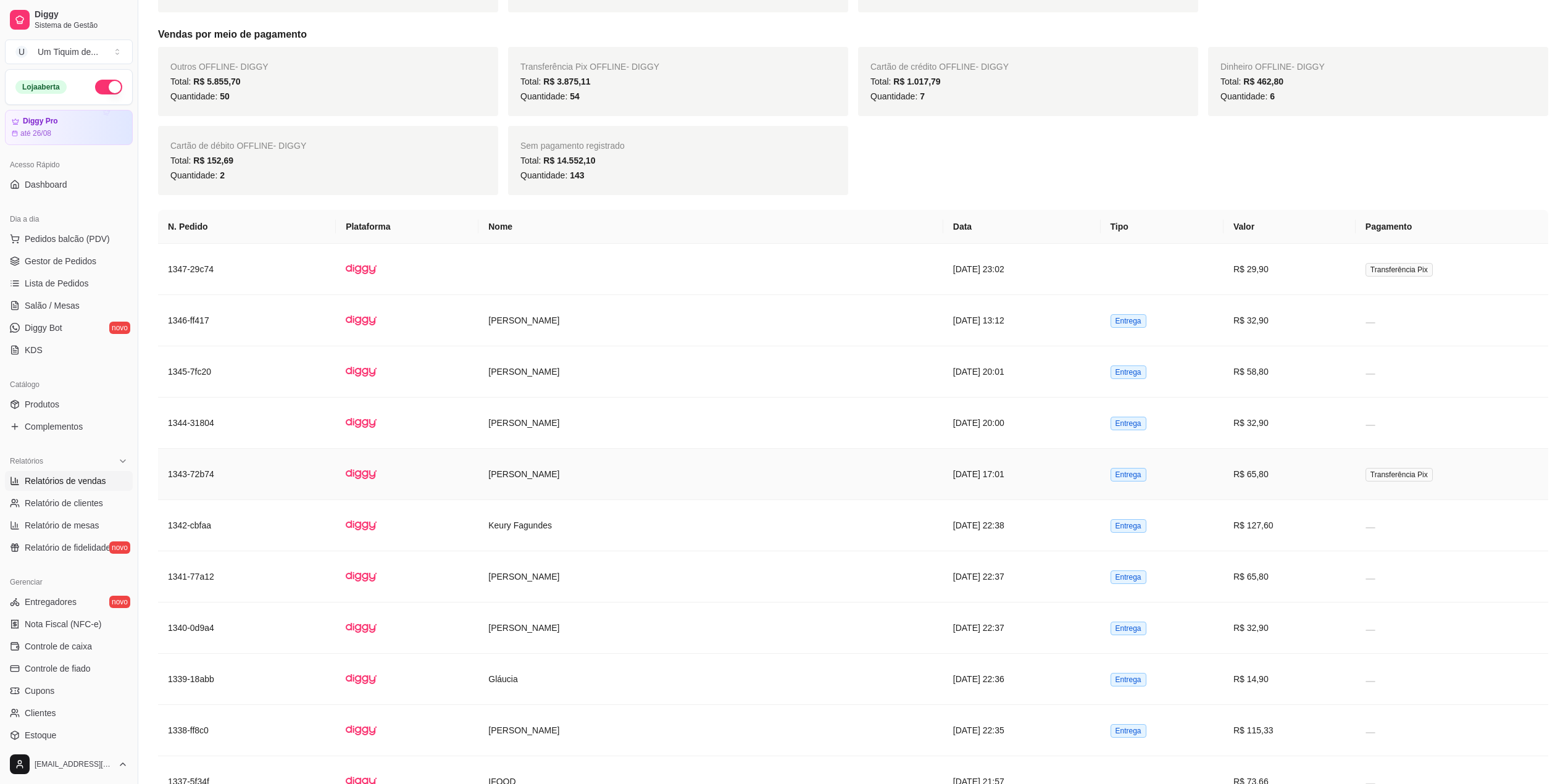
click at [545, 500] on td "[PERSON_NAME]" at bounding box center [711, 474] width 464 height 51
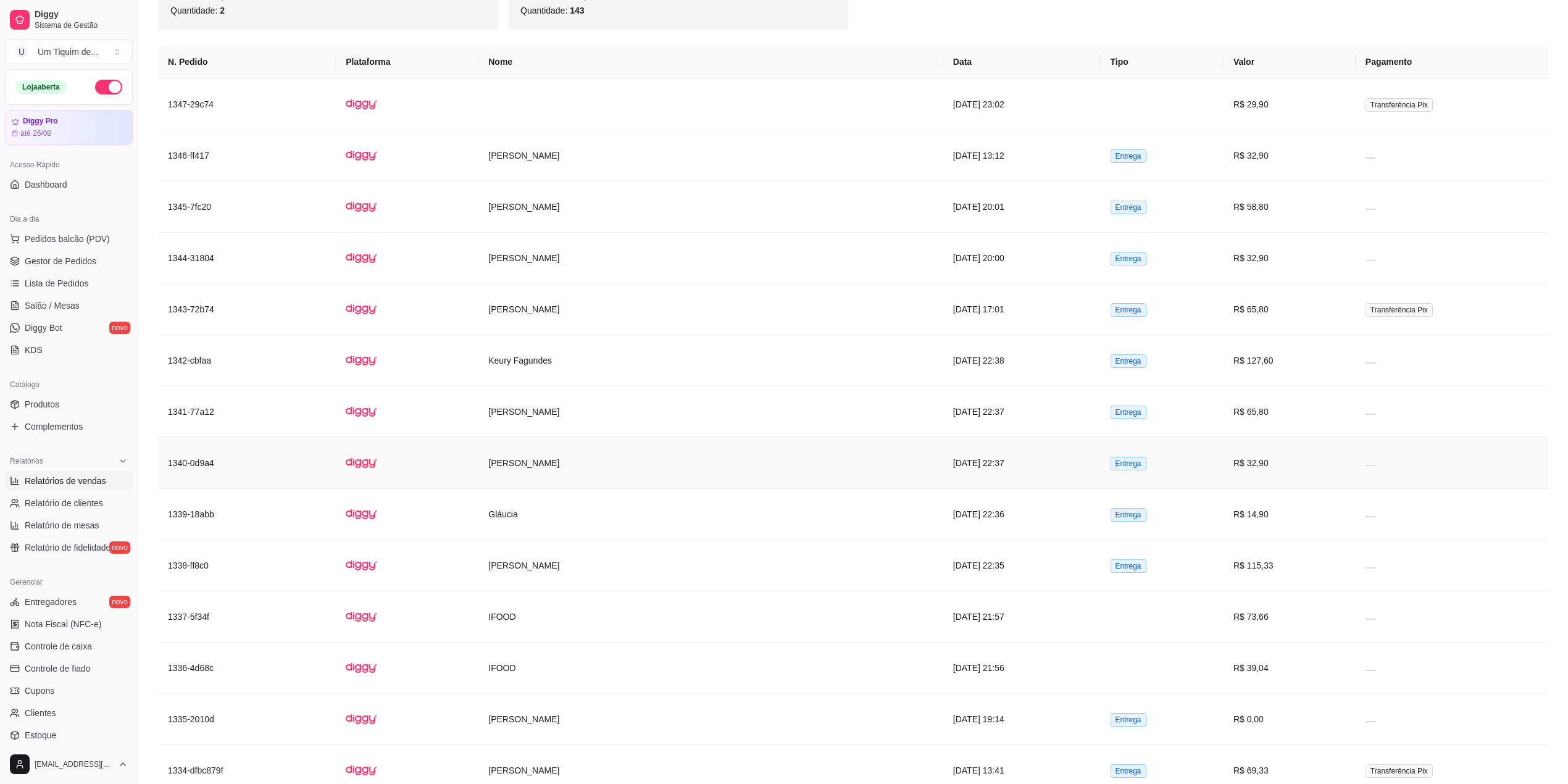
scroll to position [3791, 0]
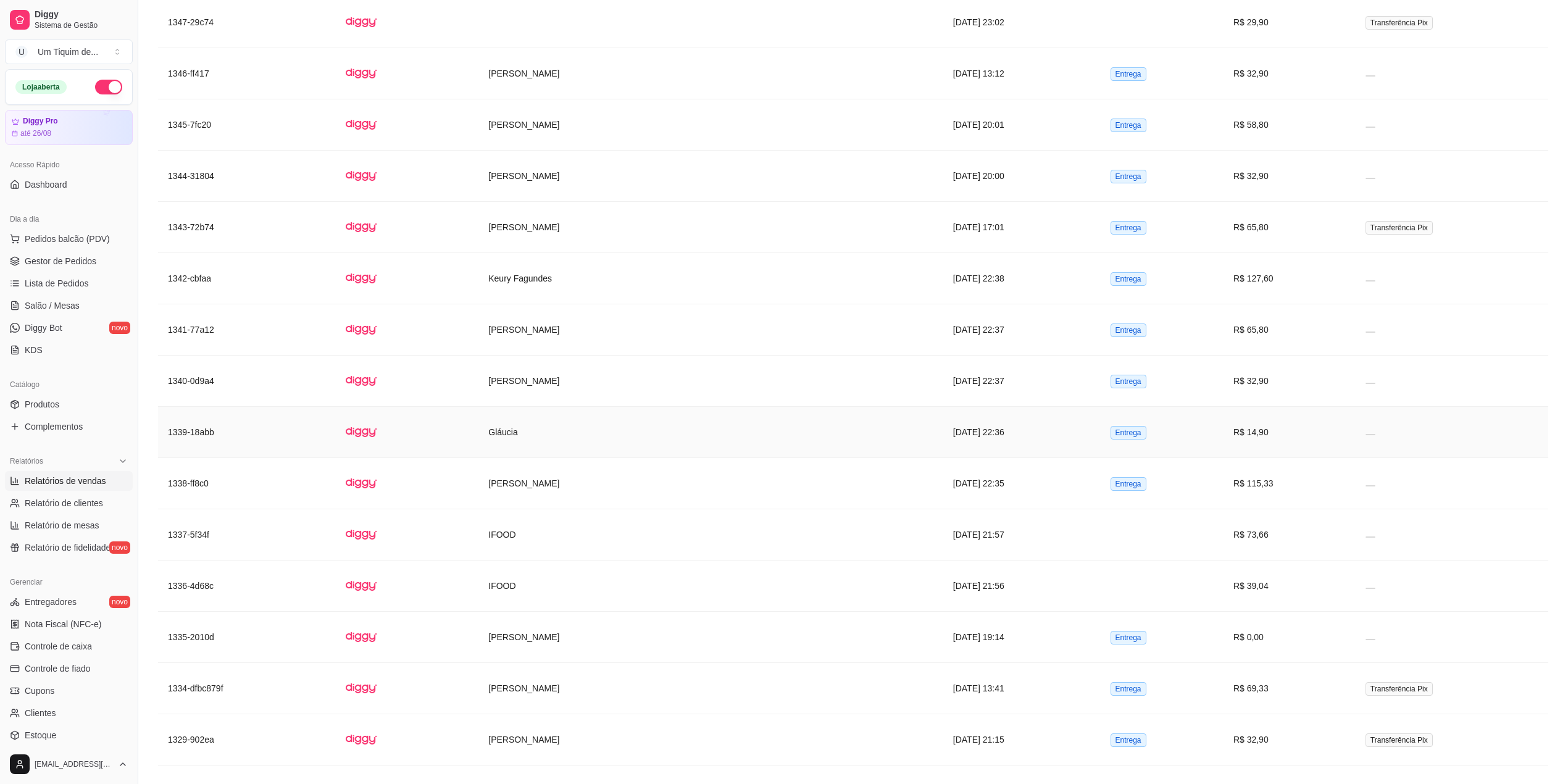
click at [611, 458] on td "Gláucia" at bounding box center [711, 433] width 464 height 51
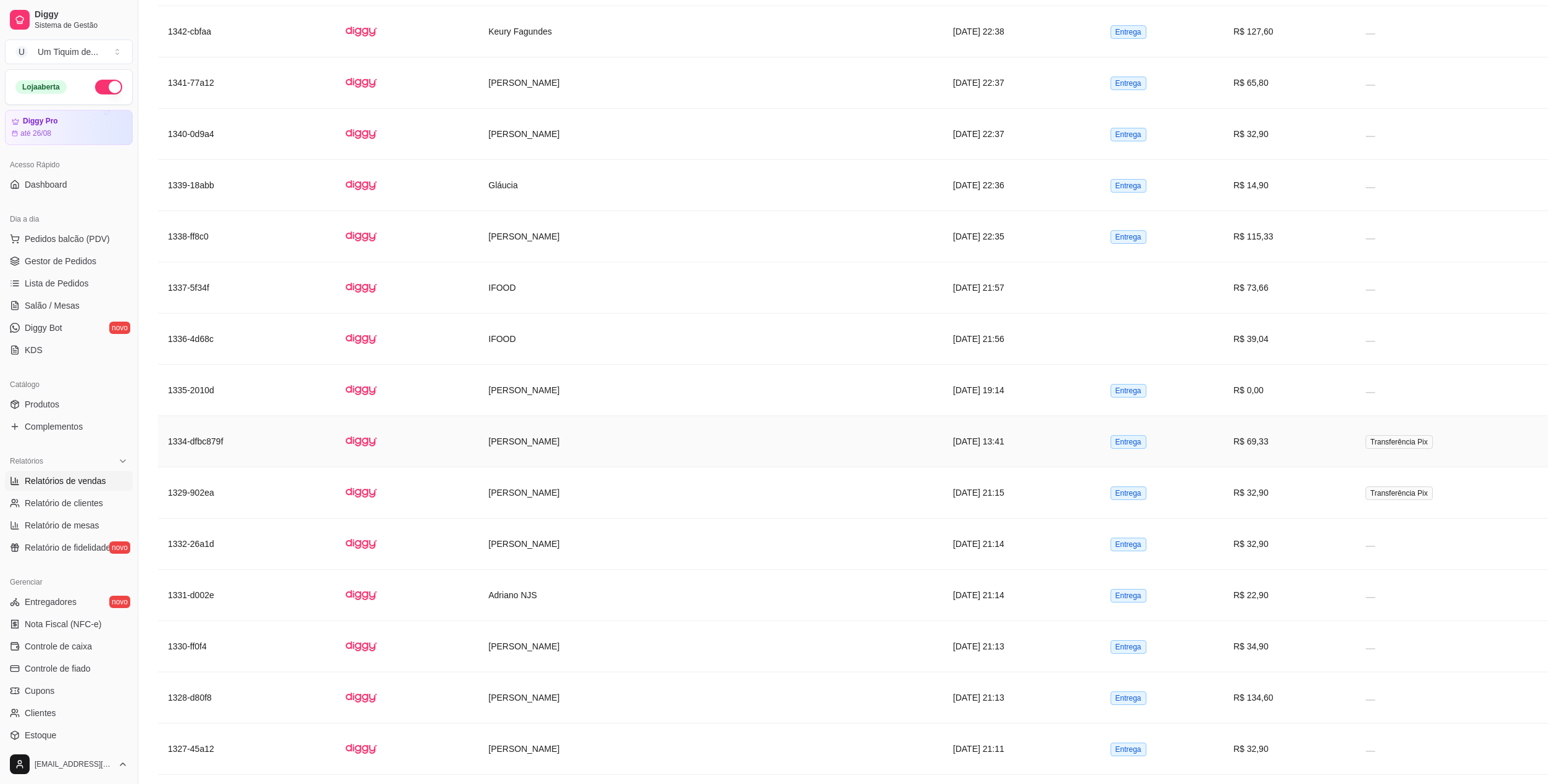
scroll to position [4368, 0]
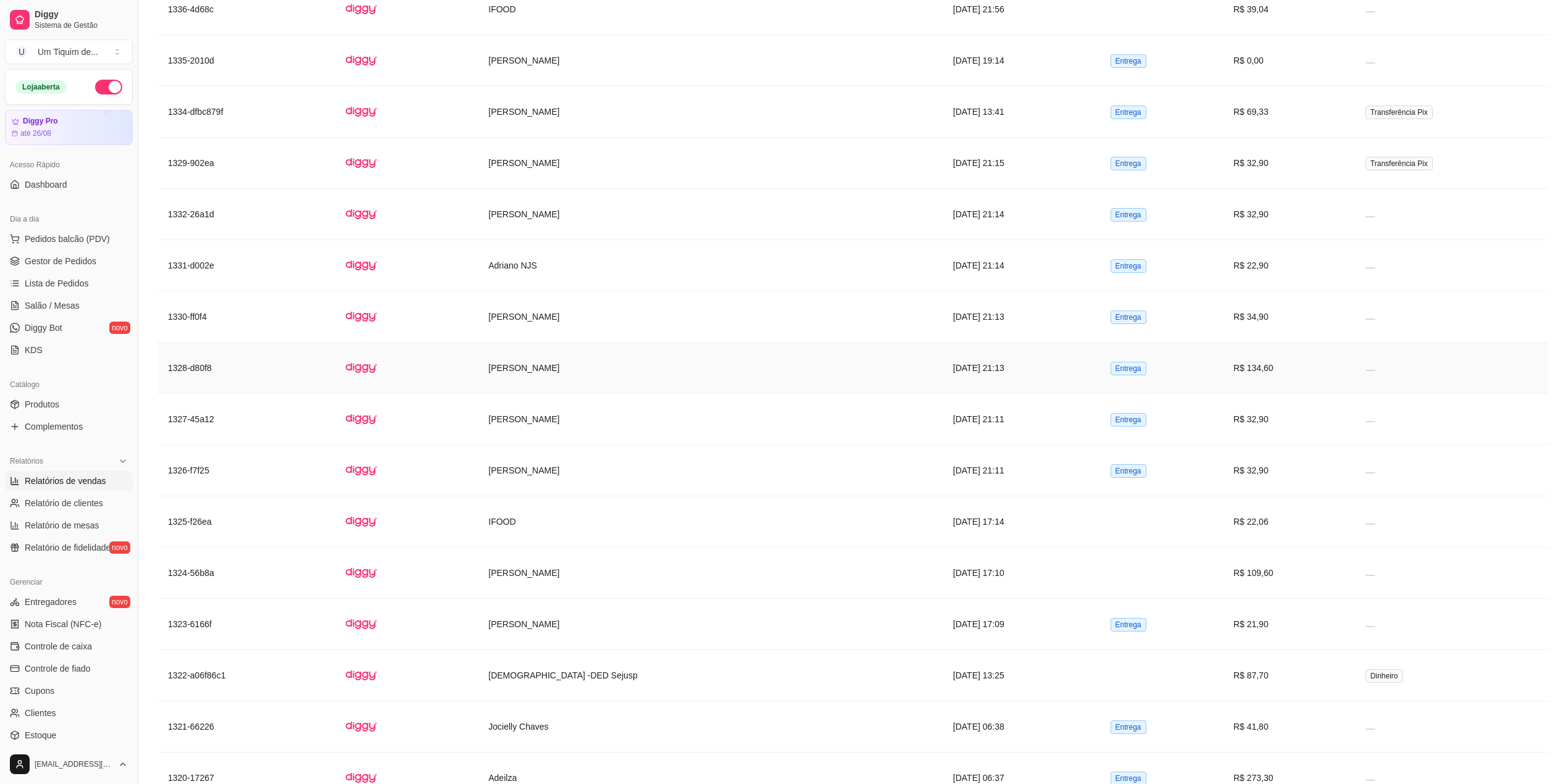
click at [633, 394] on td "[PERSON_NAME]" at bounding box center [711, 368] width 464 height 51
click at [522, 650] on td "[PERSON_NAME]" at bounding box center [711, 624] width 464 height 51
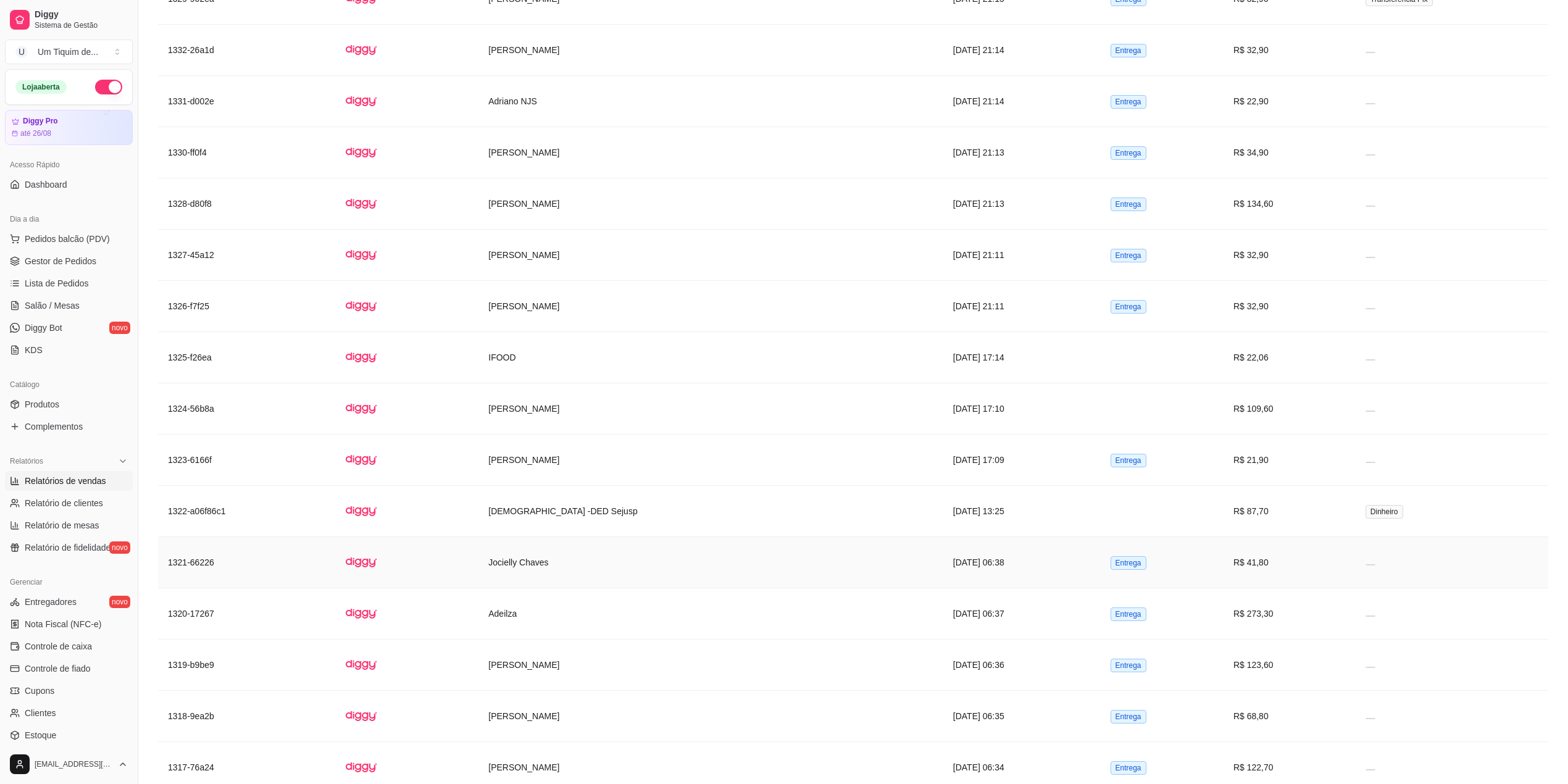
click at [518, 588] on td "Jocielly Chaves" at bounding box center [711, 562] width 464 height 51
click at [599, 639] on td "Adeilza" at bounding box center [711, 614] width 464 height 51
click at [581, 690] on td "[PERSON_NAME]" at bounding box center [711, 665] width 464 height 51
click at [622, 742] on td "[PERSON_NAME]" at bounding box center [711, 716] width 464 height 51
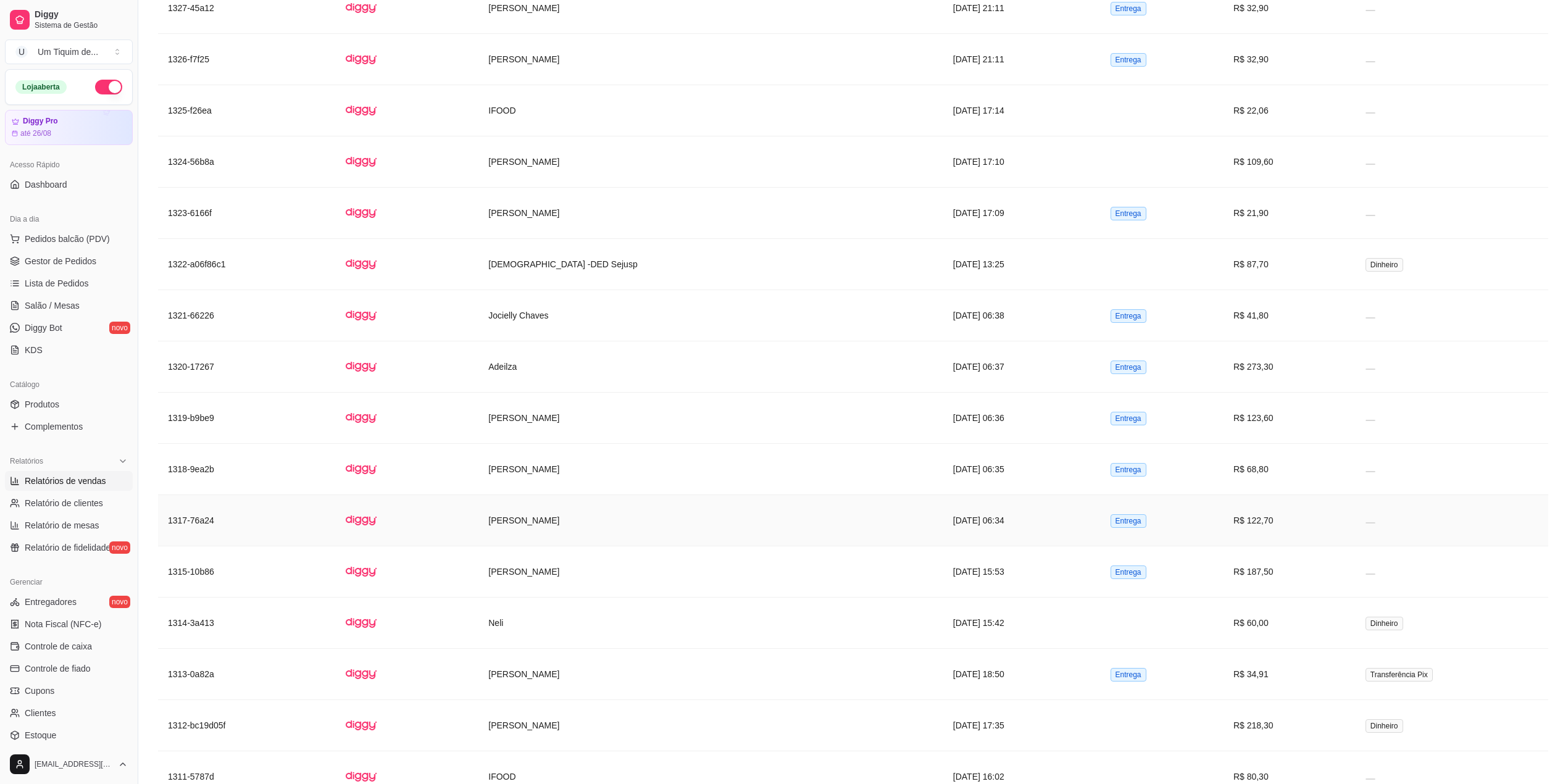
click at [610, 547] on td "[PERSON_NAME]" at bounding box center [711, 521] width 464 height 51
drag, startPoint x: 168, startPoint y: 565, endPoint x: 1383, endPoint y: 566, distance: 1215.0
click at [1383, 547] on tr "1317-76a24 [PERSON_NAME] [DATE] 06:34 Entrega R$ 122,70" at bounding box center [853, 521] width 1391 height 51
